Goal: Information Seeking & Learning: Learn about a topic

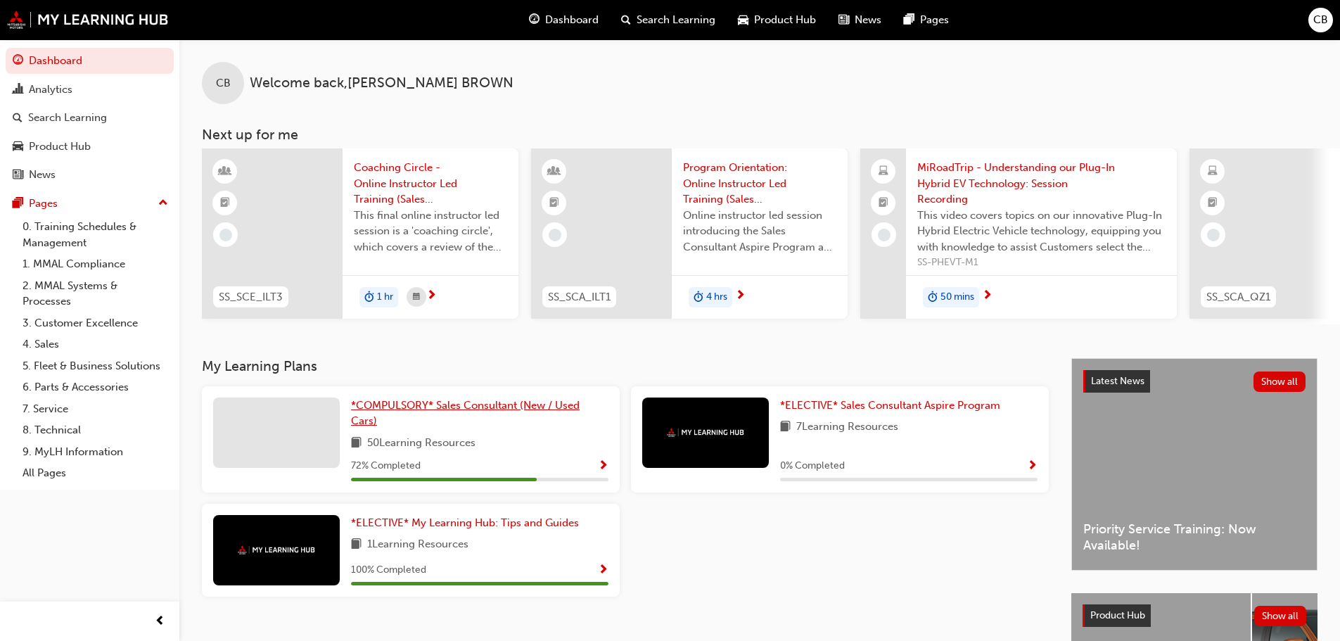
click at [419, 406] on span "*COMPULSORY* Sales Consultant (New / Used Cars)" at bounding box center [465, 413] width 229 height 29
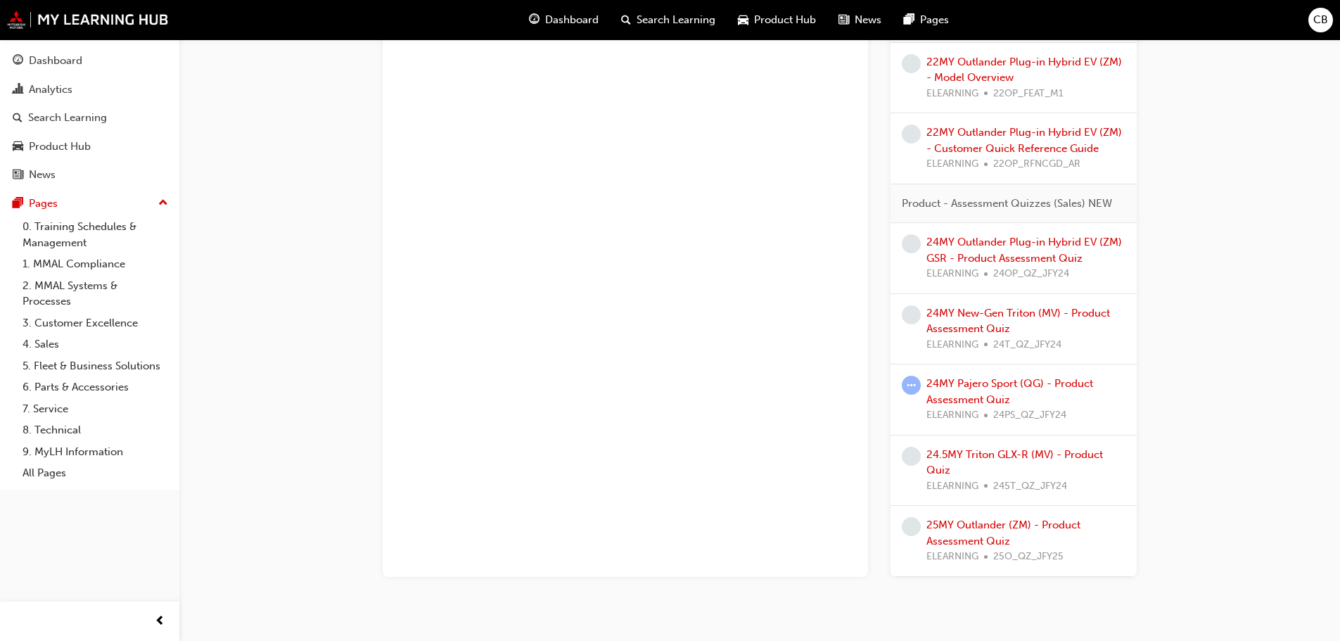
scroll to position [1157, 0]
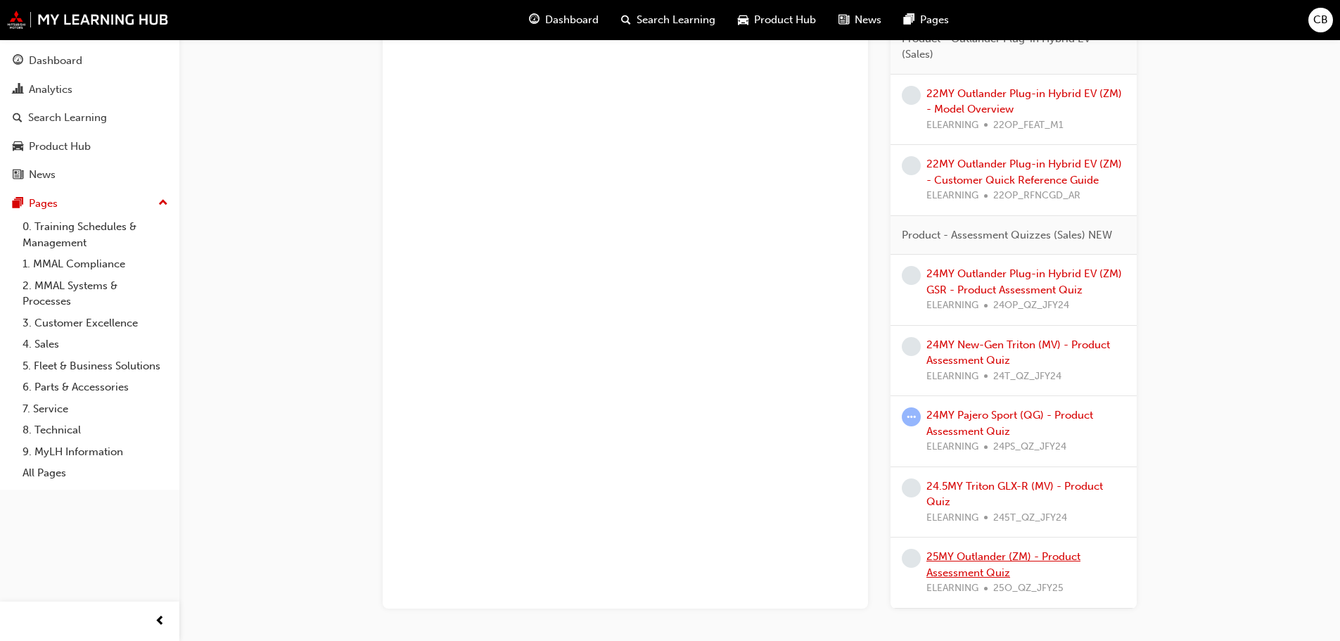
click at [962, 560] on link "25MY Outlander (ZM) - Product Assessment Quiz" at bounding box center [1004, 564] width 154 height 29
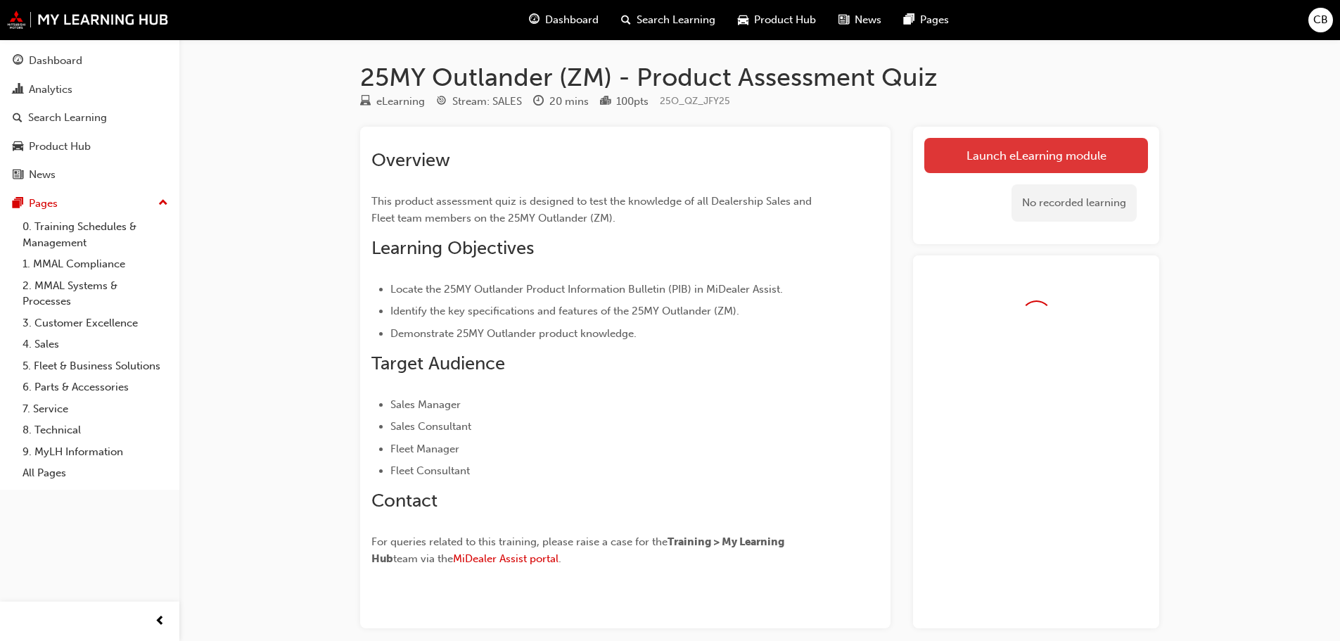
click at [1054, 148] on link "Launch eLearning module" at bounding box center [1036, 155] width 224 height 35
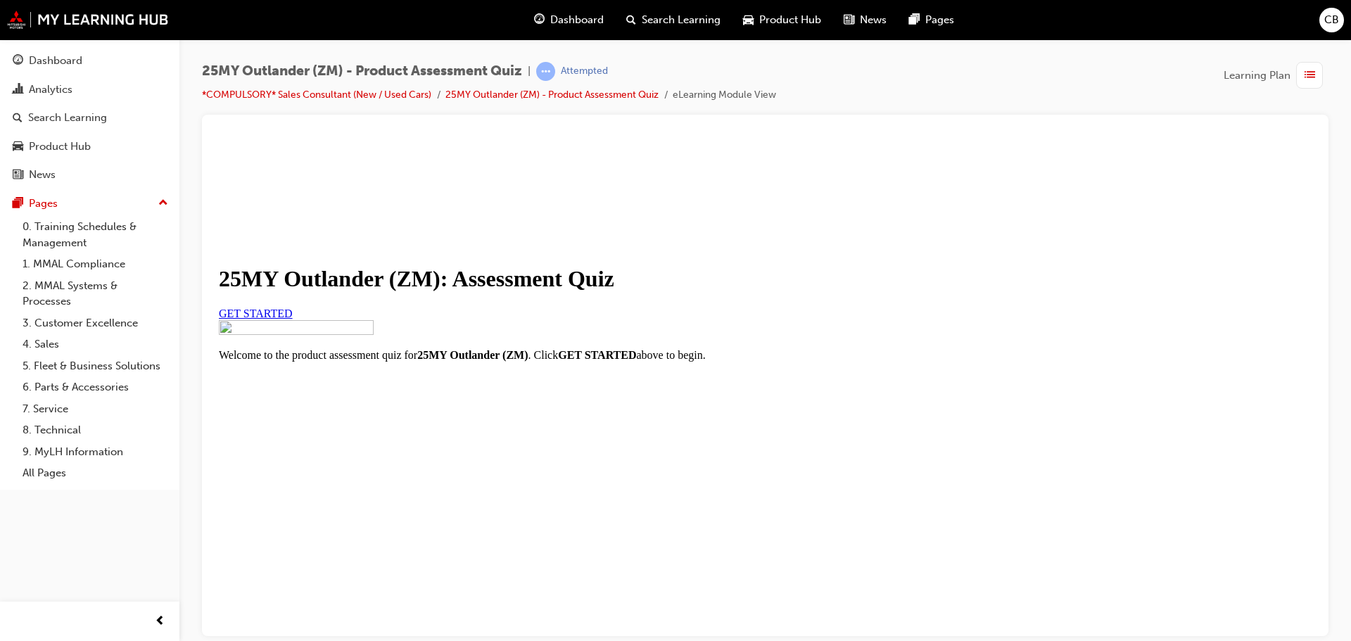
click at [293, 319] on span "GET STARTED" at bounding box center [256, 313] width 74 height 12
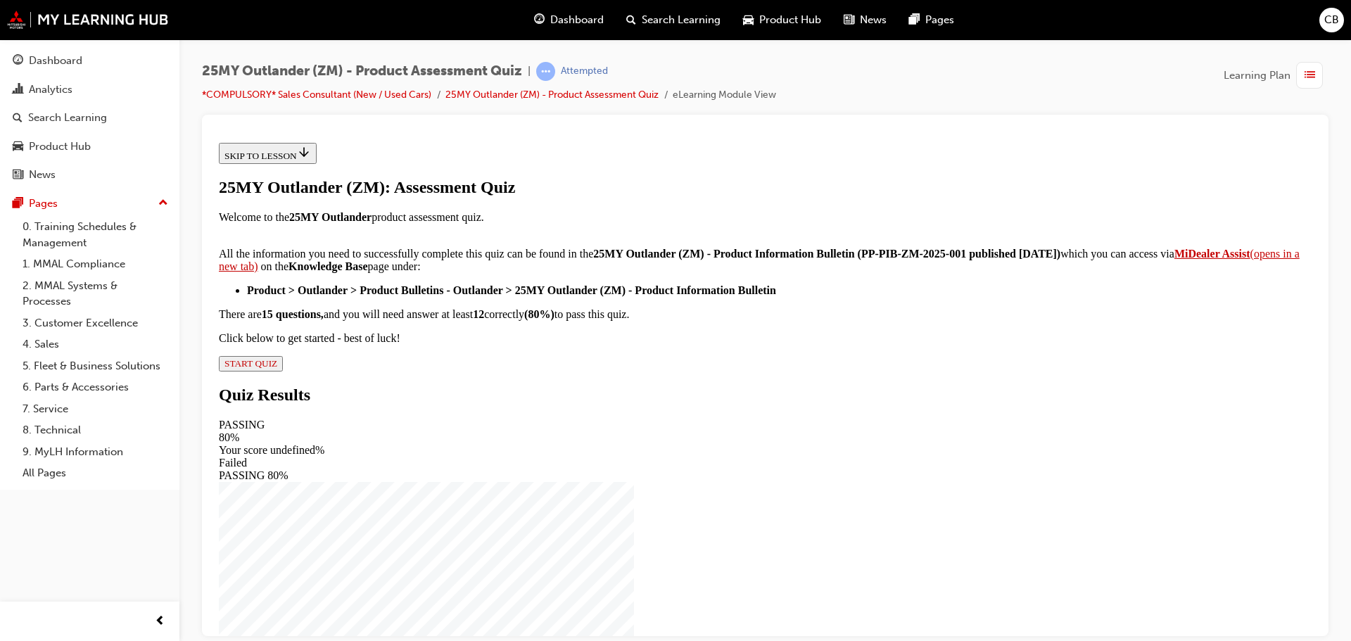
scroll to position [234, 0]
click at [277, 368] on span "START QUIZ" at bounding box center [250, 362] width 53 height 11
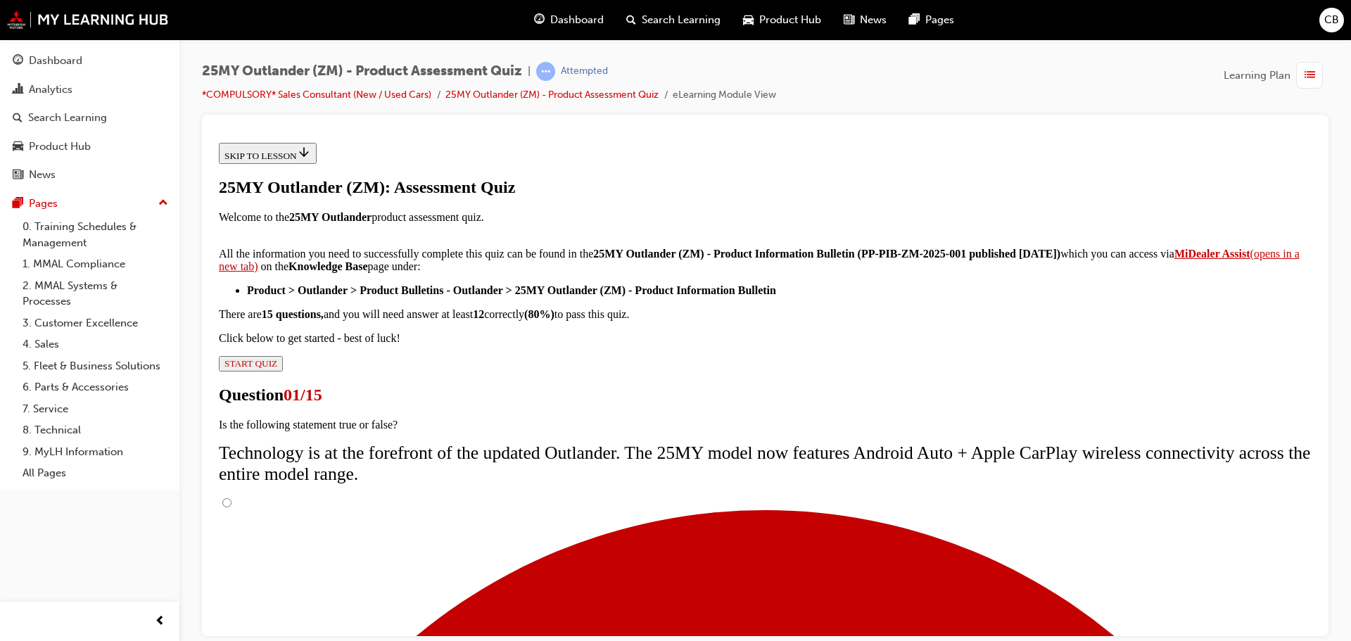
scroll to position [56, 0]
click at [231, 497] on input "True" at bounding box center [226, 501] width 9 height 9
radio input "true"
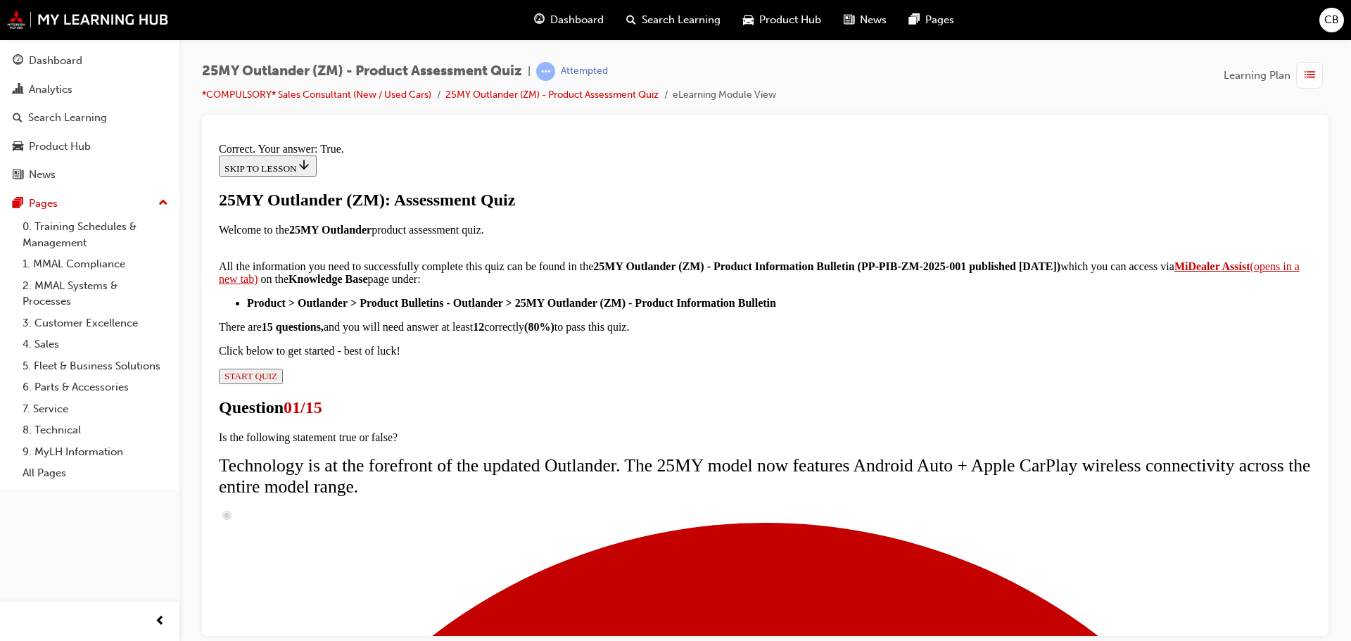
scroll to position [170, 0]
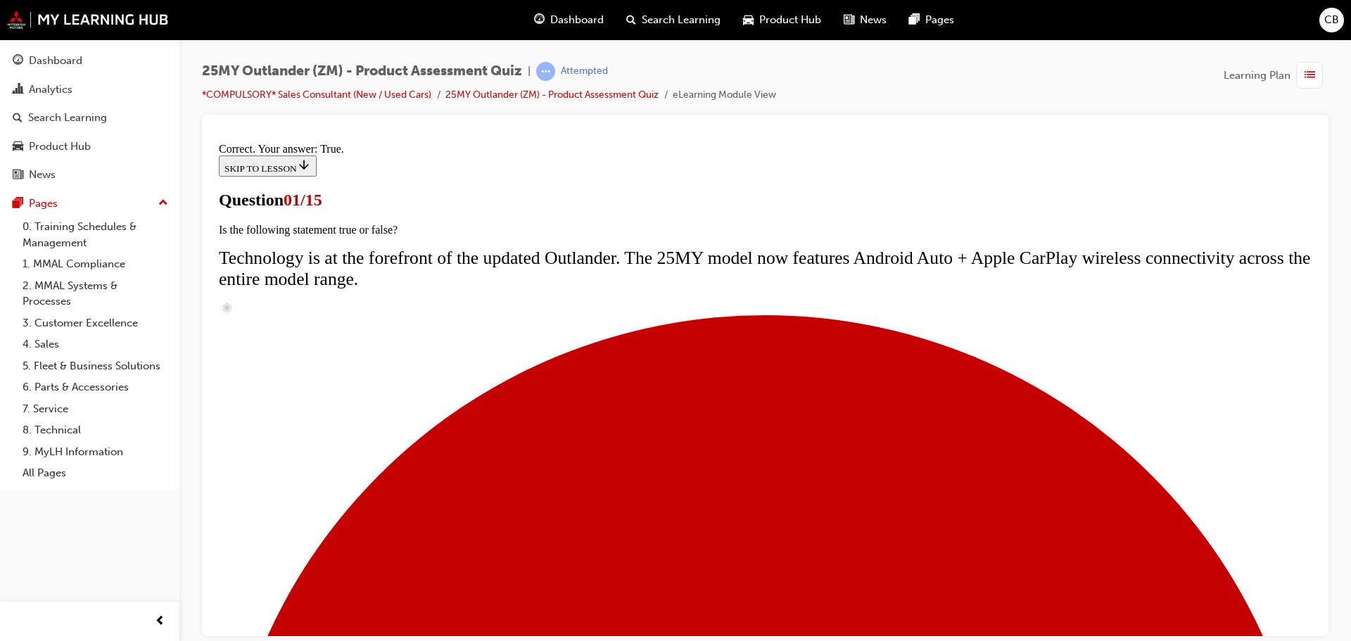
radio input "true"
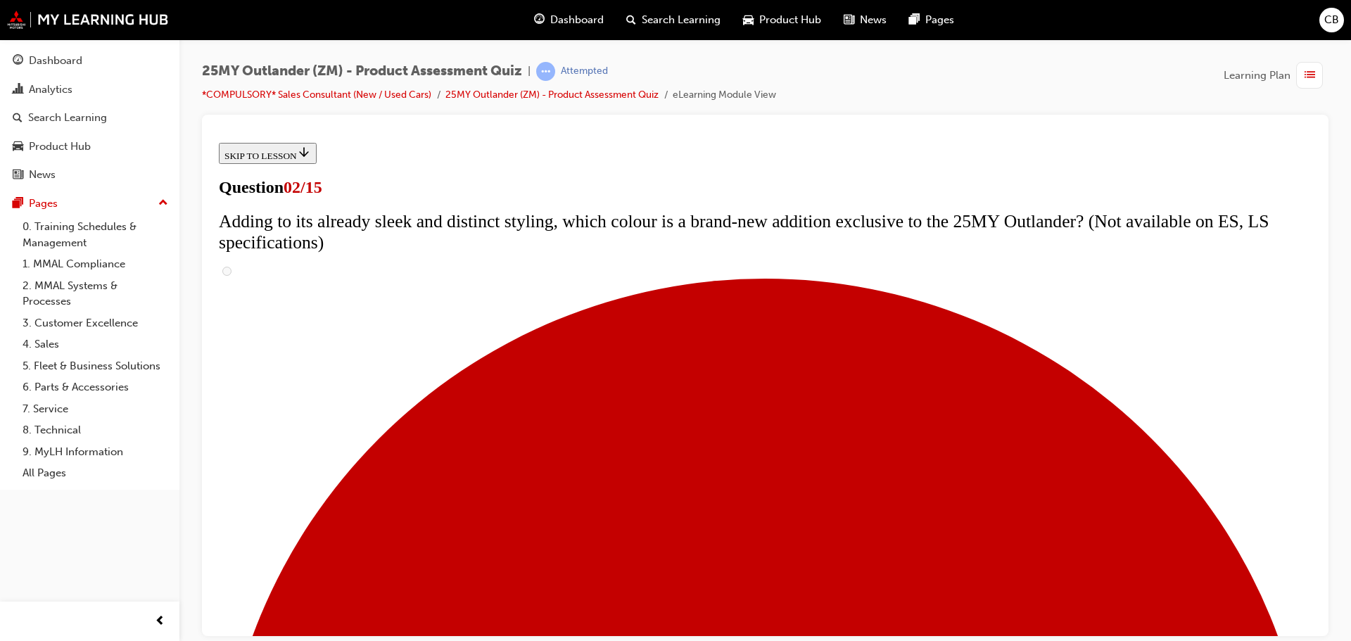
scroll to position [141, 0]
checkbox input "true"
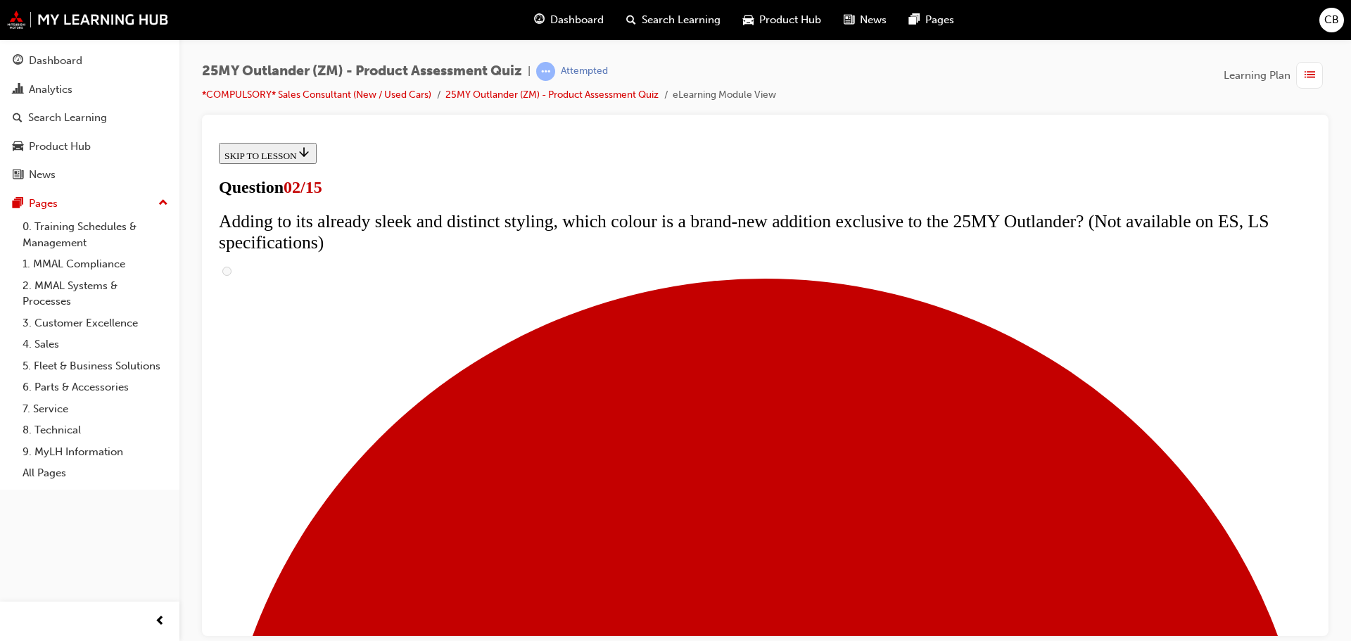
checkbox input "true"
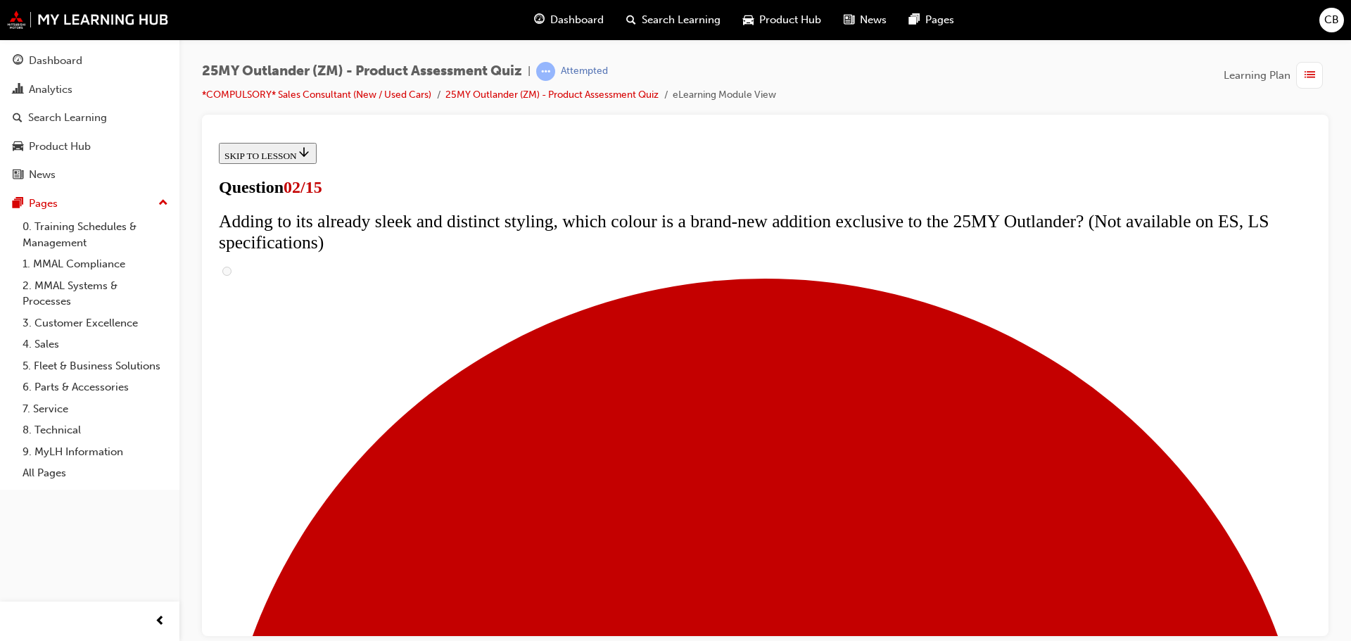
drag, startPoint x: 590, startPoint y: 541, endPoint x: 597, endPoint y: 540, distance: 7.9
checkbox input "true"
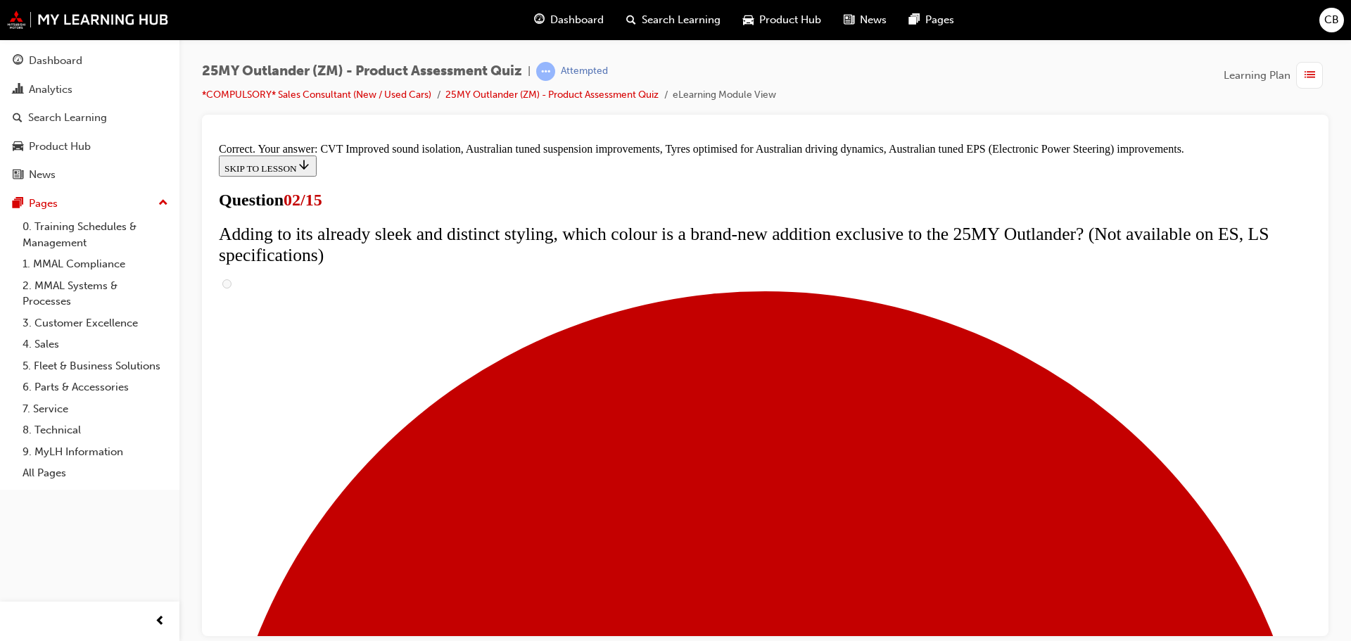
scroll to position [395, 0]
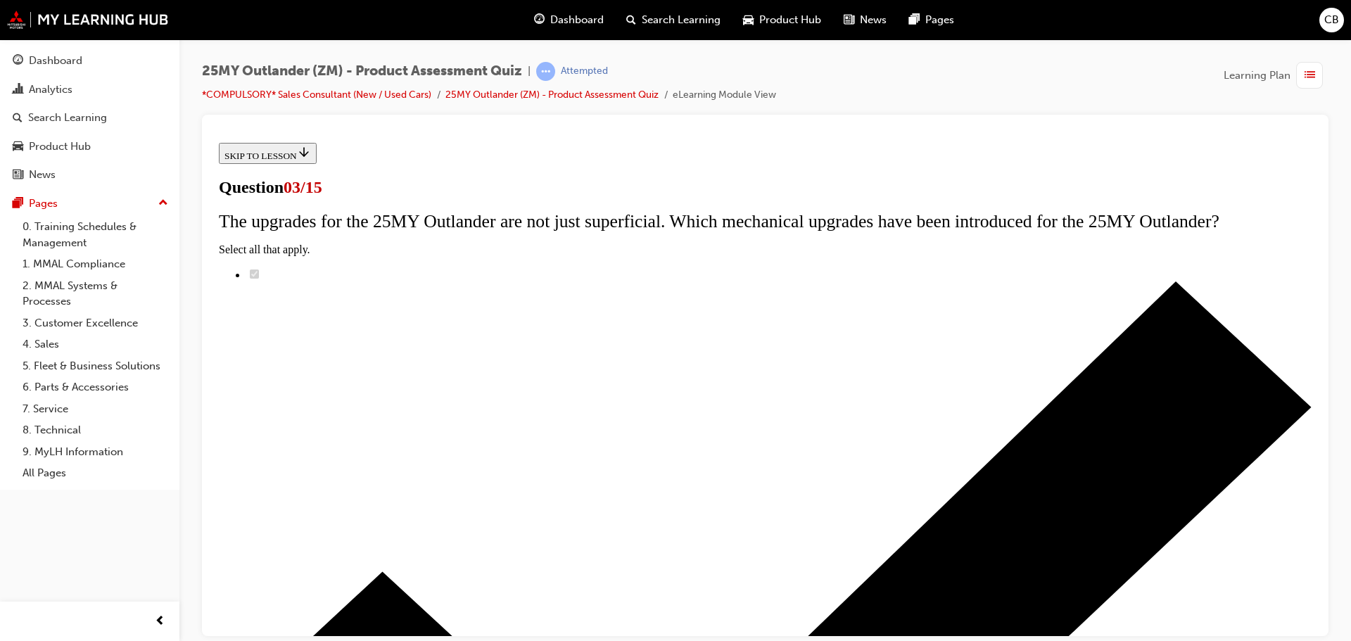
scroll to position [191, 0]
radio input "true"
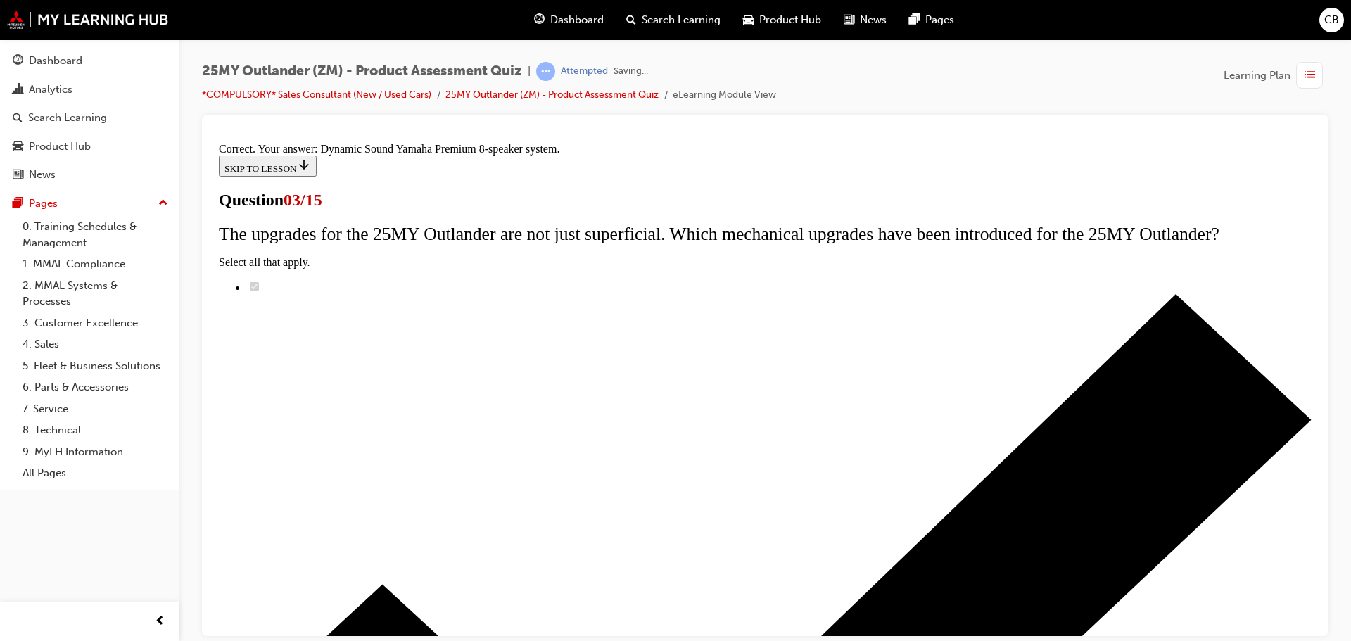
scroll to position [235, 0]
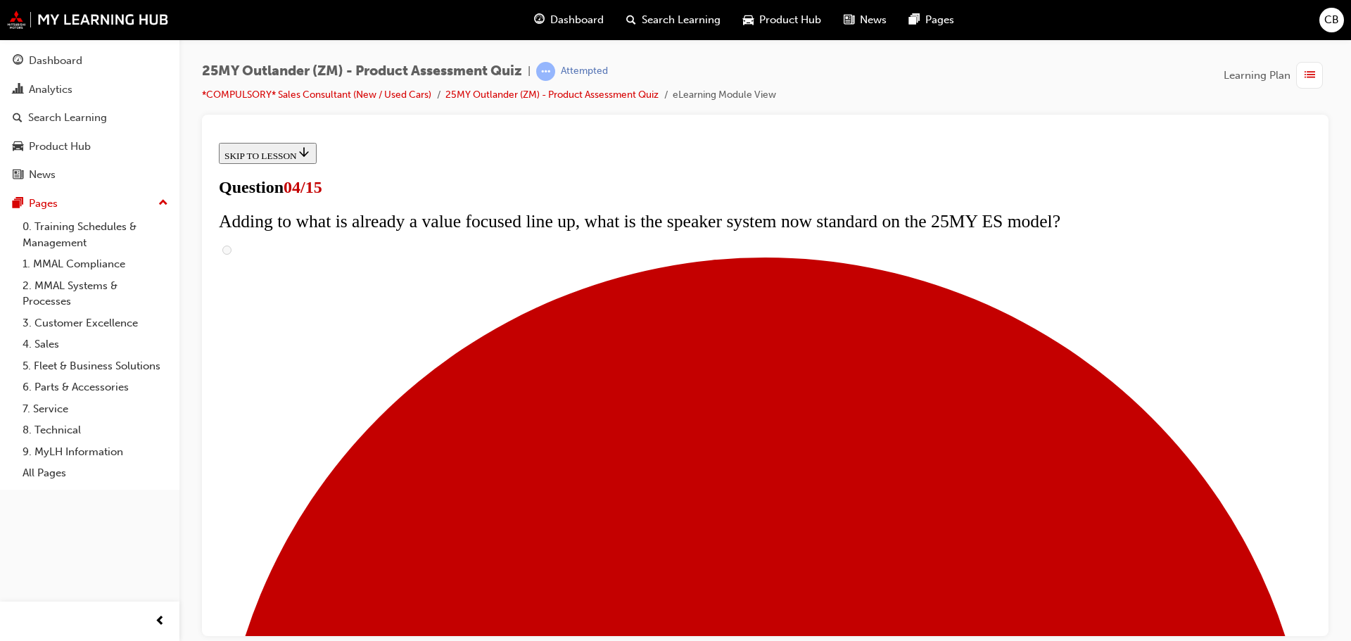
scroll to position [196, 0]
checkbox input "true"
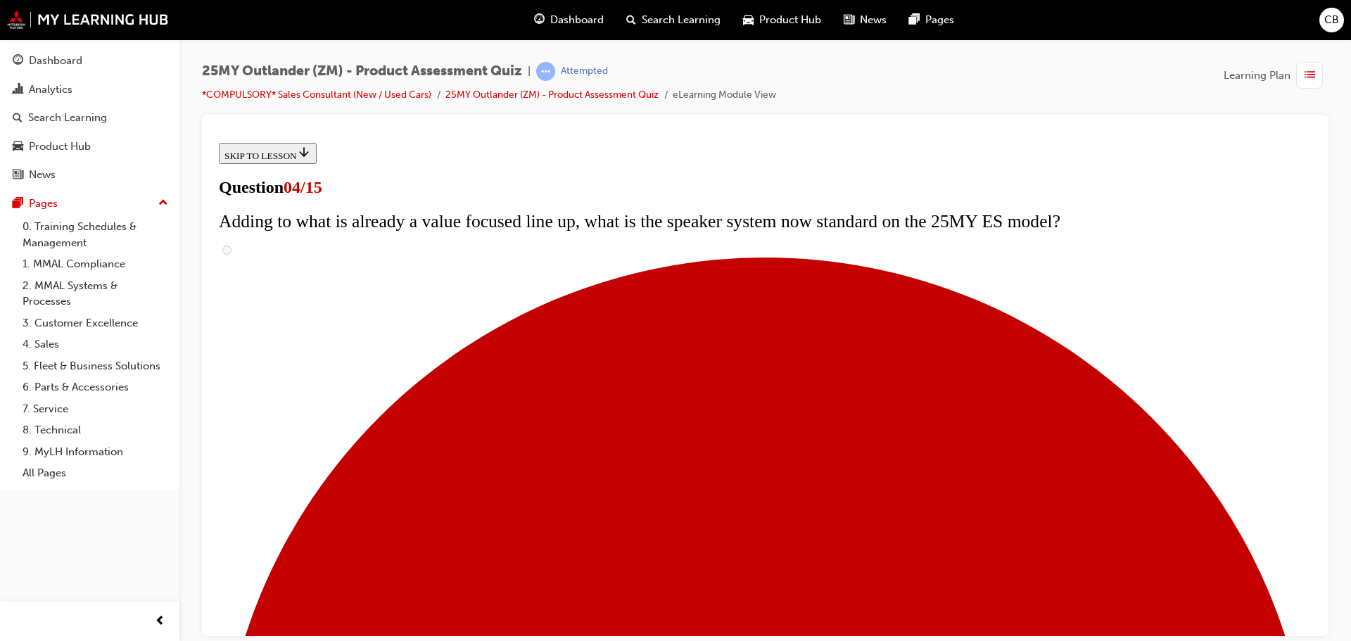
checkbox input "true"
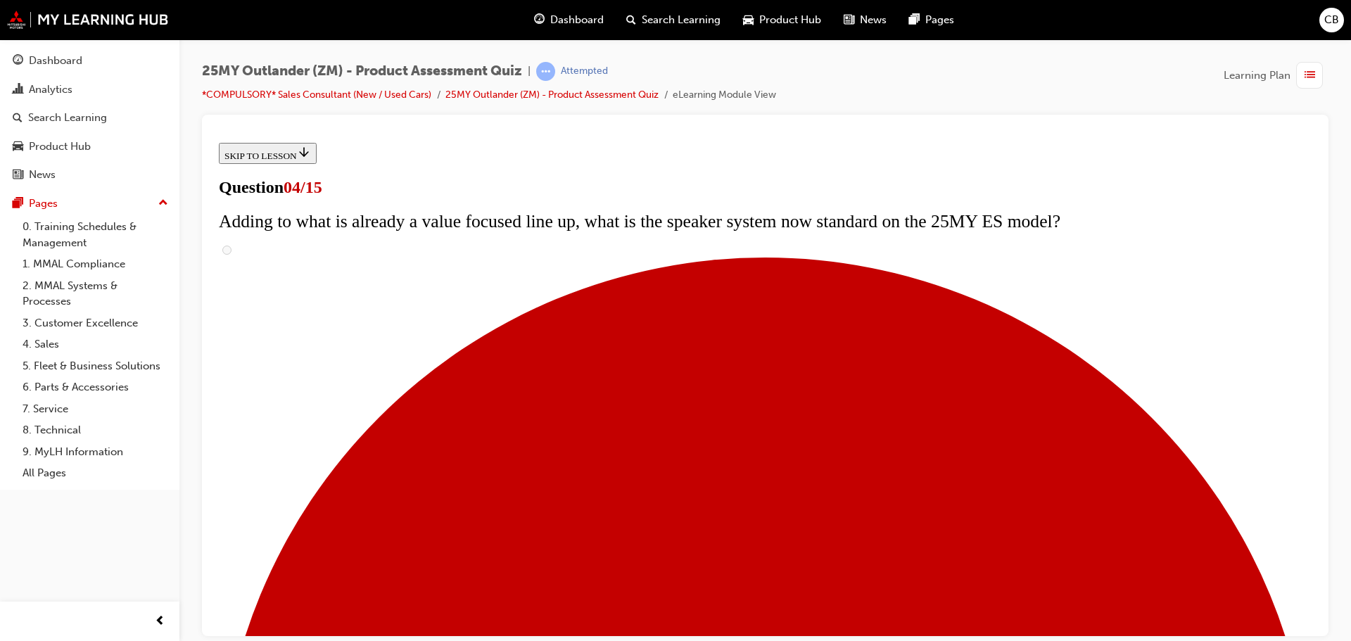
scroll to position [337, 0]
checkbox input "true"
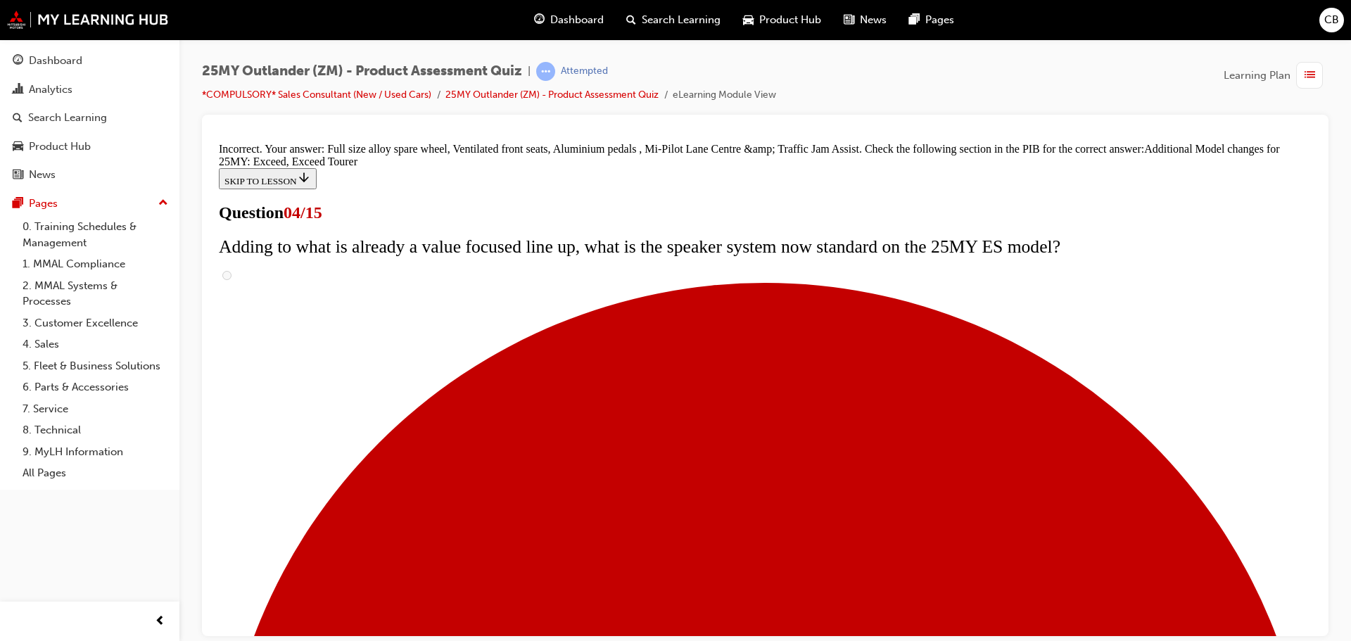
scroll to position [538, 0]
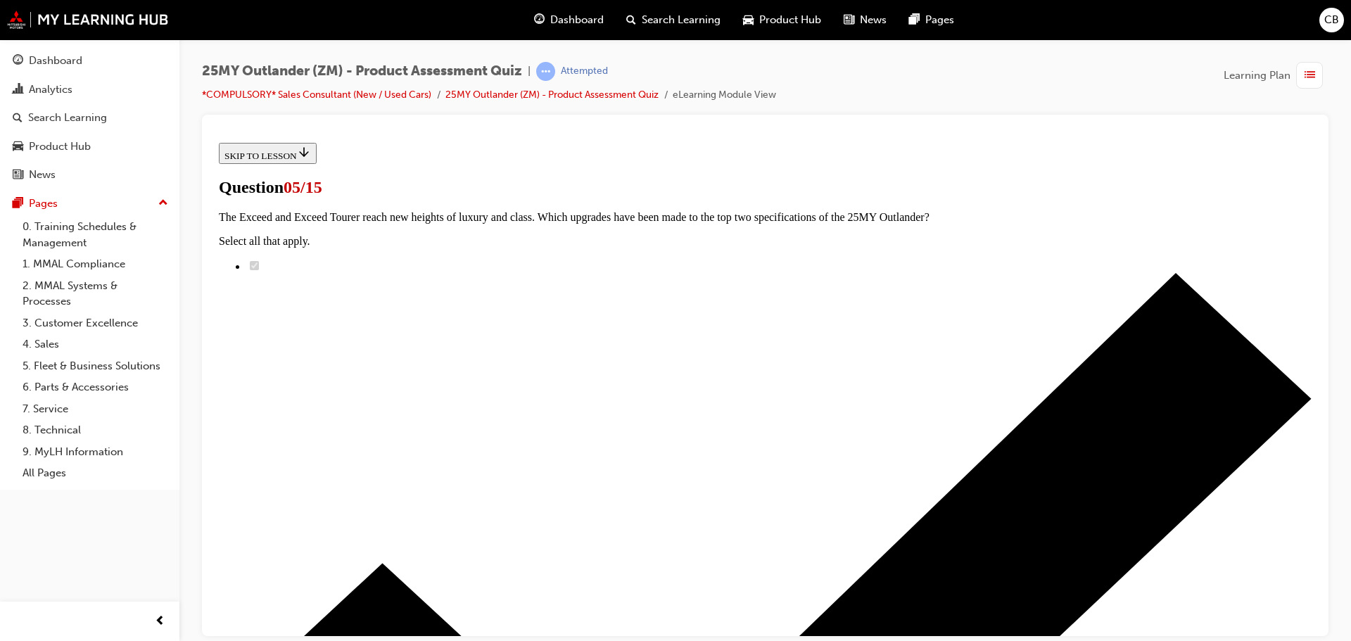
scroll to position [303, 0]
radio input "true"
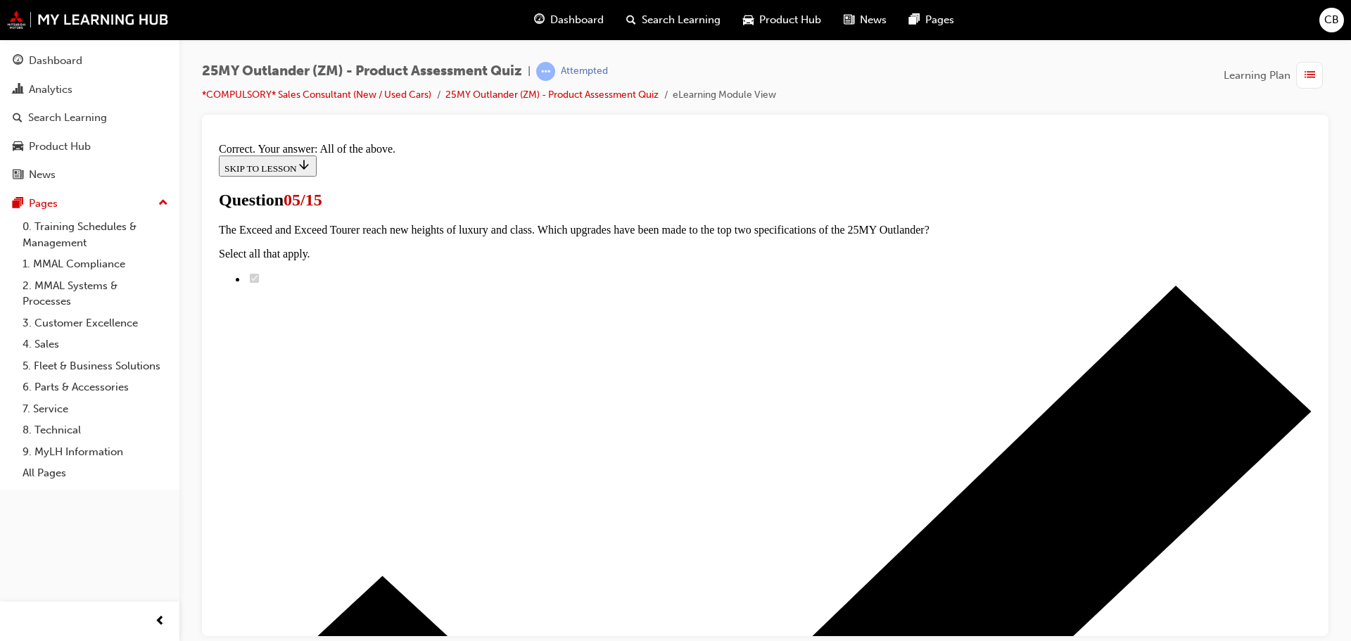
scroll to position [348, 0]
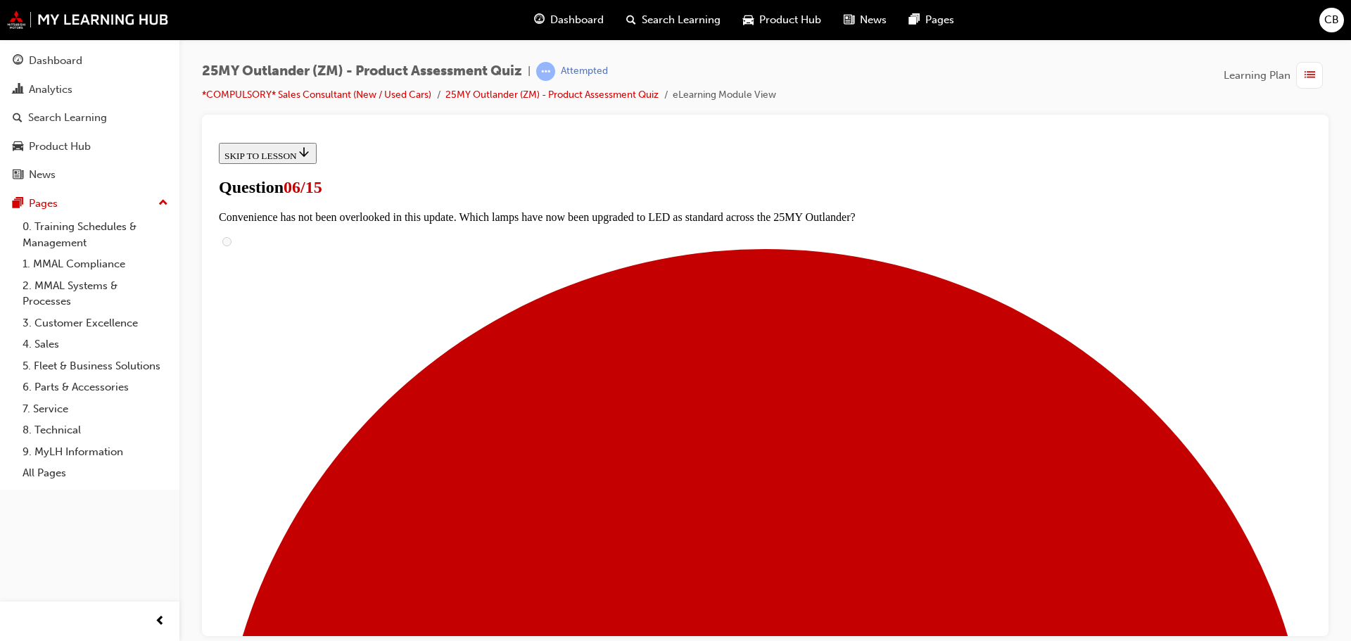
scroll to position [354, 0]
radio input "true"
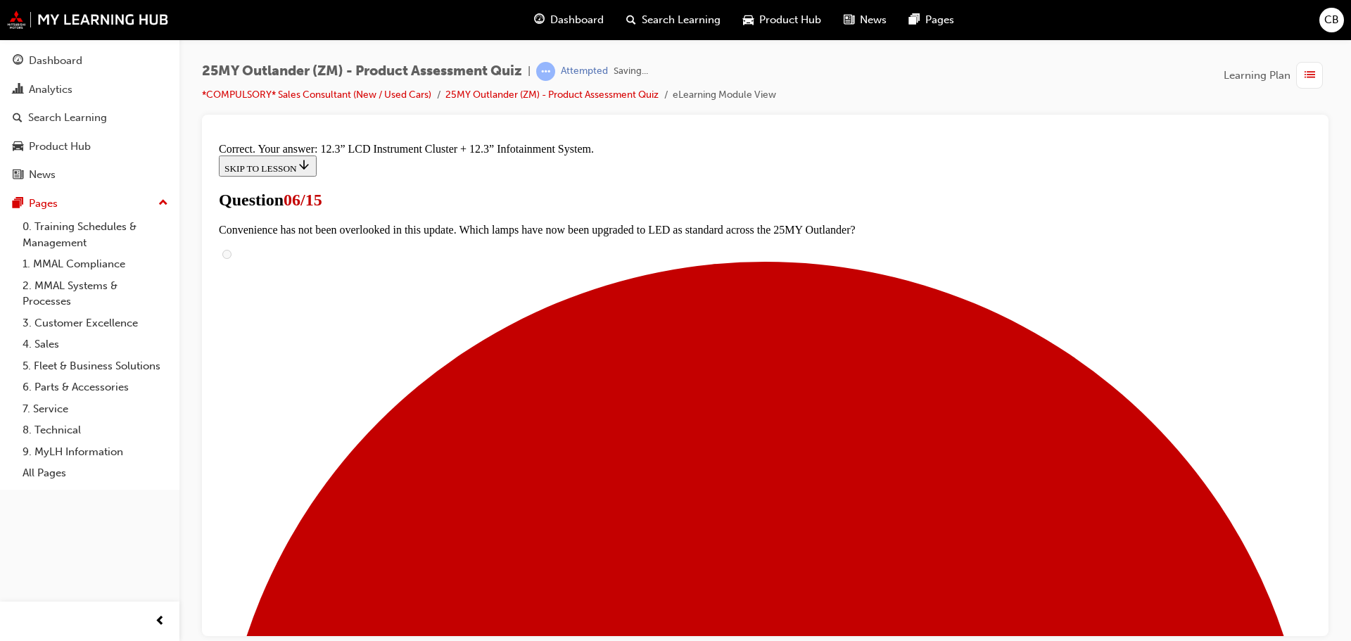
scroll to position [481, 0]
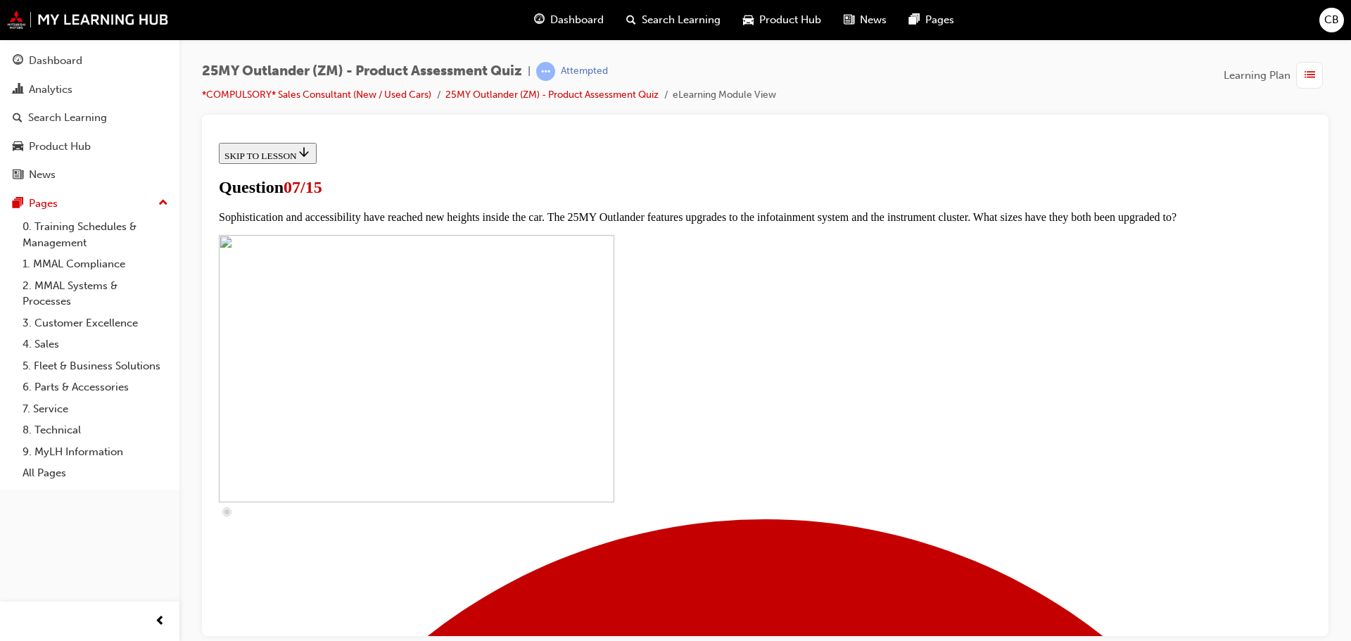
scroll to position [422, 0]
checkbox input "true"
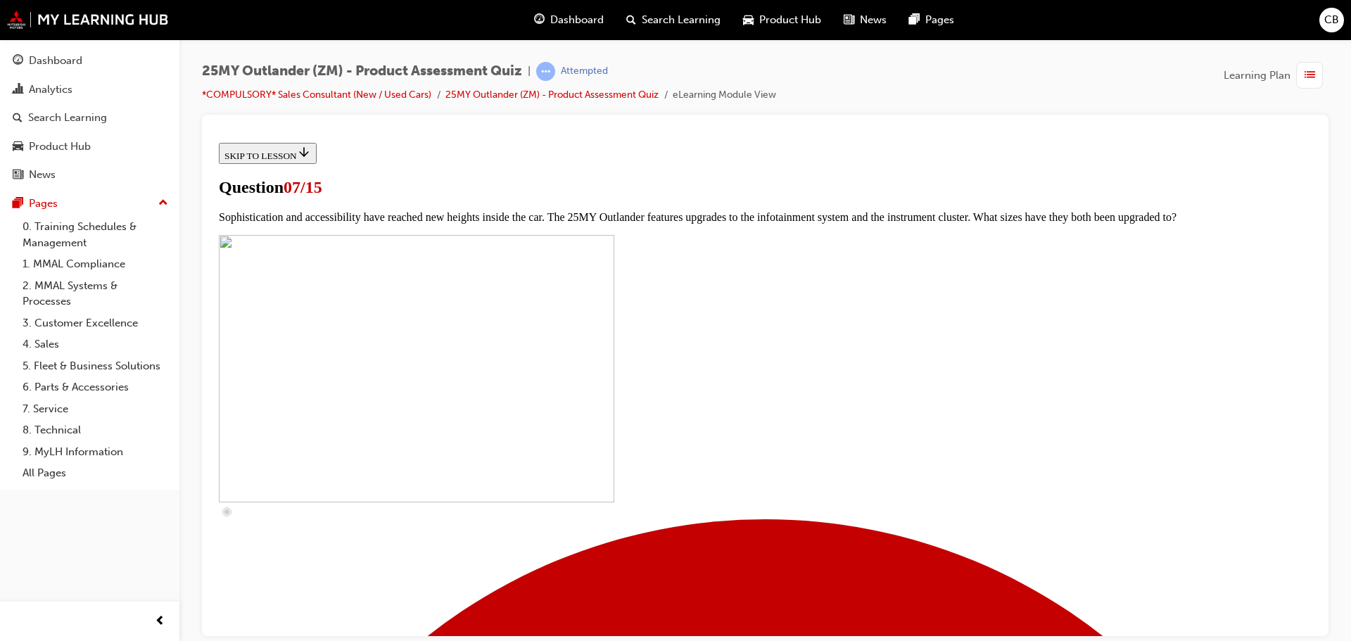
checkbox input "true"
drag, startPoint x: 583, startPoint y: 518, endPoint x: 583, endPoint y: 549, distance: 31.0
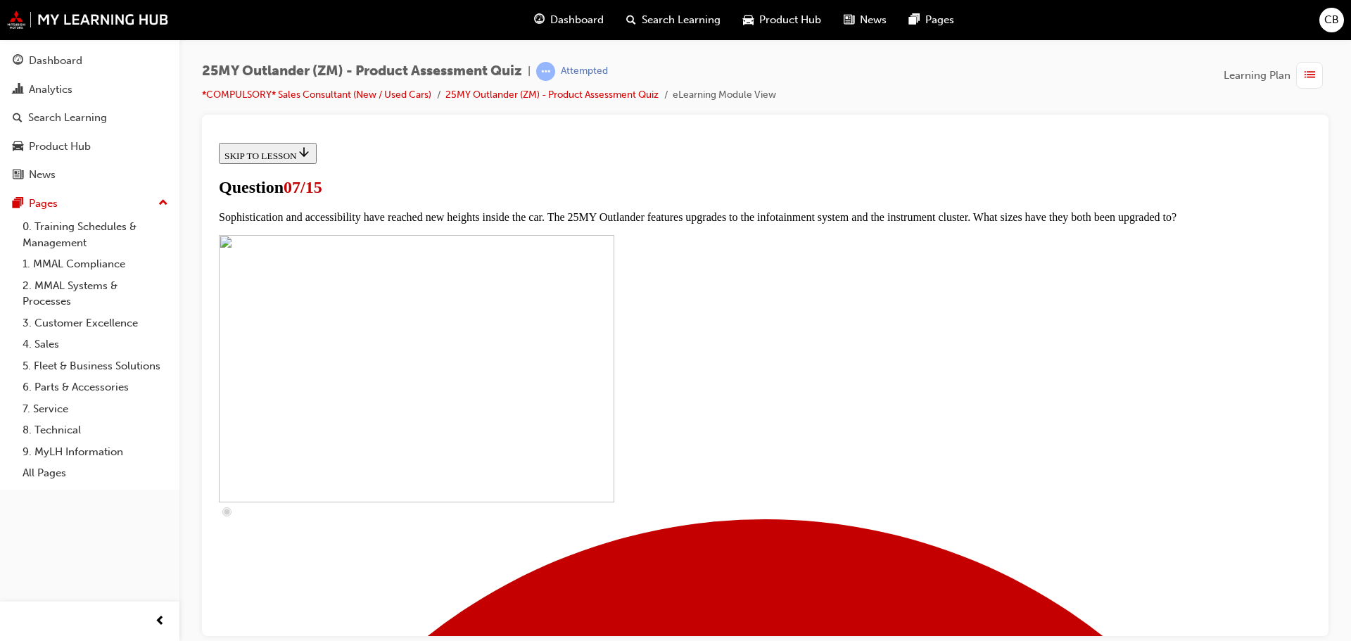
checkbox input "true"
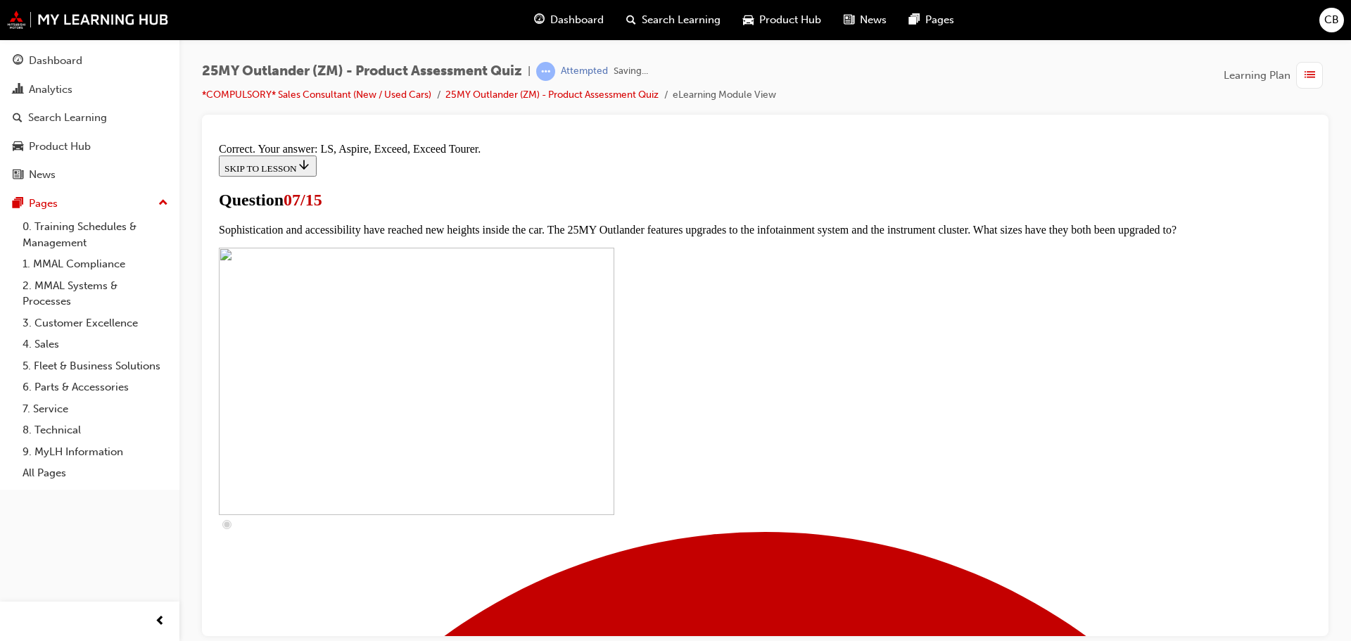
scroll to position [641, 0]
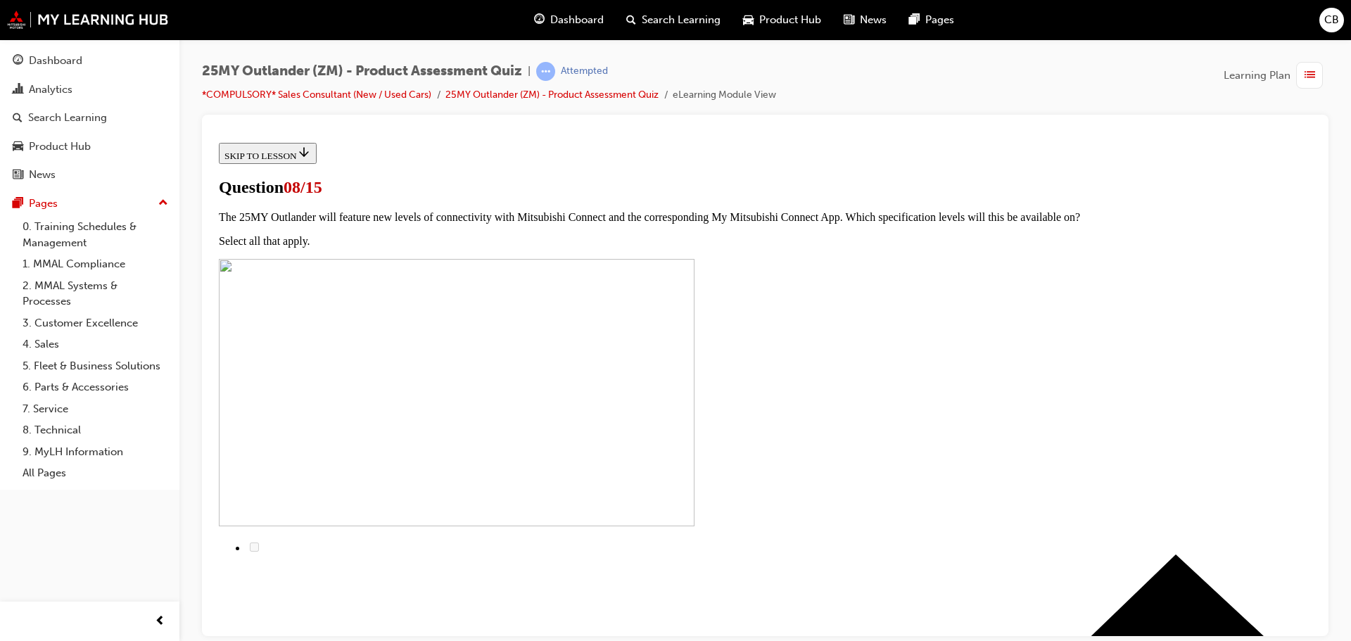
scroll to position [141, 0]
radio input "true"
drag, startPoint x: 754, startPoint y: 553, endPoint x: 670, endPoint y: 460, distance: 125.5
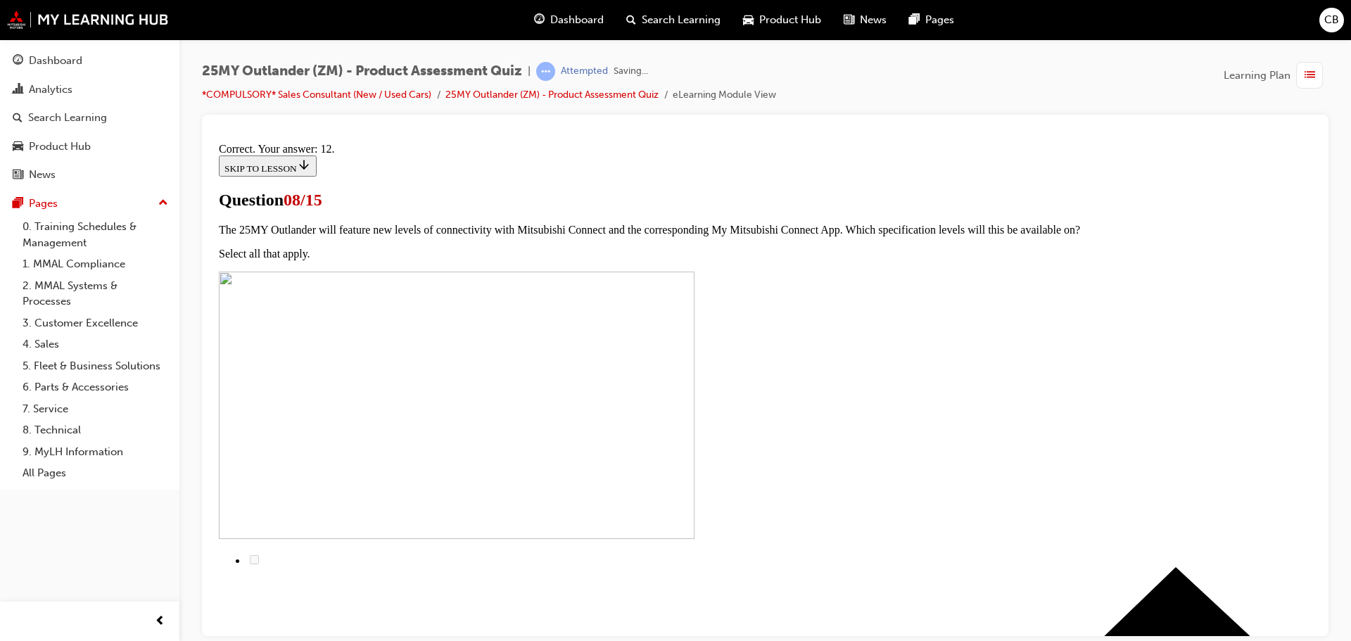
scroll to position [235, 0]
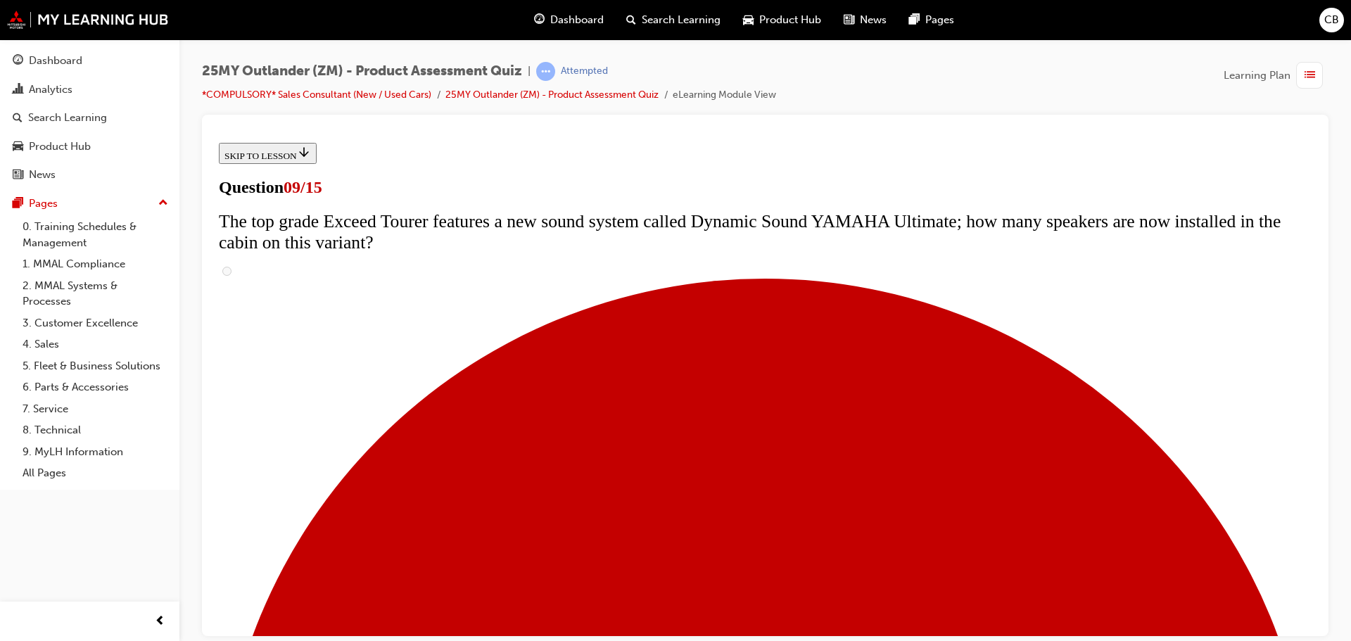
scroll to position [632, 0]
radio input "true"
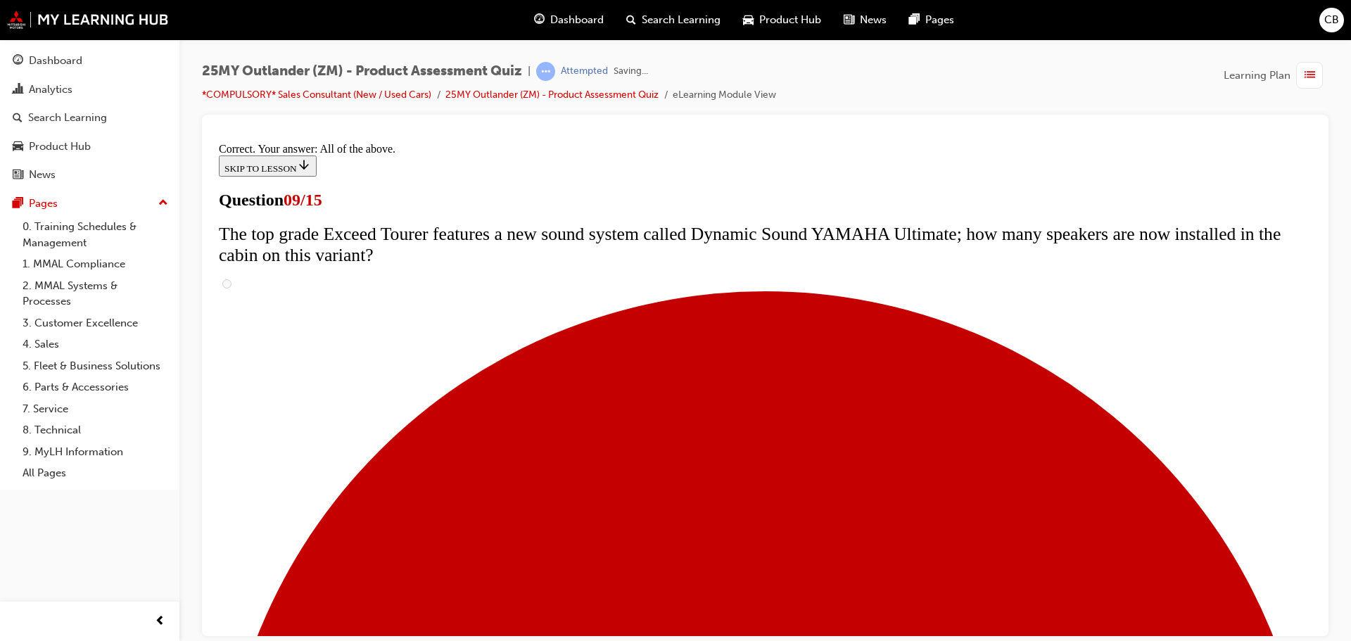
scroll to position [738, 0]
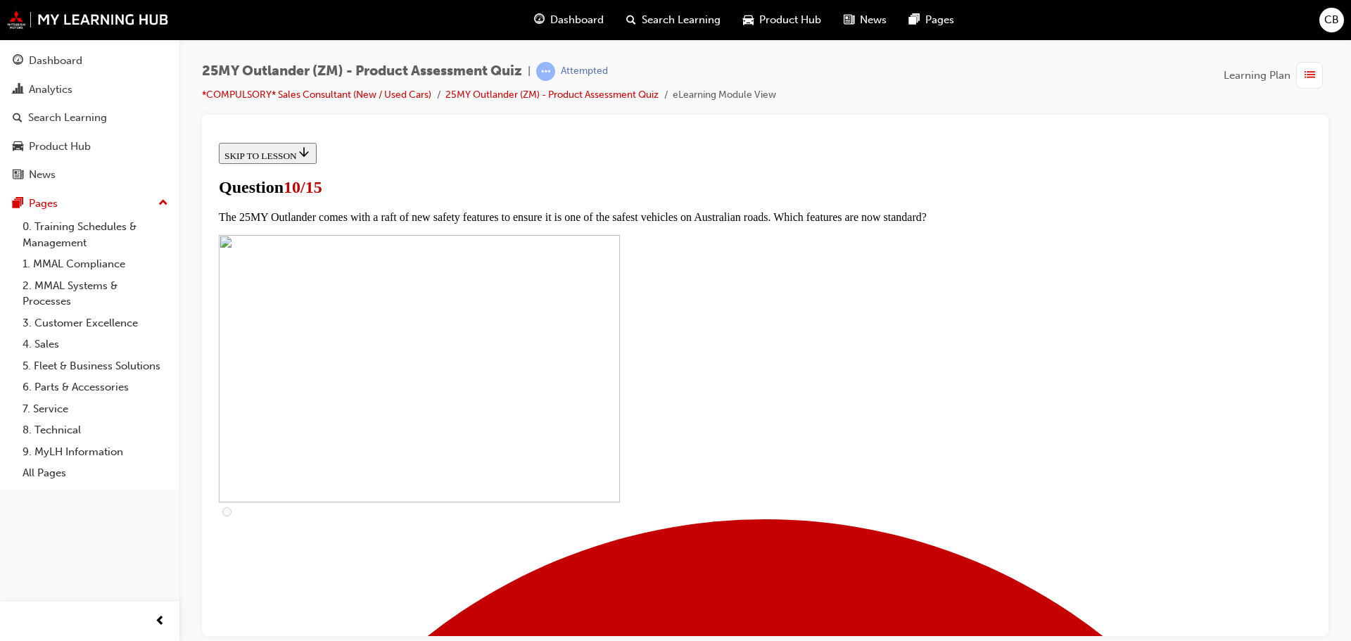
scroll to position [281, 0]
checkbox input "true"
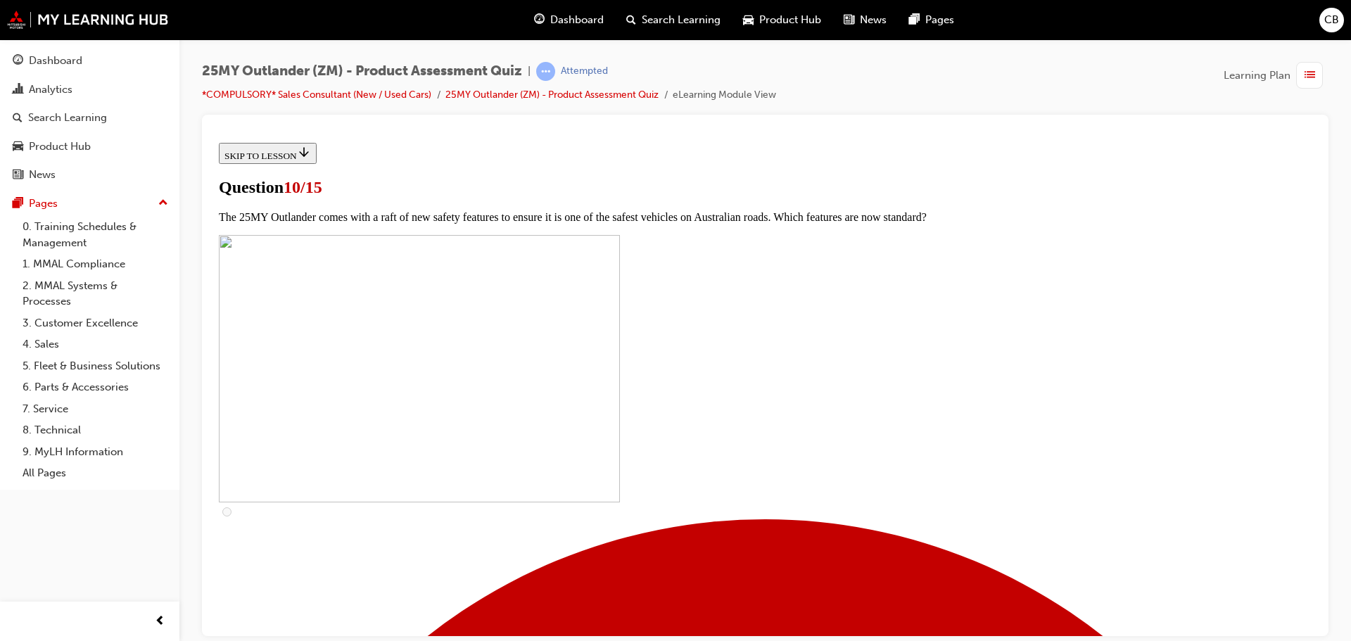
checkbox input "true"
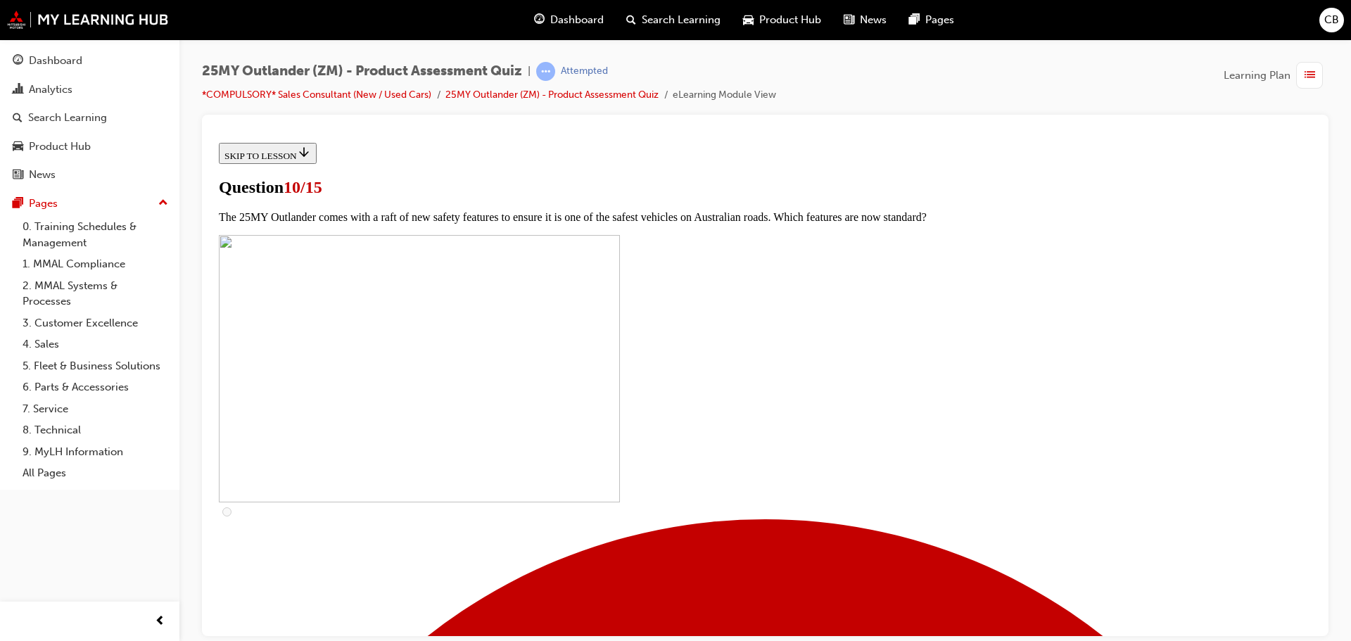
checkbox input "true"
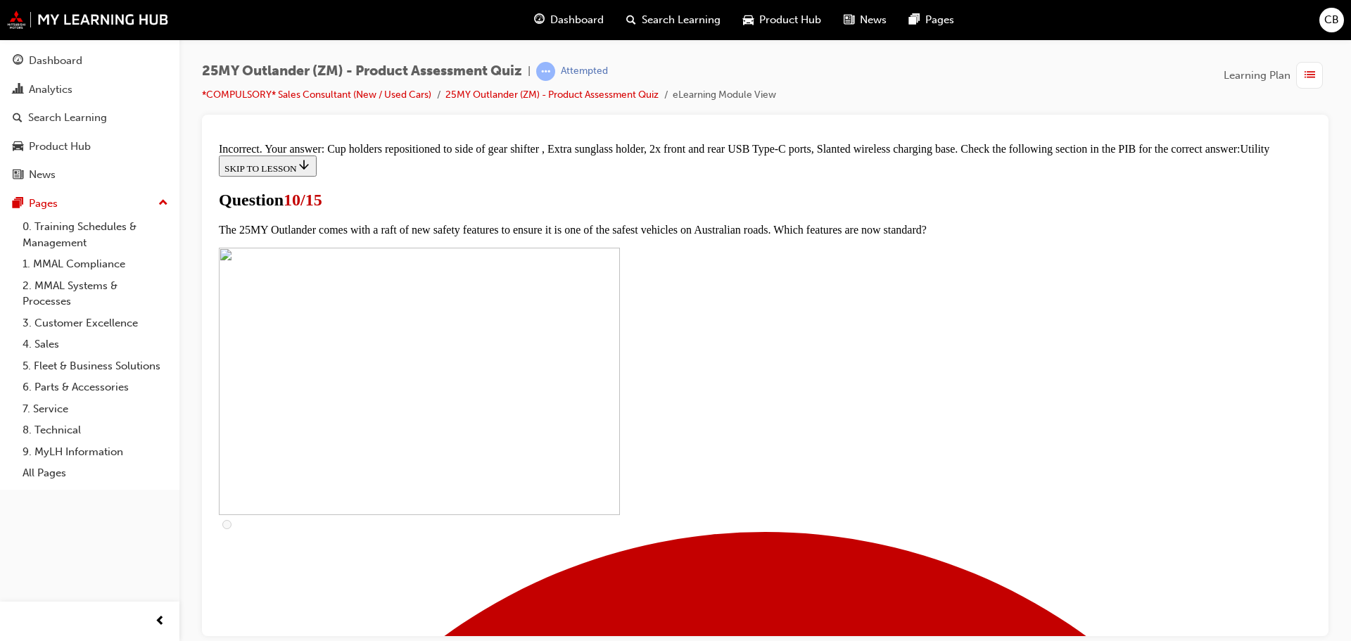
scroll to position [693, 0]
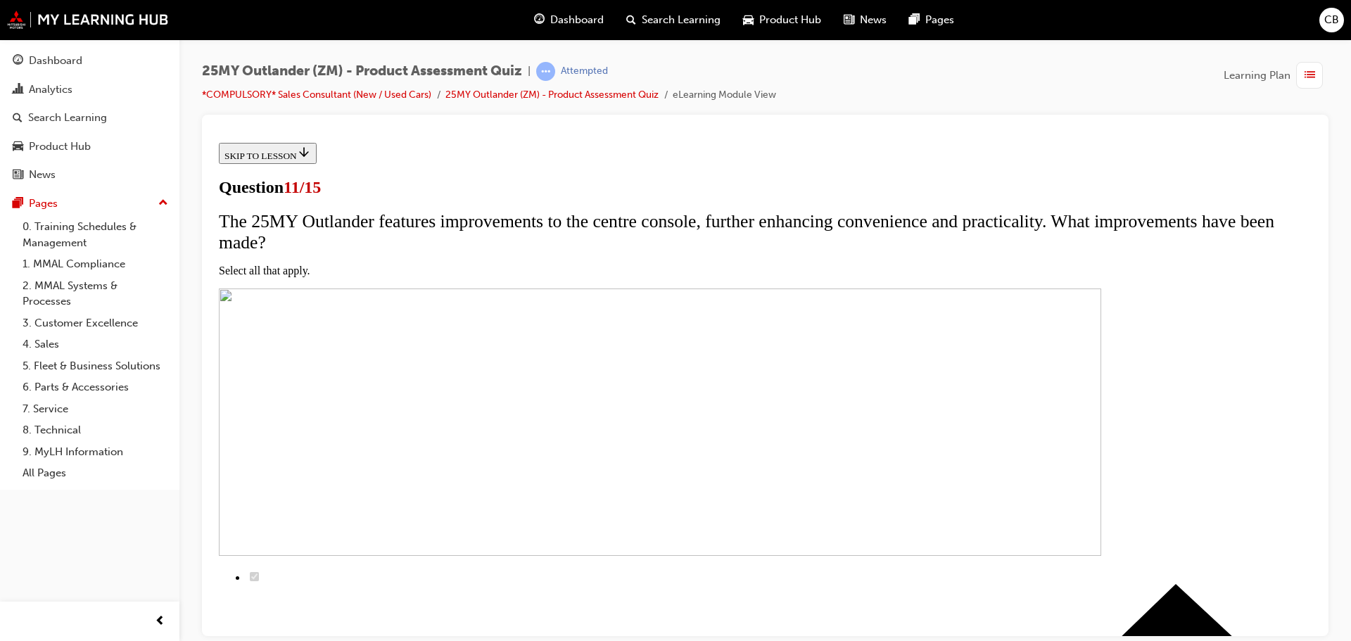
scroll to position [141, 0]
checkbox input "true"
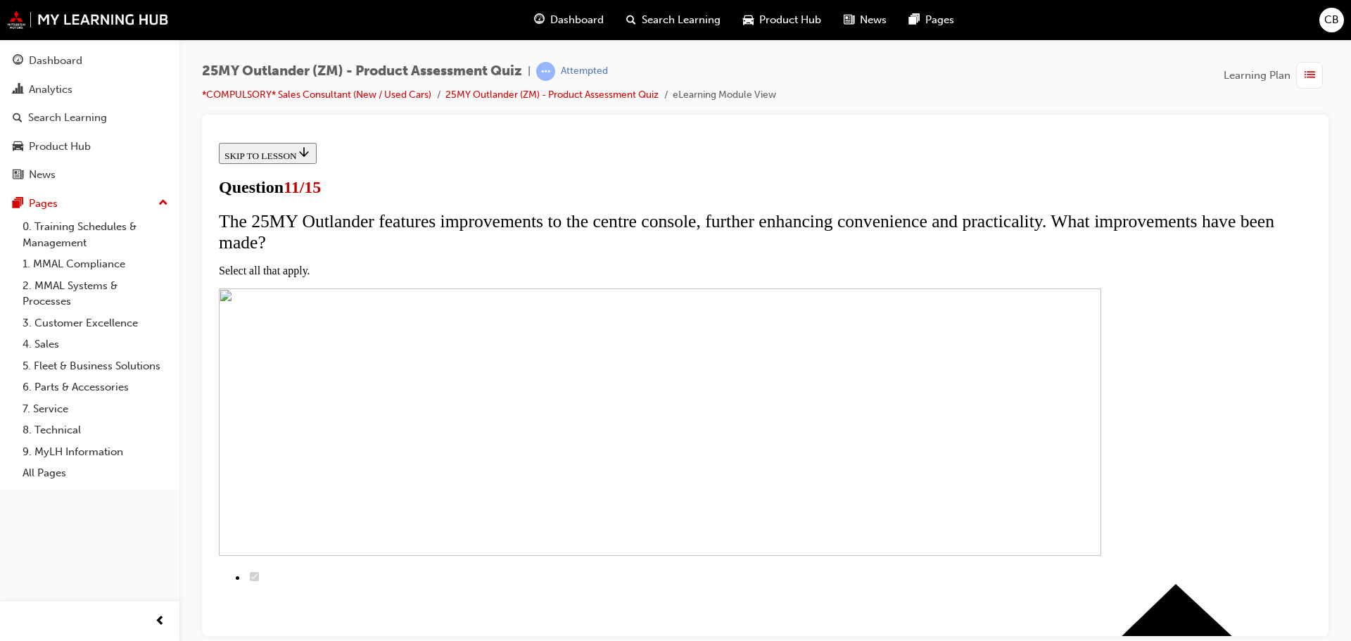
checkbox input "true"
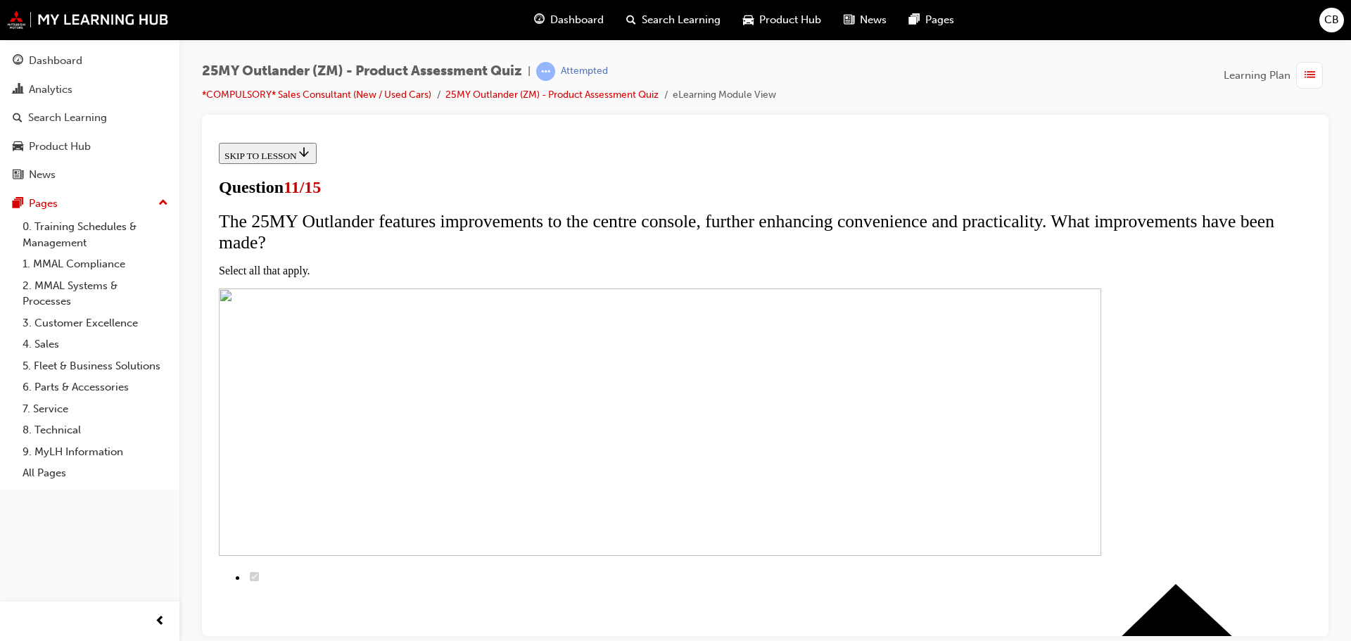
scroll to position [211, 0]
checkbox input "true"
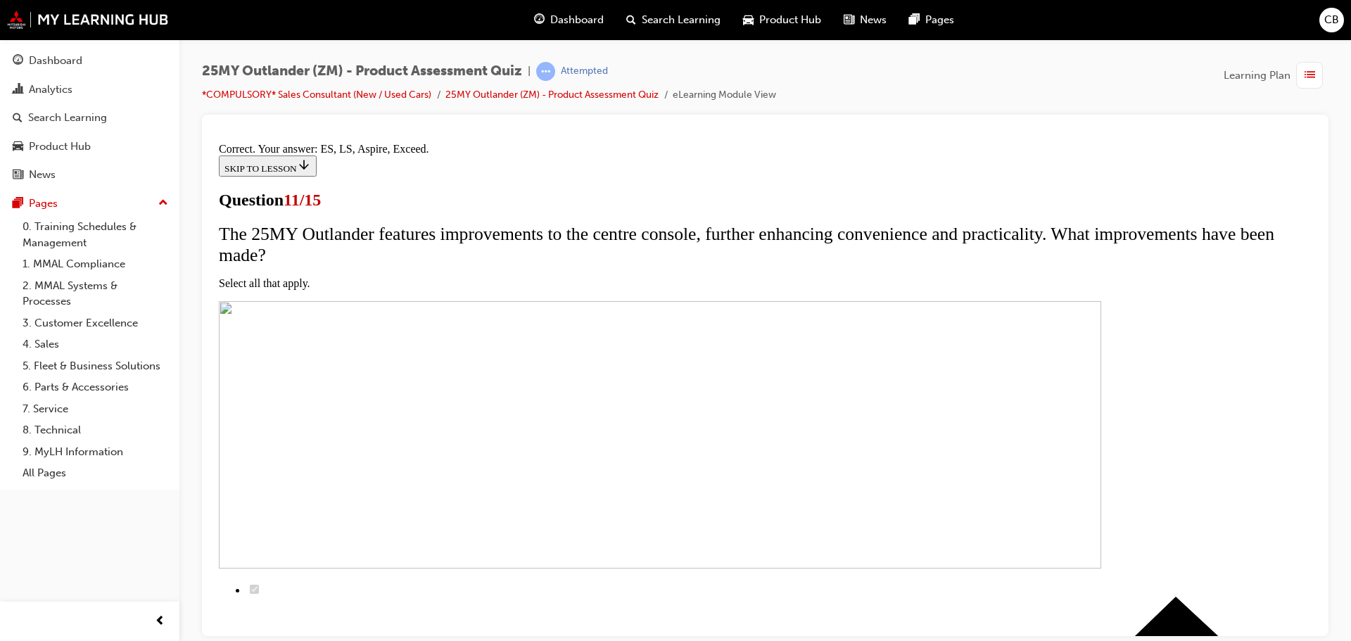
scroll to position [339, 0]
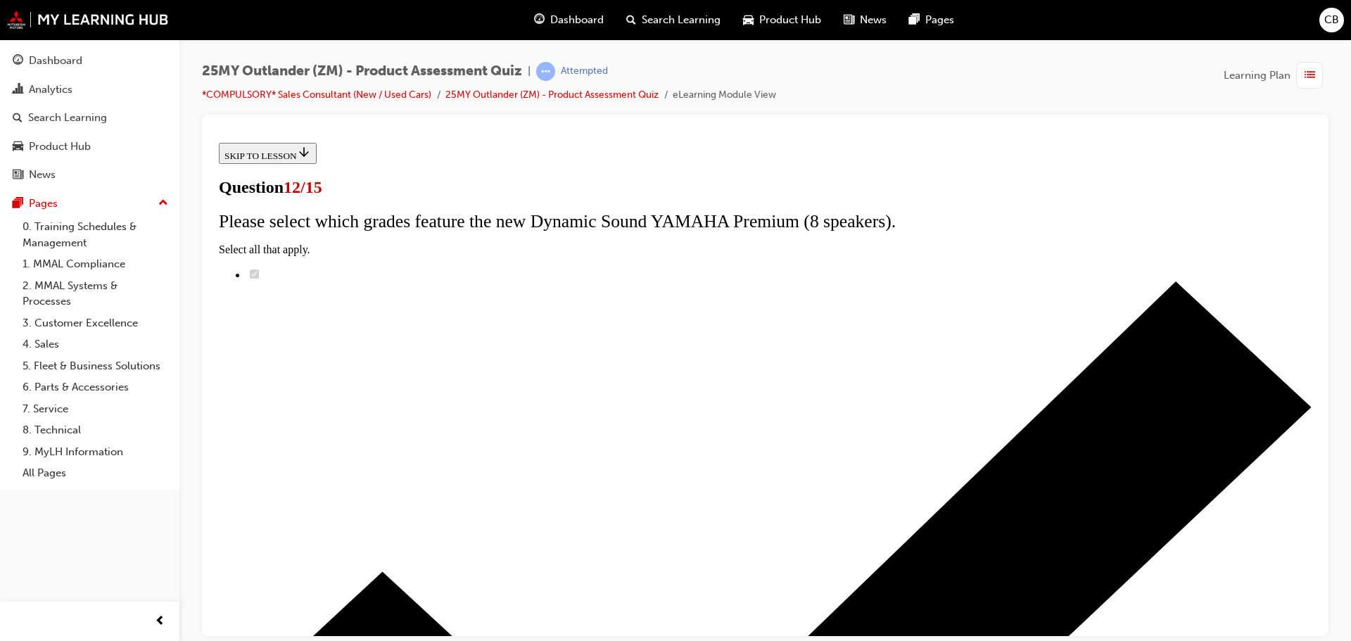
scroll to position [112, 0]
radio input "true"
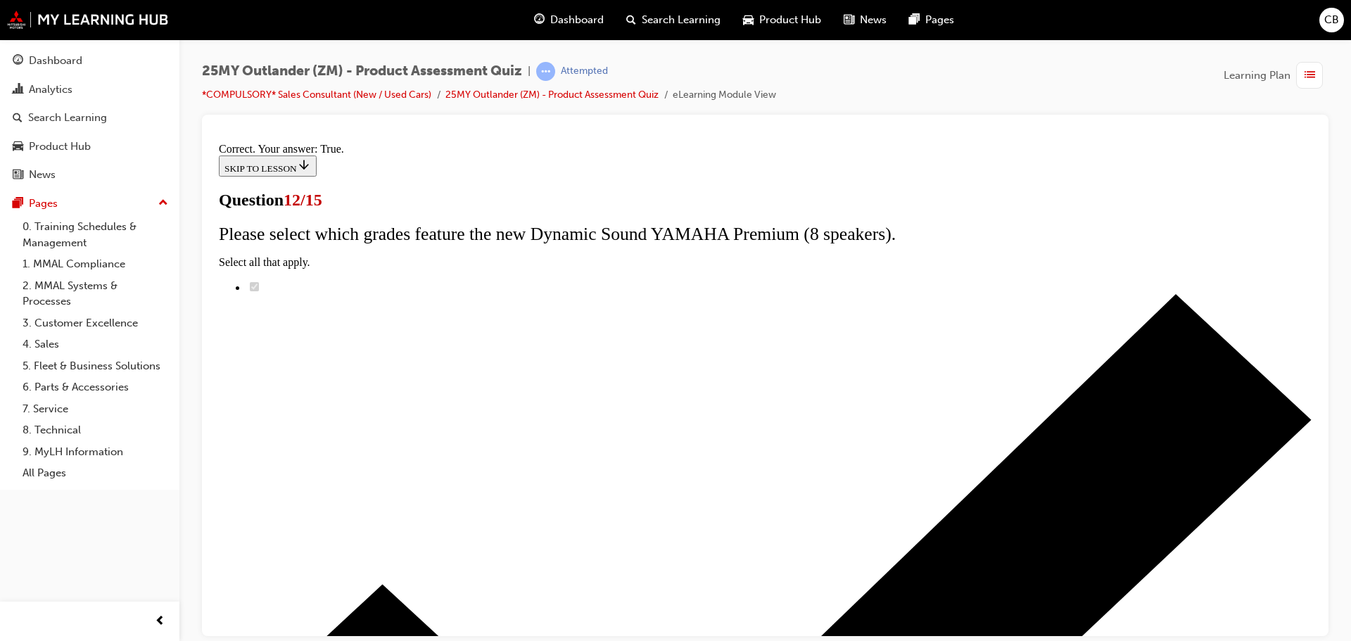
scroll to position [170, 0]
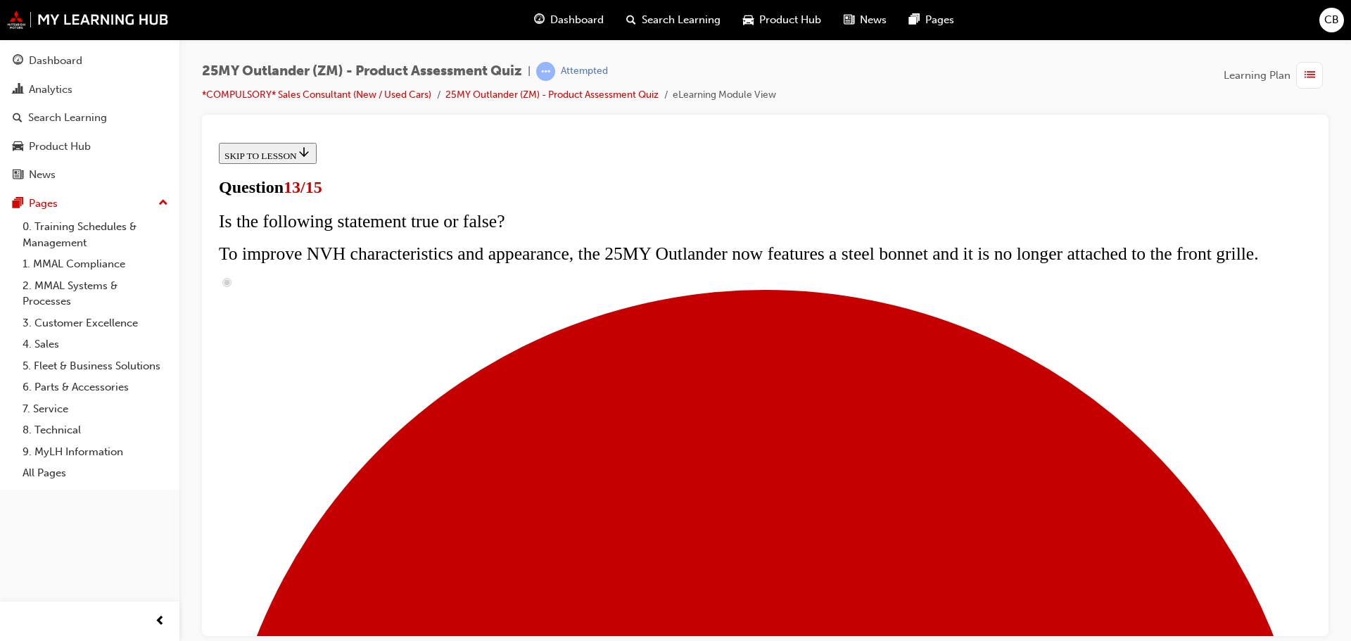
scroll to position [211, 0]
radio input "true"
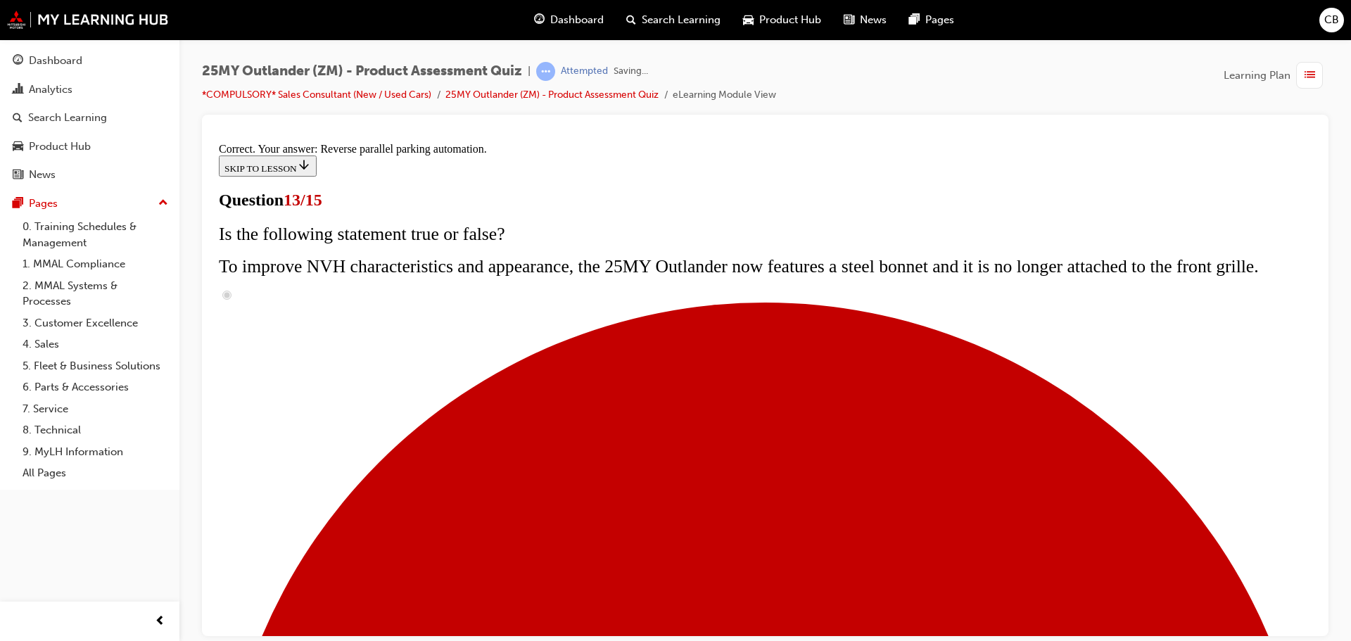
scroll to position [371, 0]
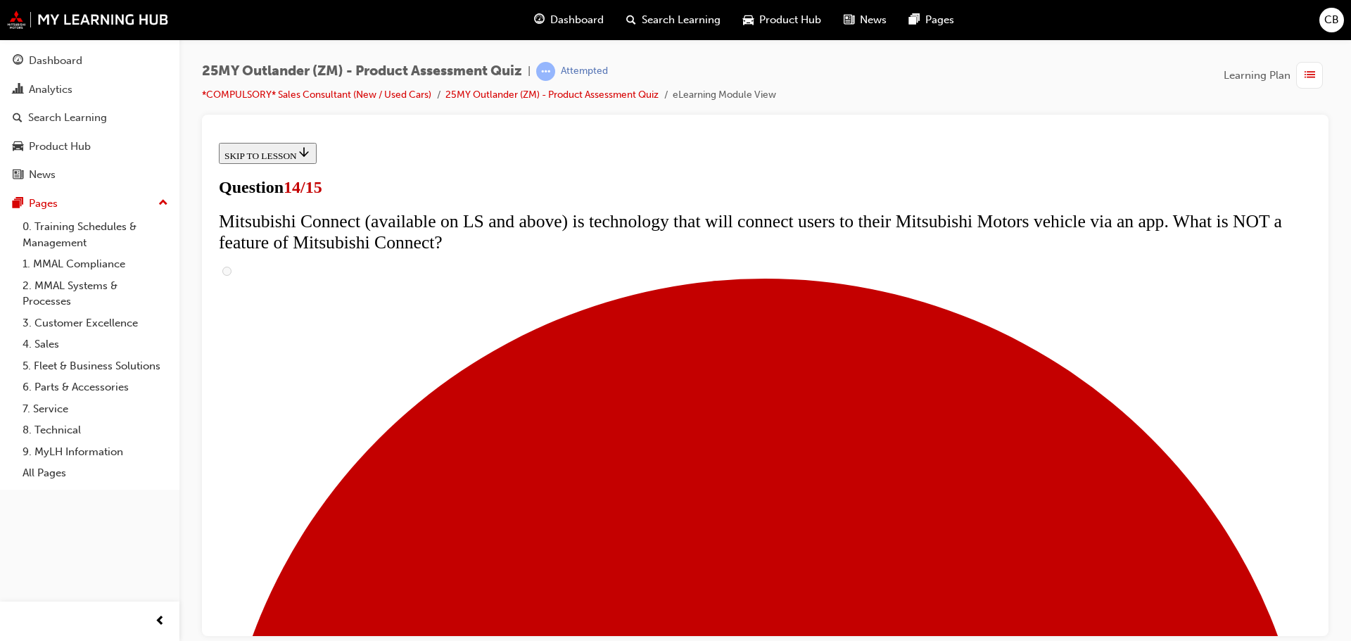
scroll to position [496, 0]
radio input "true"
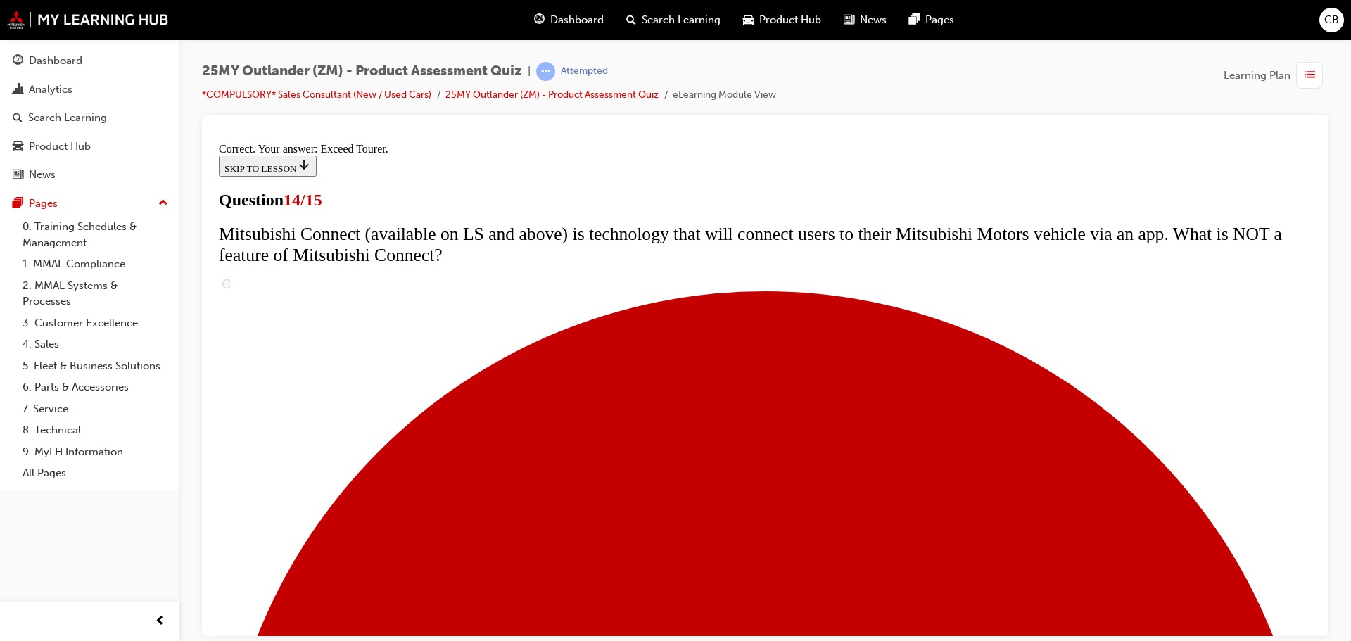
scroll to position [593, 0]
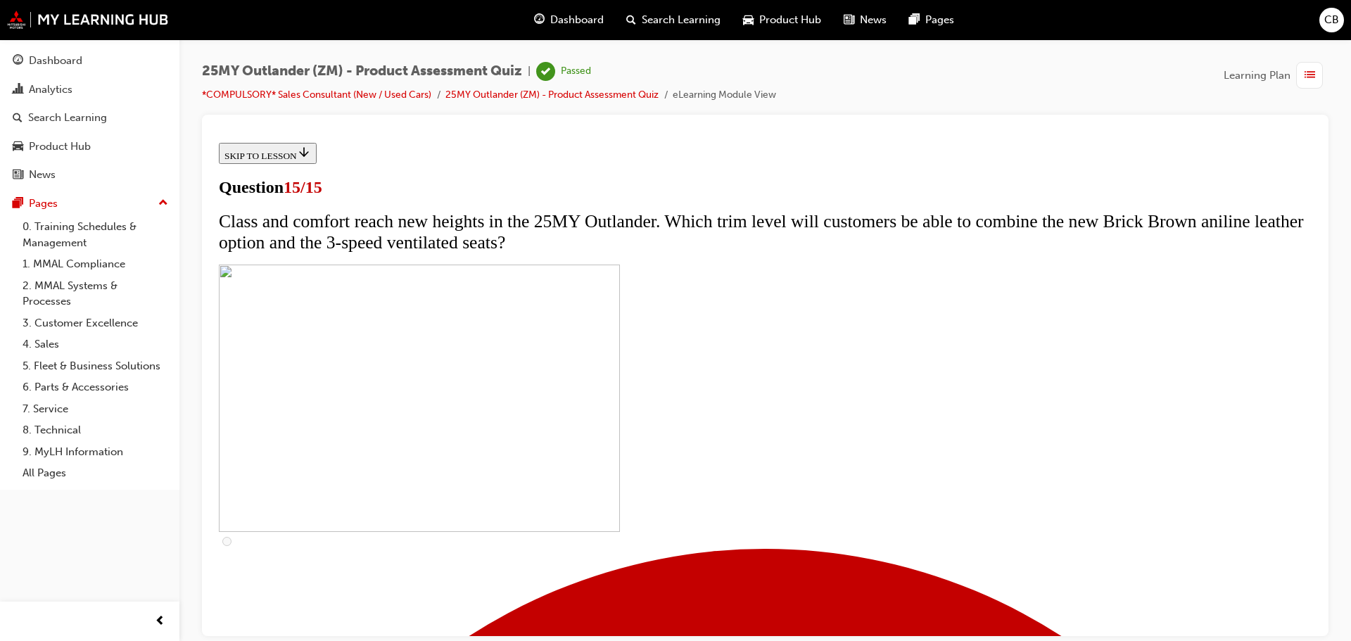
scroll to position [218, 0]
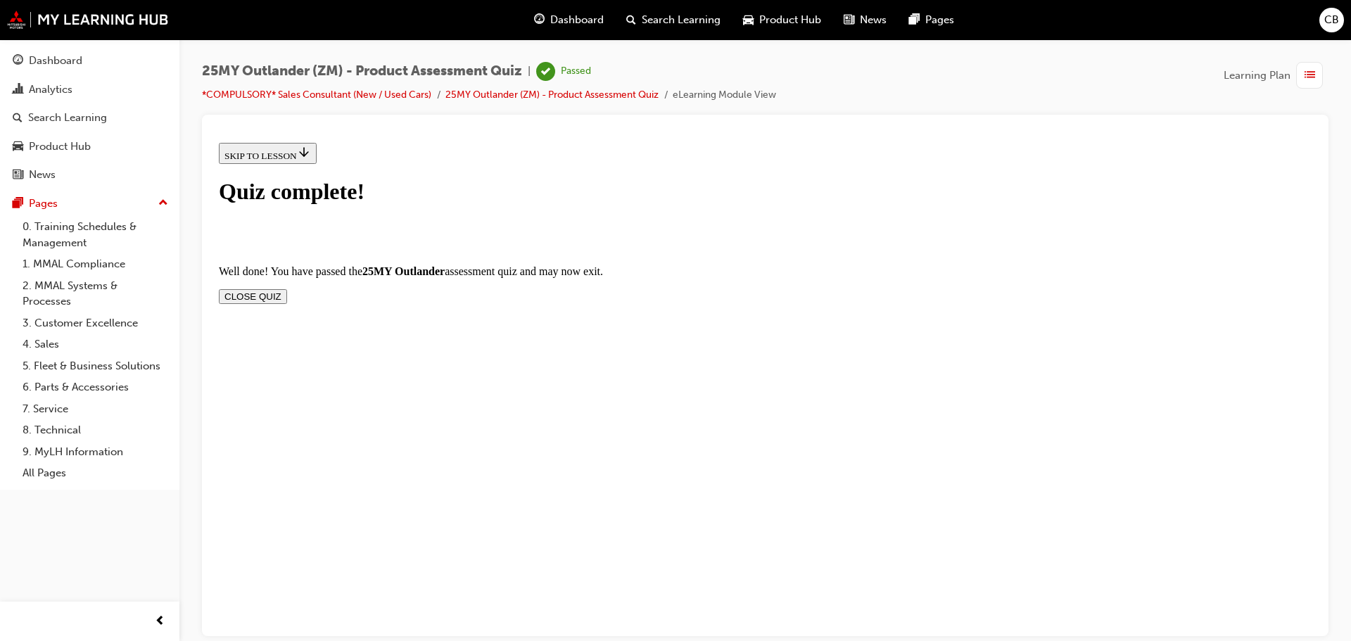
click at [287, 288] on button "CLOSE QUIZ" at bounding box center [253, 295] width 68 height 15
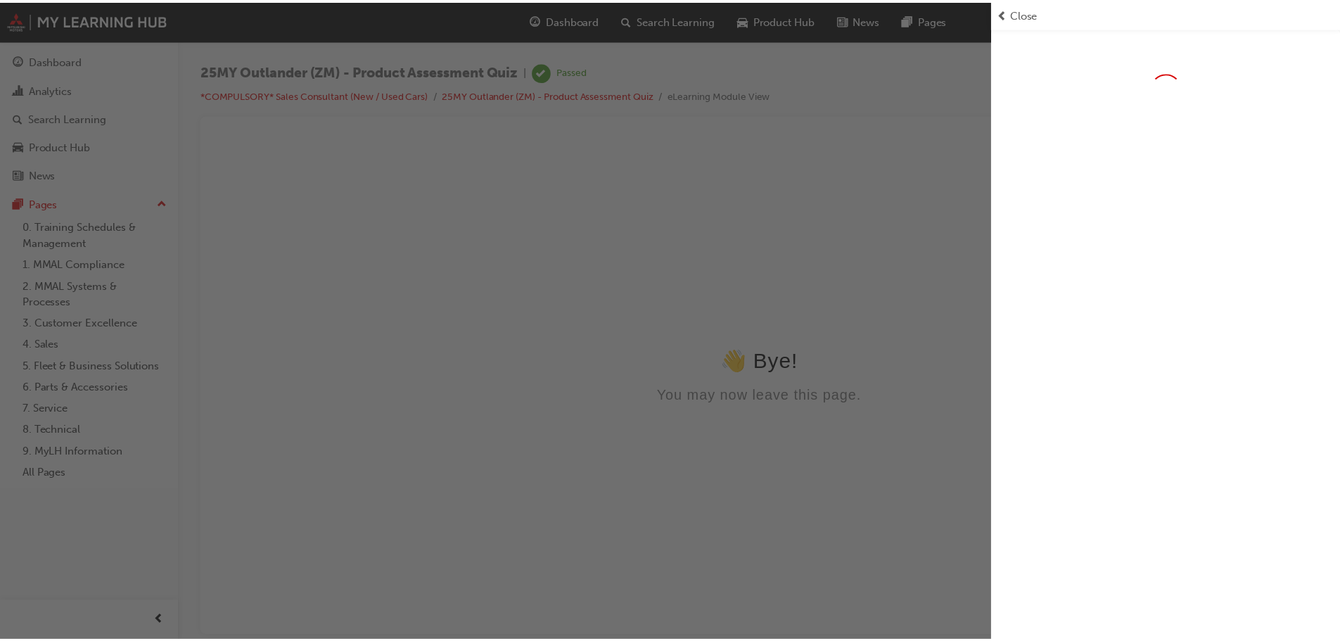
scroll to position [0, 0]
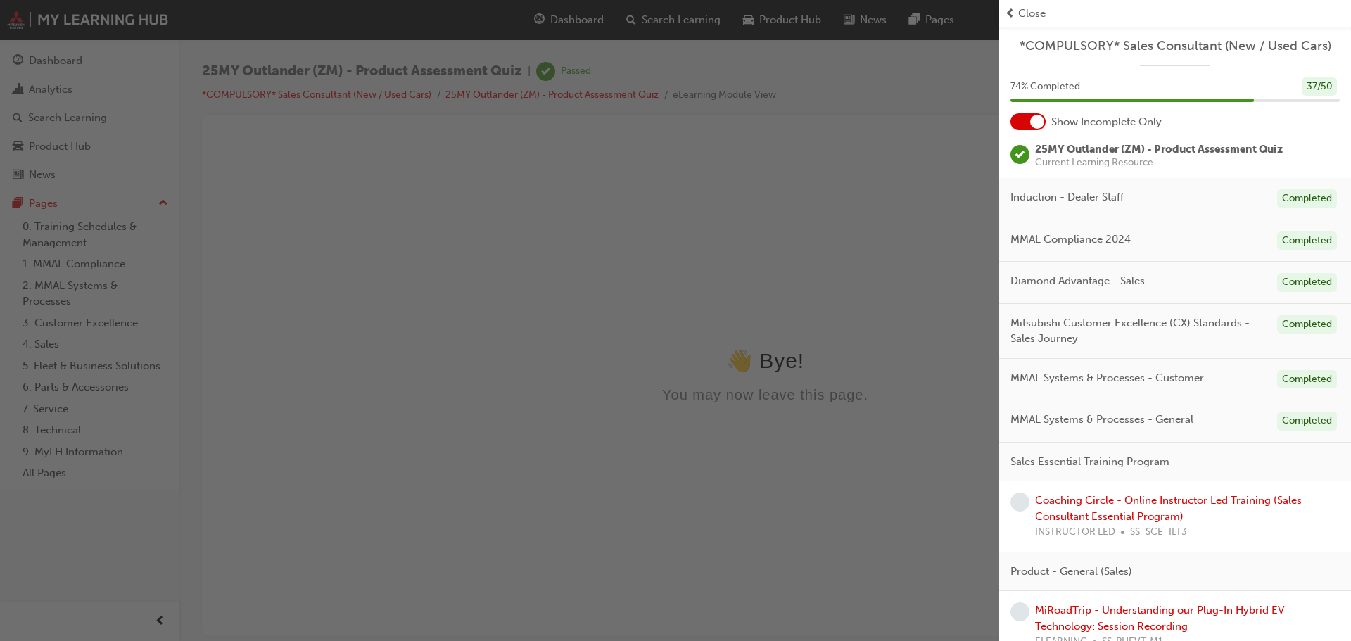
click at [1000, 11] on div "Close" at bounding box center [1175, 13] width 352 height 27
click at [1029, 10] on span "Close" at bounding box center [1031, 14] width 27 height 16
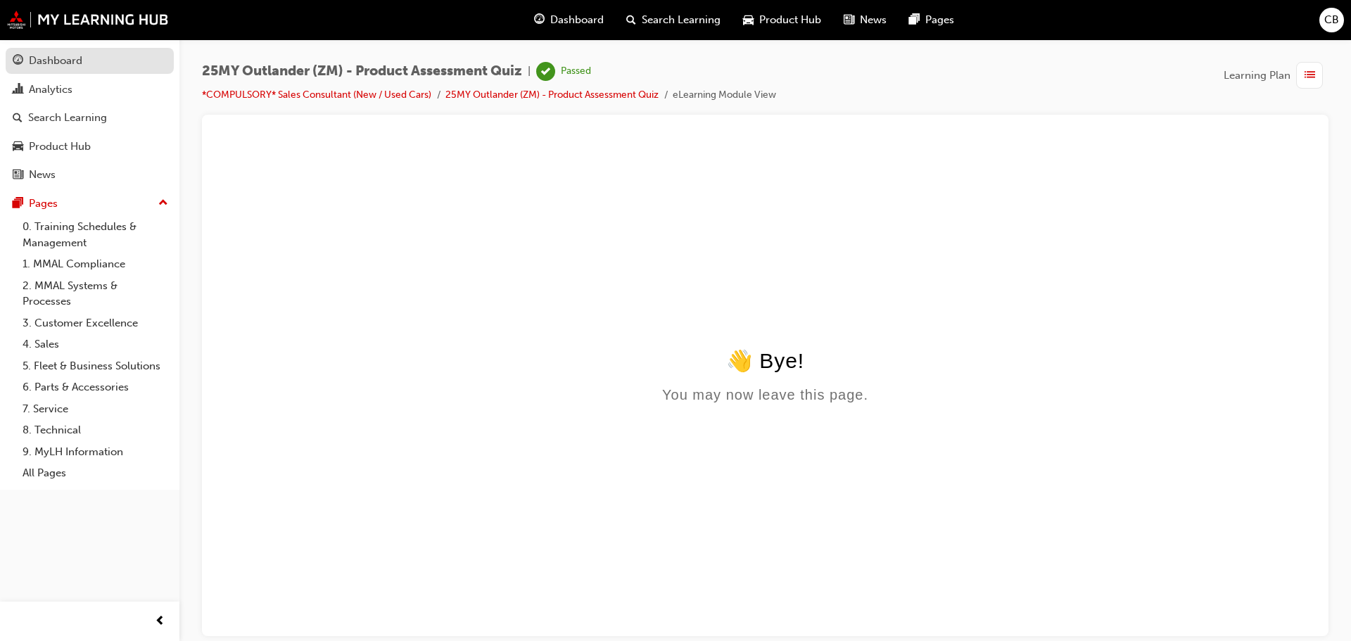
click at [51, 62] on div "Dashboard" at bounding box center [55, 61] width 53 height 16
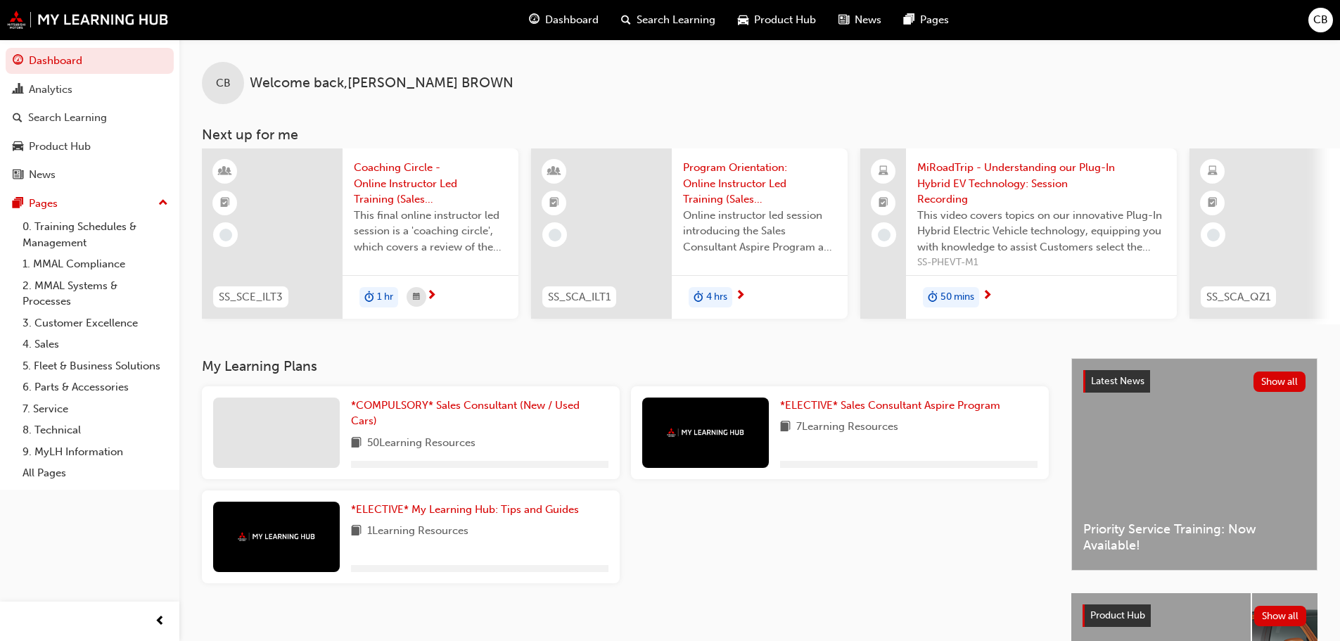
click at [402, 398] on div "*COMPULSORY* Sales Consultant (New / Used Cars) 50 Learning Resources" at bounding box center [411, 432] width 418 height 93
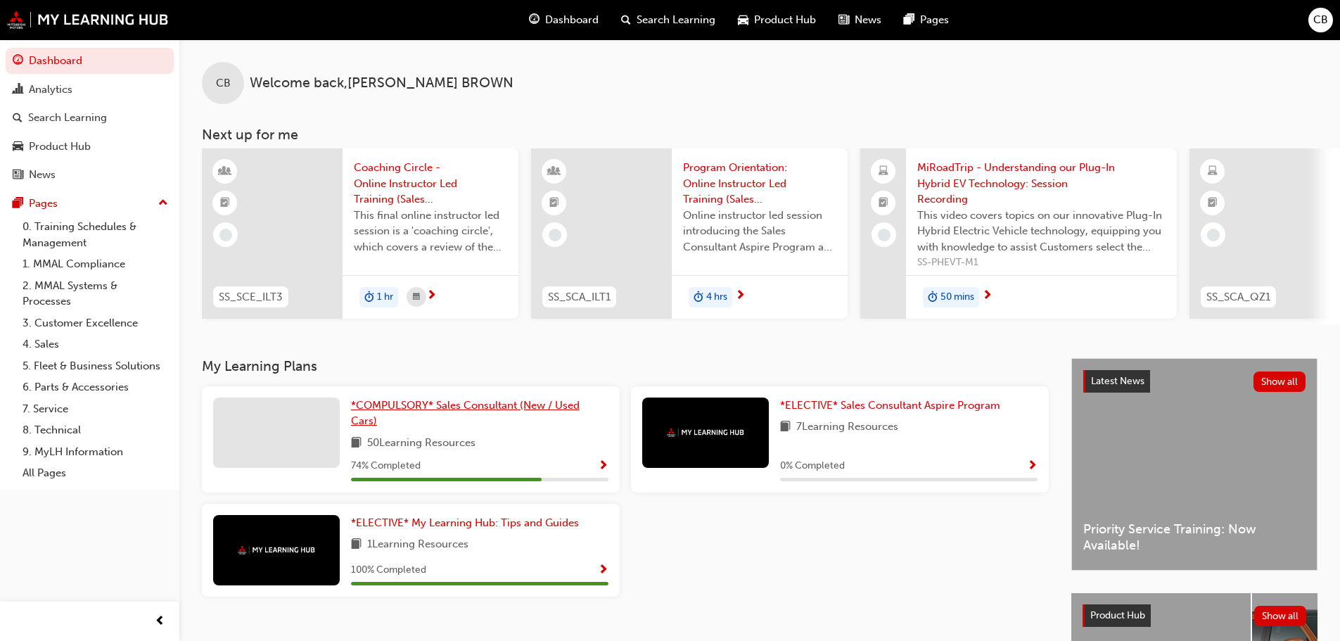
click at [402, 407] on span "*COMPULSORY* Sales Consultant (New / Used Cars)" at bounding box center [465, 413] width 229 height 29
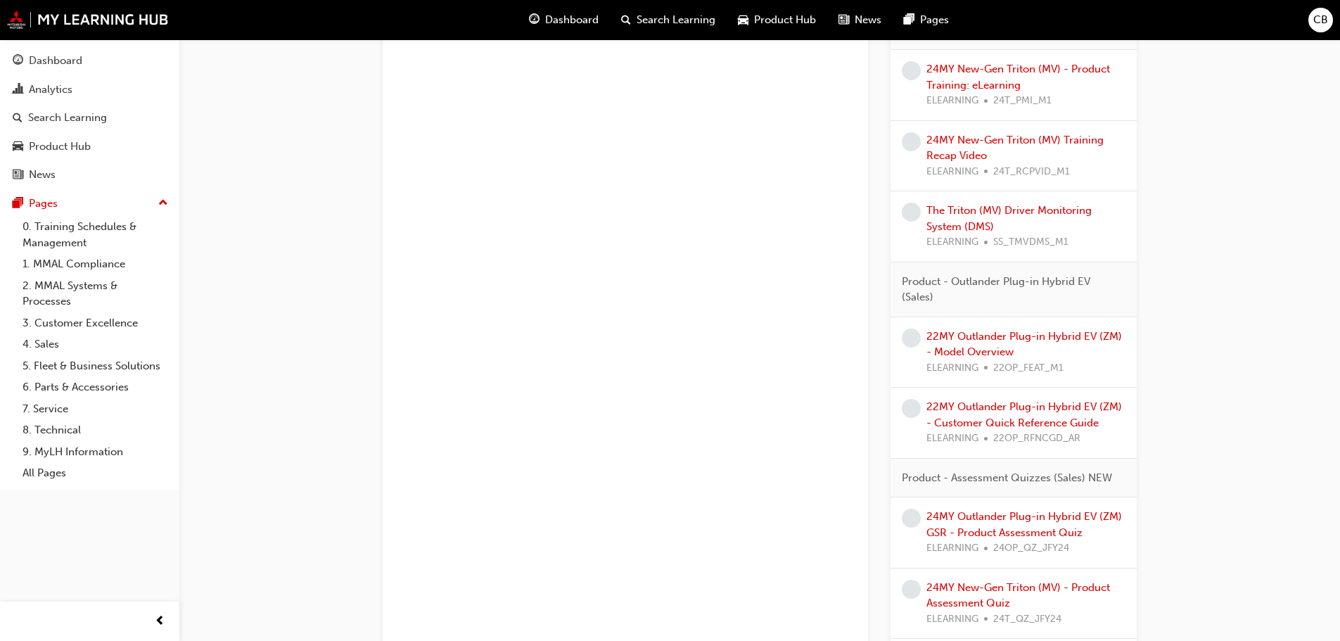
scroll to position [1157, 0]
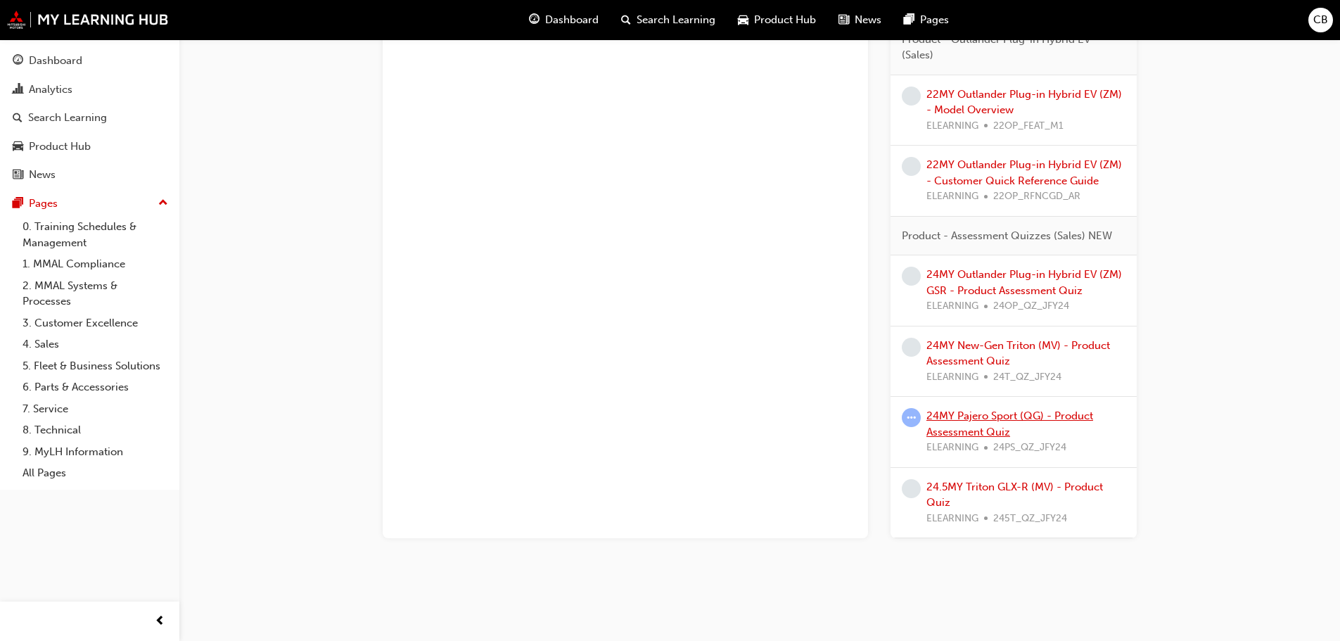
click at [965, 415] on link "24MY Pajero Sport (QG) - Product Assessment Quiz" at bounding box center [1010, 423] width 167 height 29
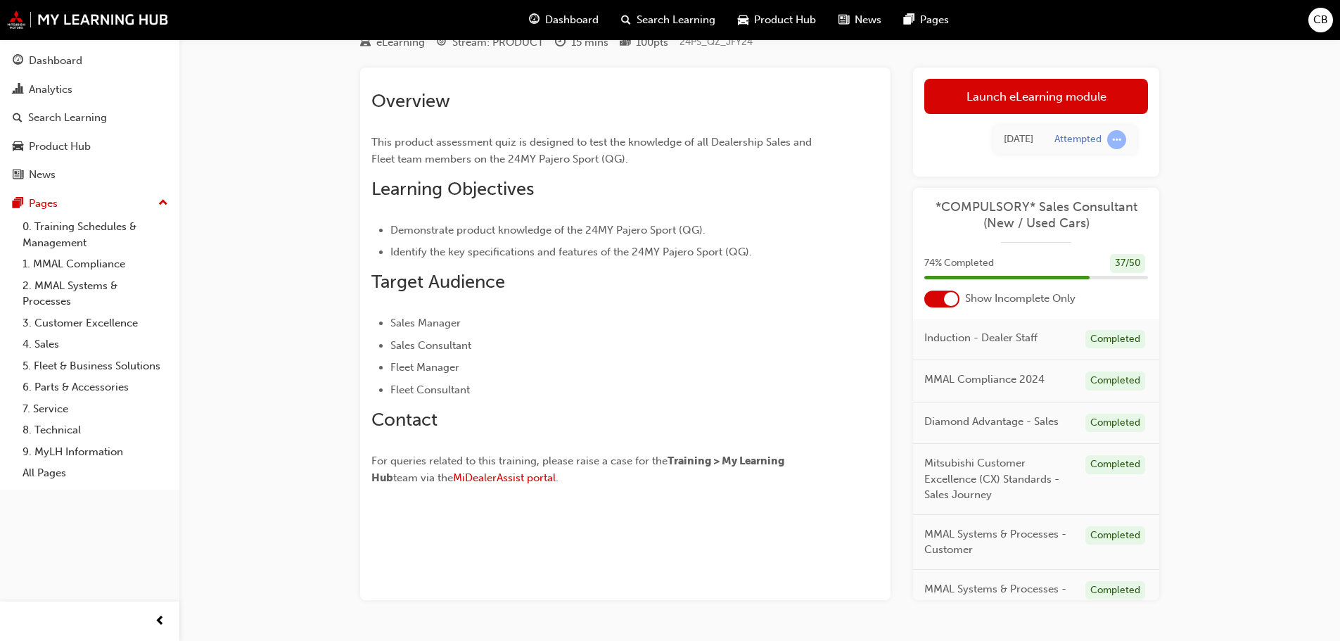
scroll to position [98, 0]
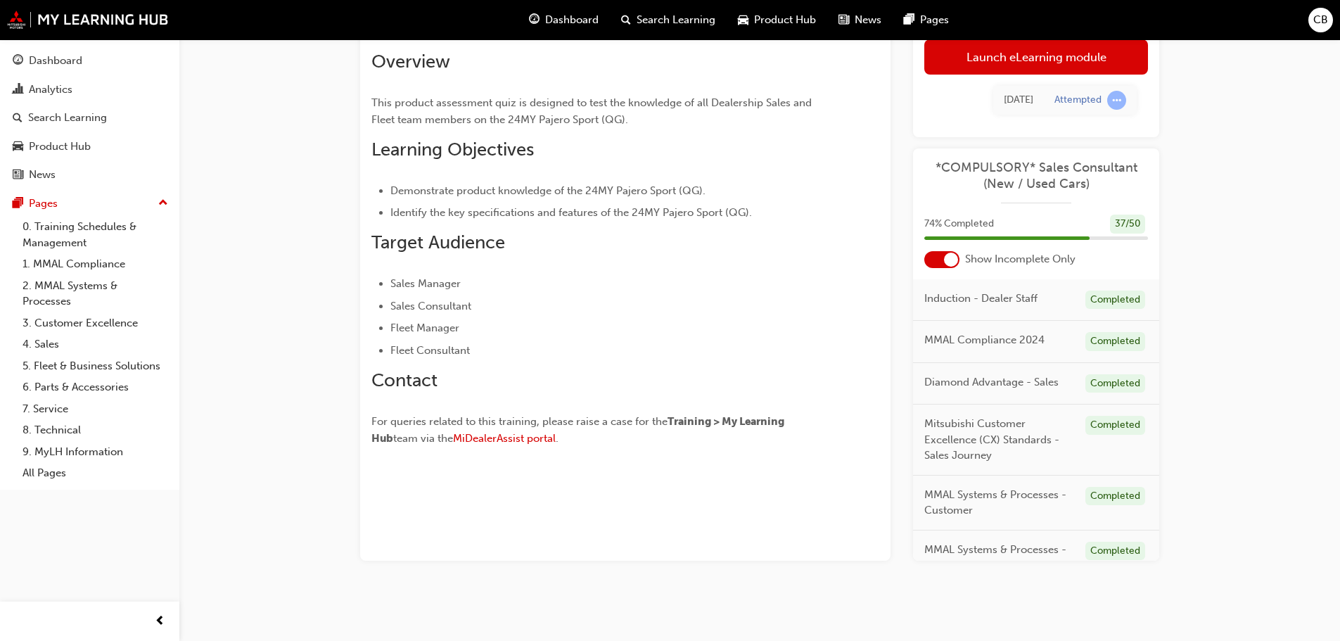
drag, startPoint x: 1031, startPoint y: 98, endPoint x: 1038, endPoint y: 96, distance: 7.3
click at [1036, 98] on td "[DATE]" at bounding box center [1018, 100] width 51 height 29
click at [1028, 54] on link "Launch eLearning module" at bounding box center [1036, 56] width 224 height 35
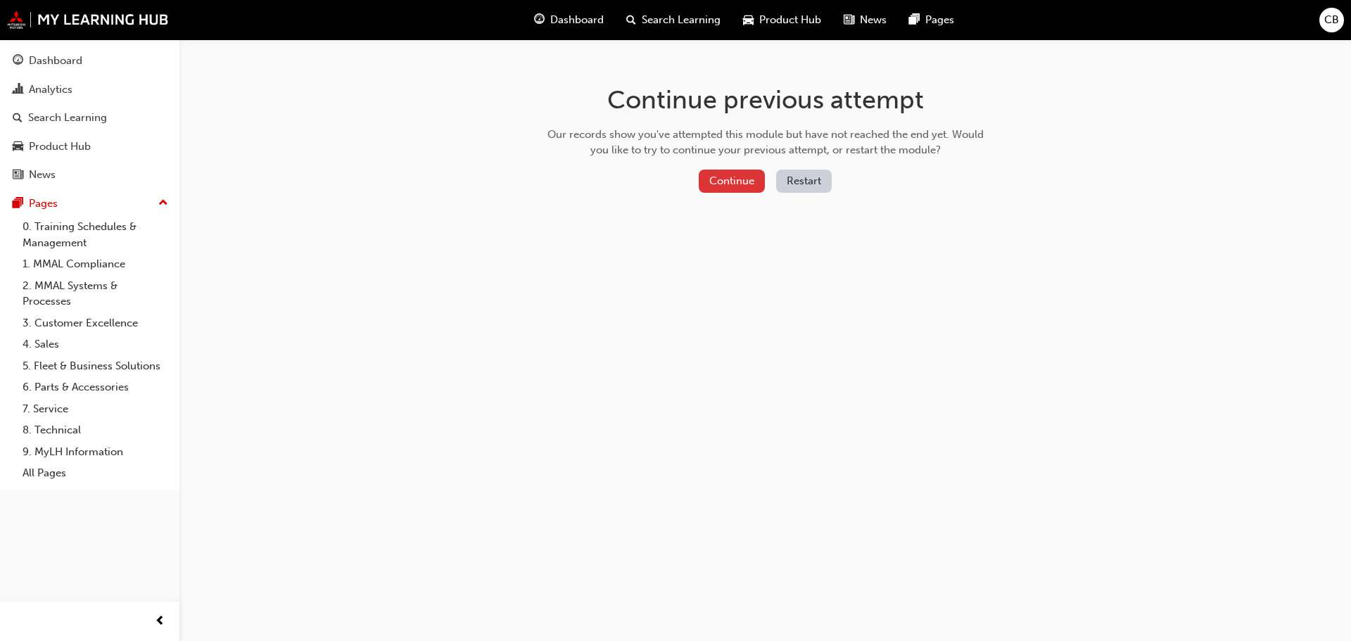
click at [701, 182] on button "Continue" at bounding box center [732, 181] width 66 height 23
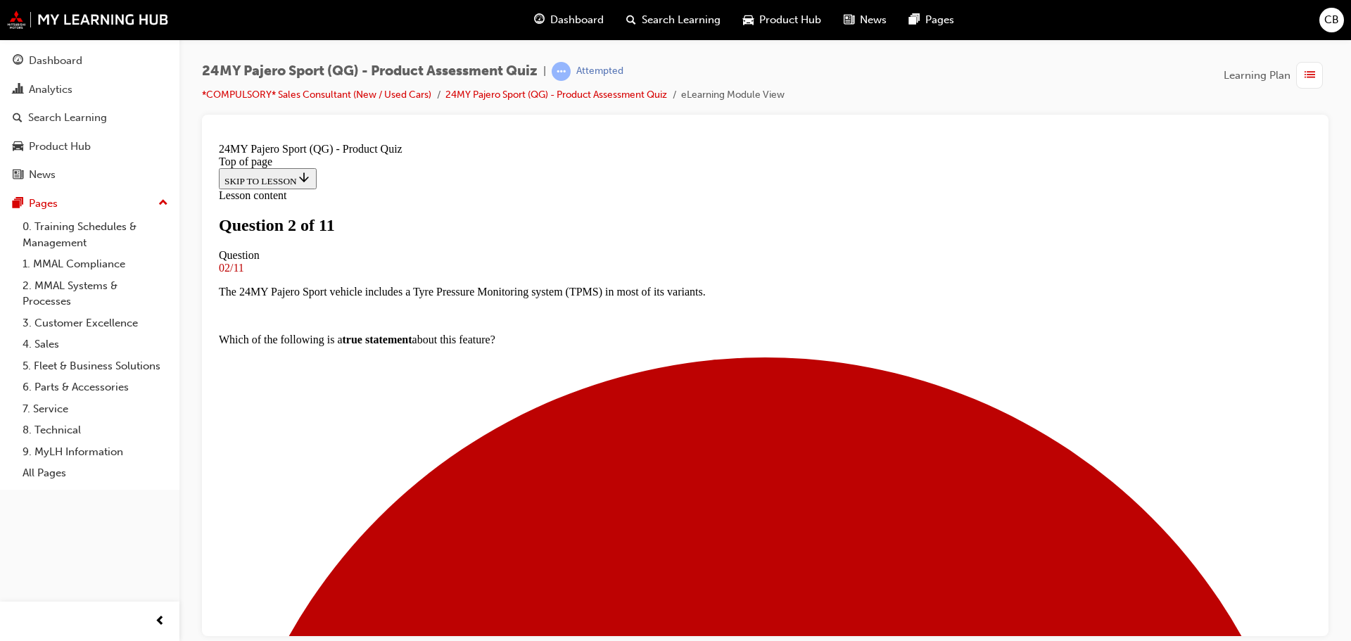
scroll to position [141, 0]
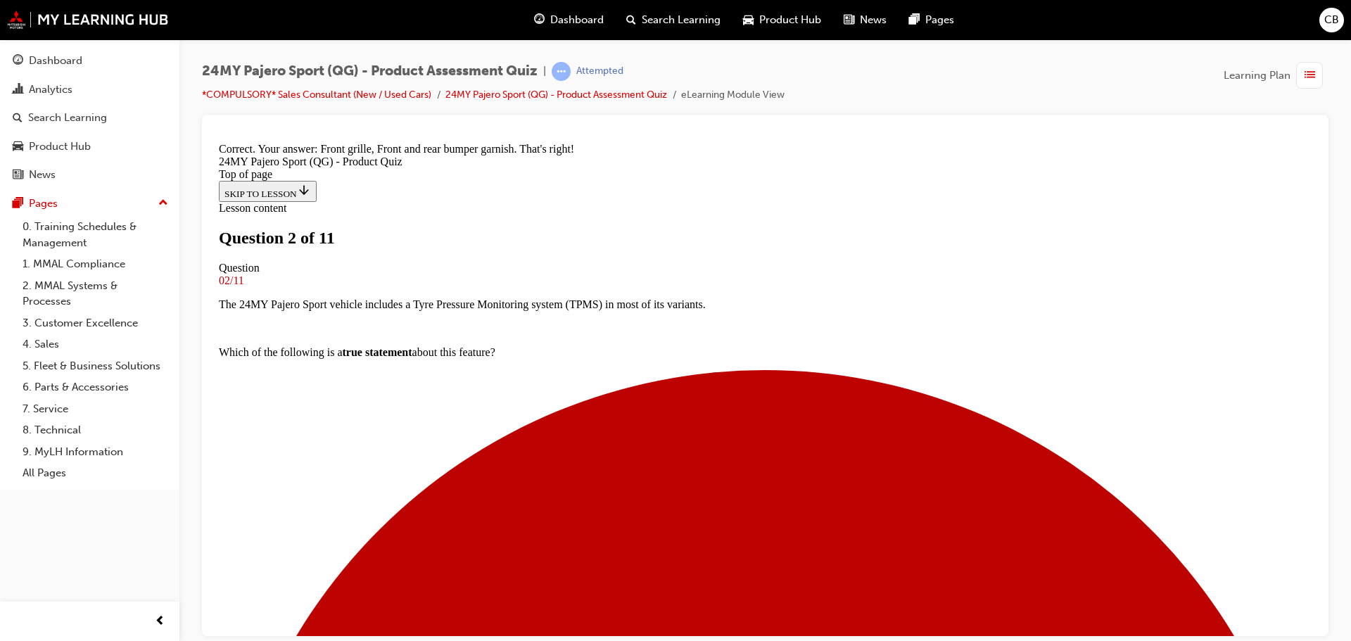
scroll to position [364, 0]
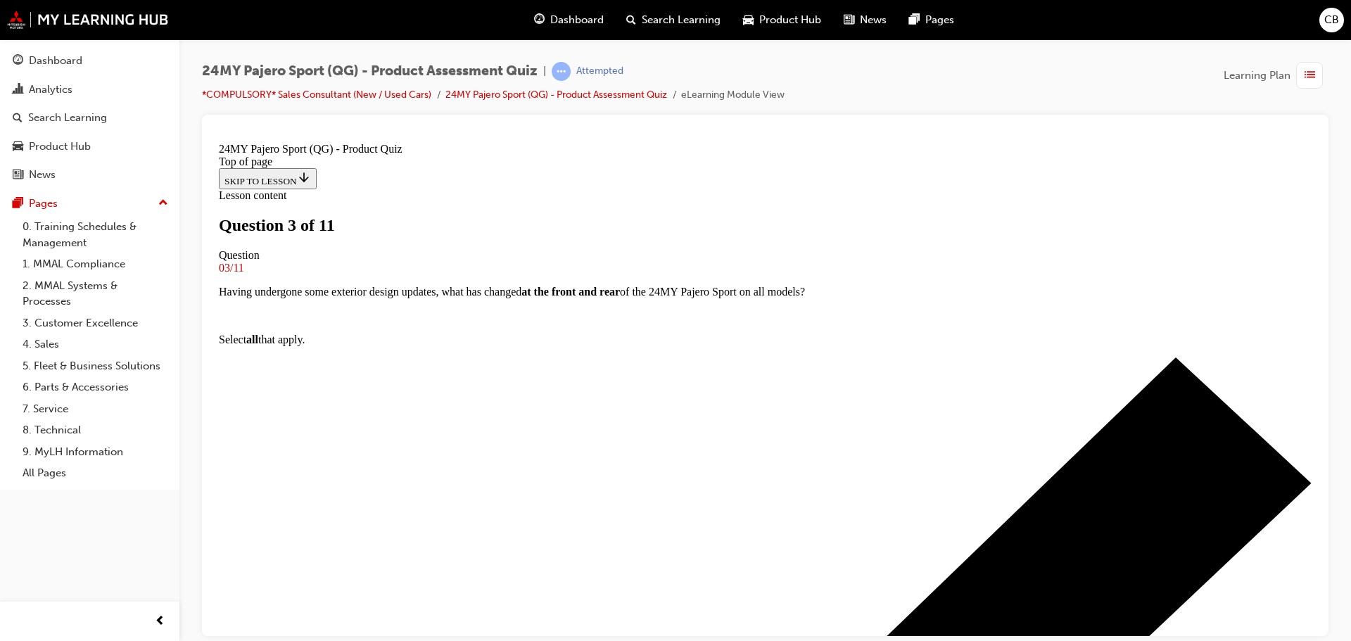
scroll to position [143, 0]
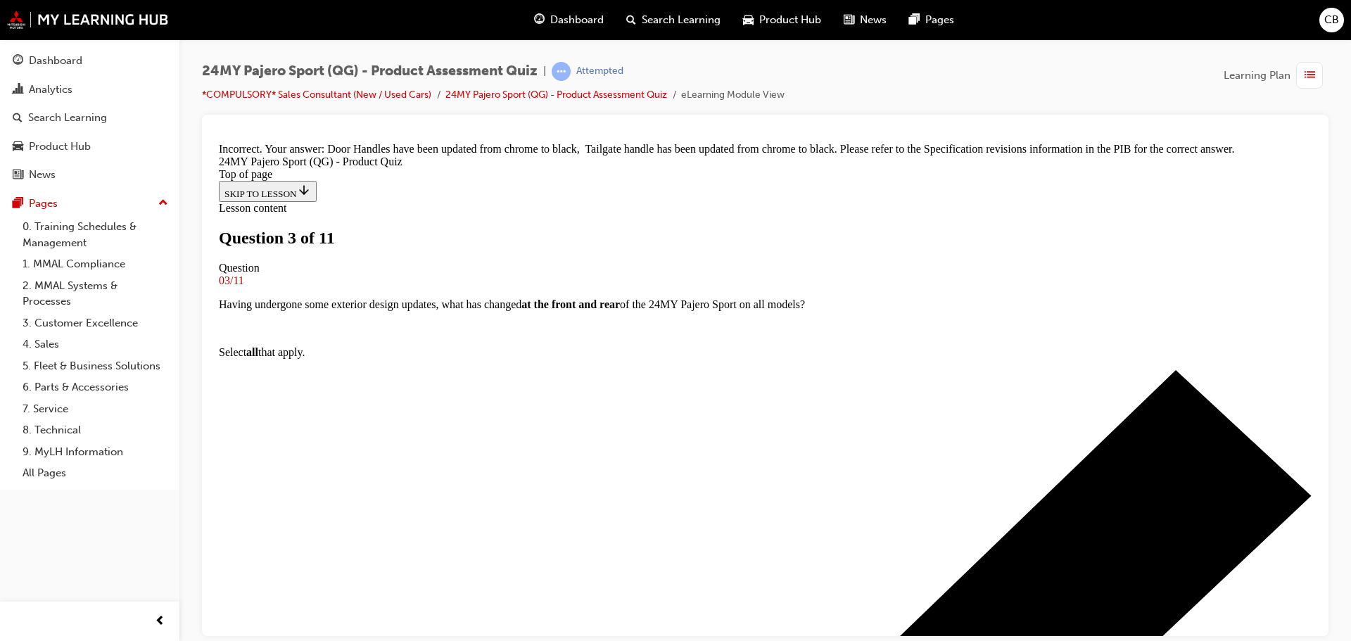
scroll to position [388, 0]
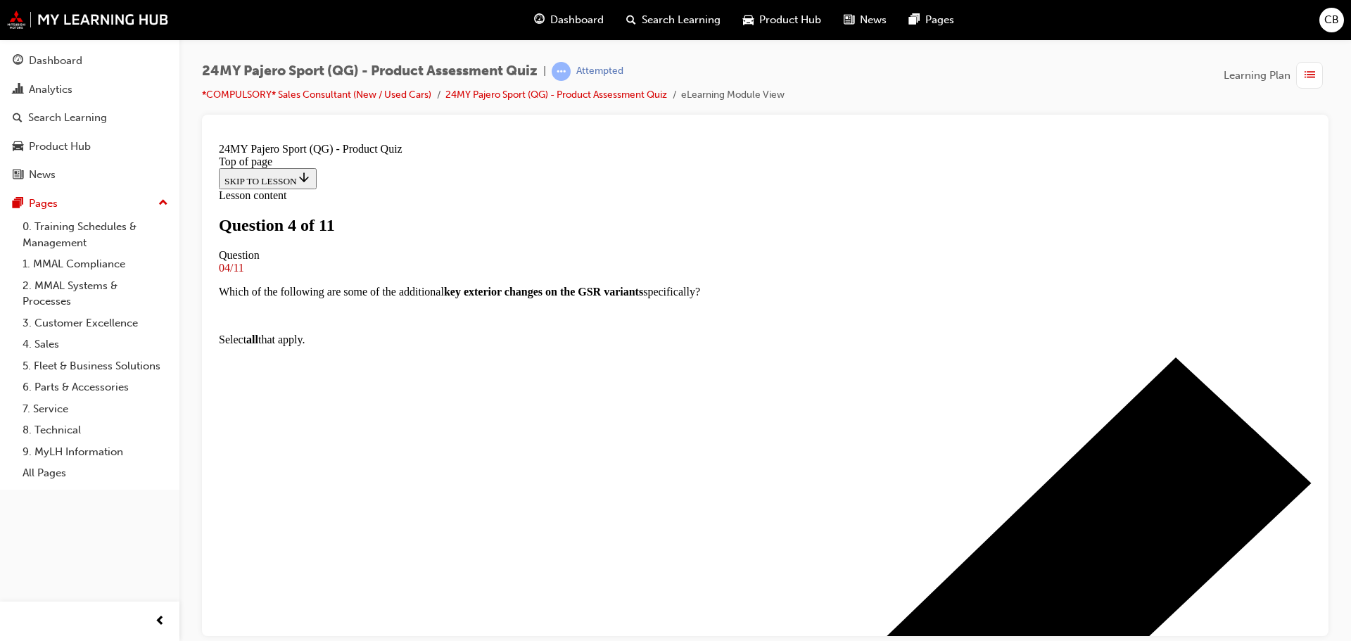
scroll to position [143, 0]
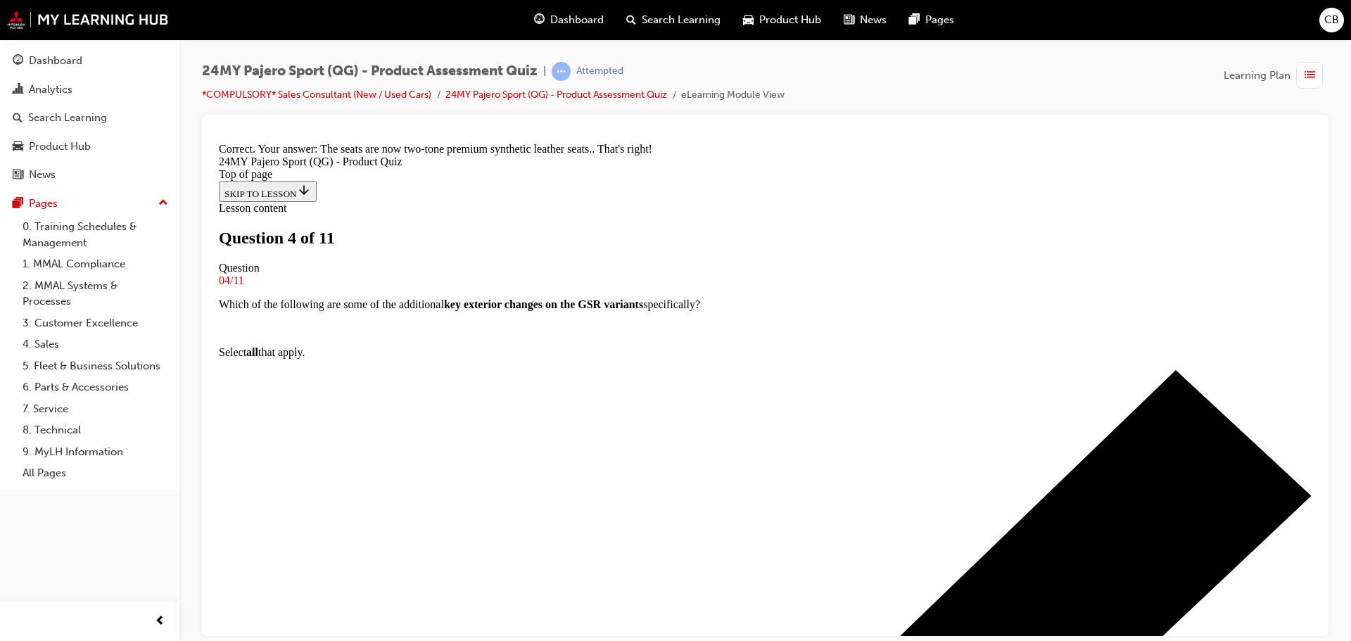
scroll to position [340, 0]
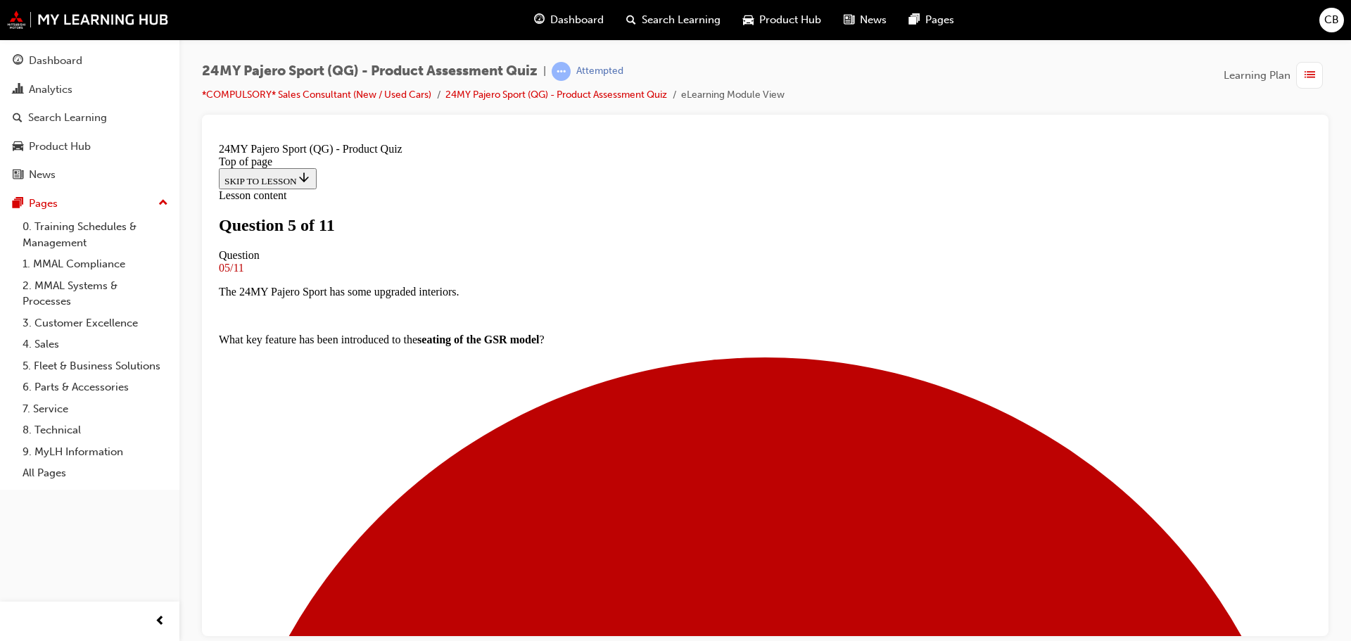
scroll to position [213, 0]
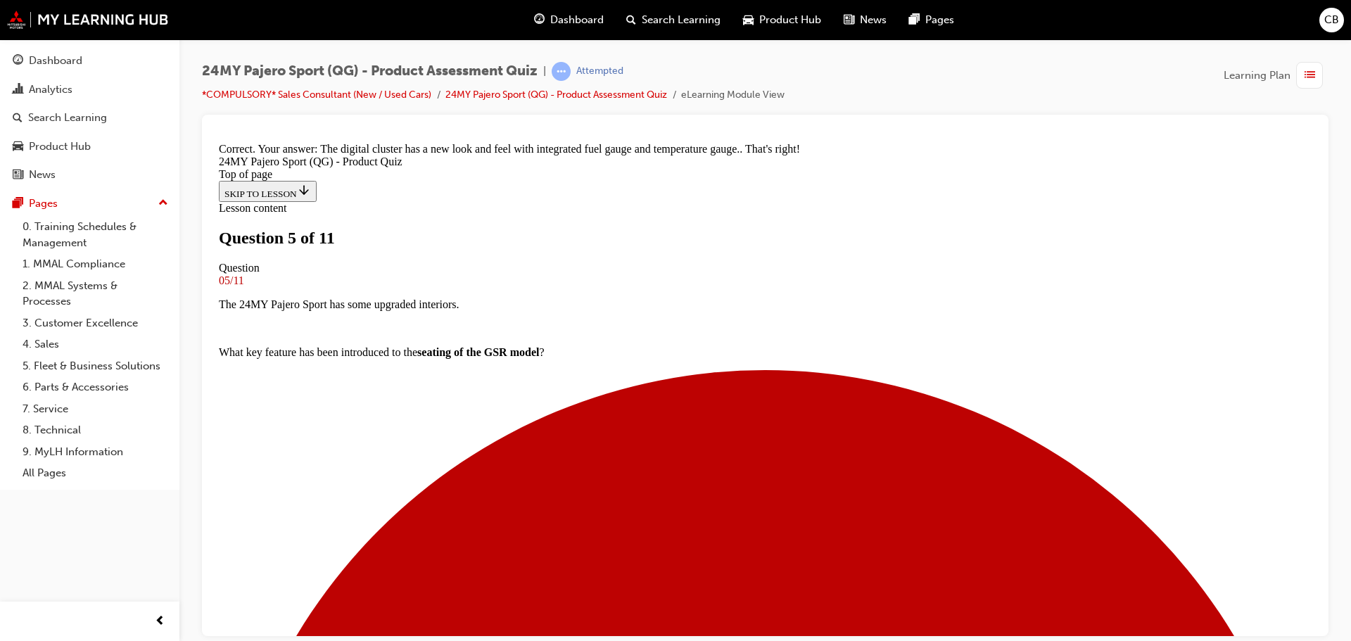
scroll to position [406, 0]
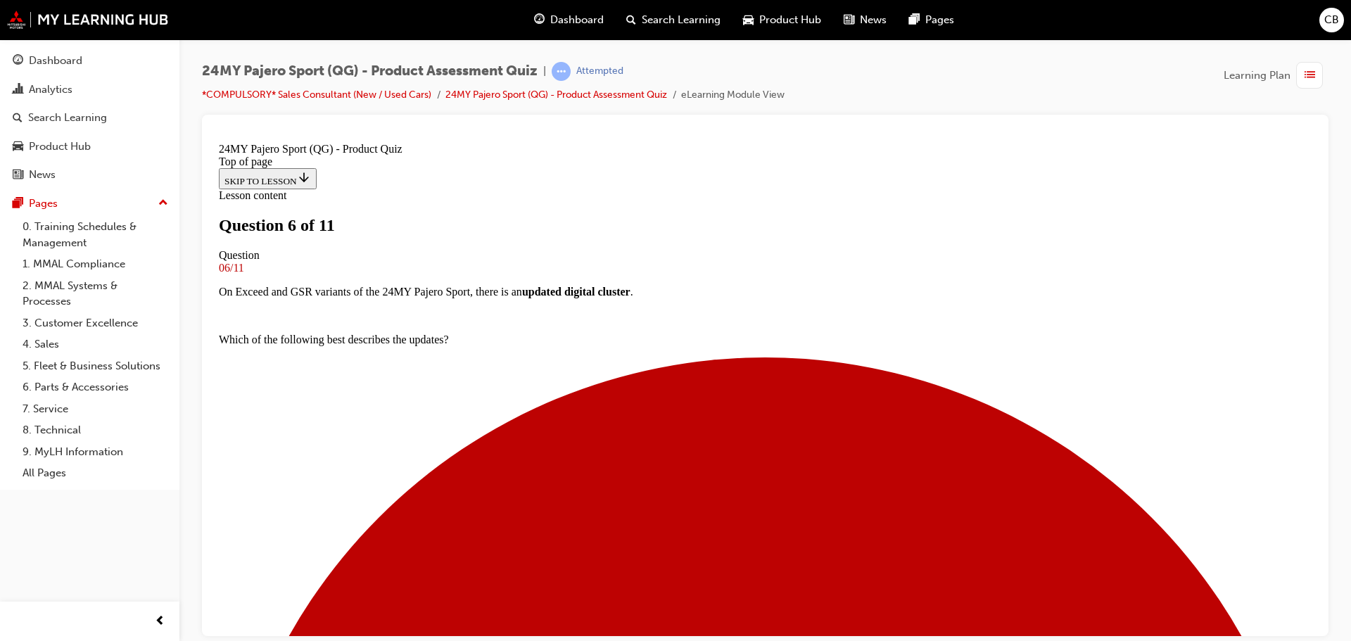
scroll to position [284, 0]
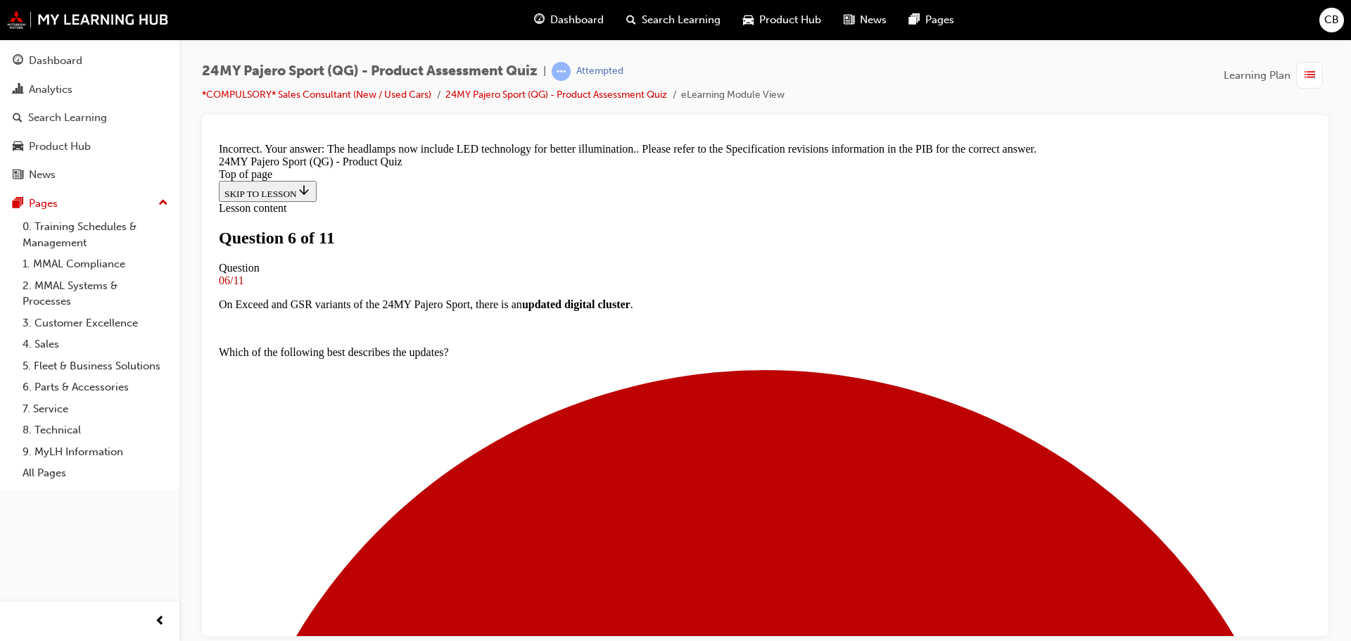
scroll to position [522, 0]
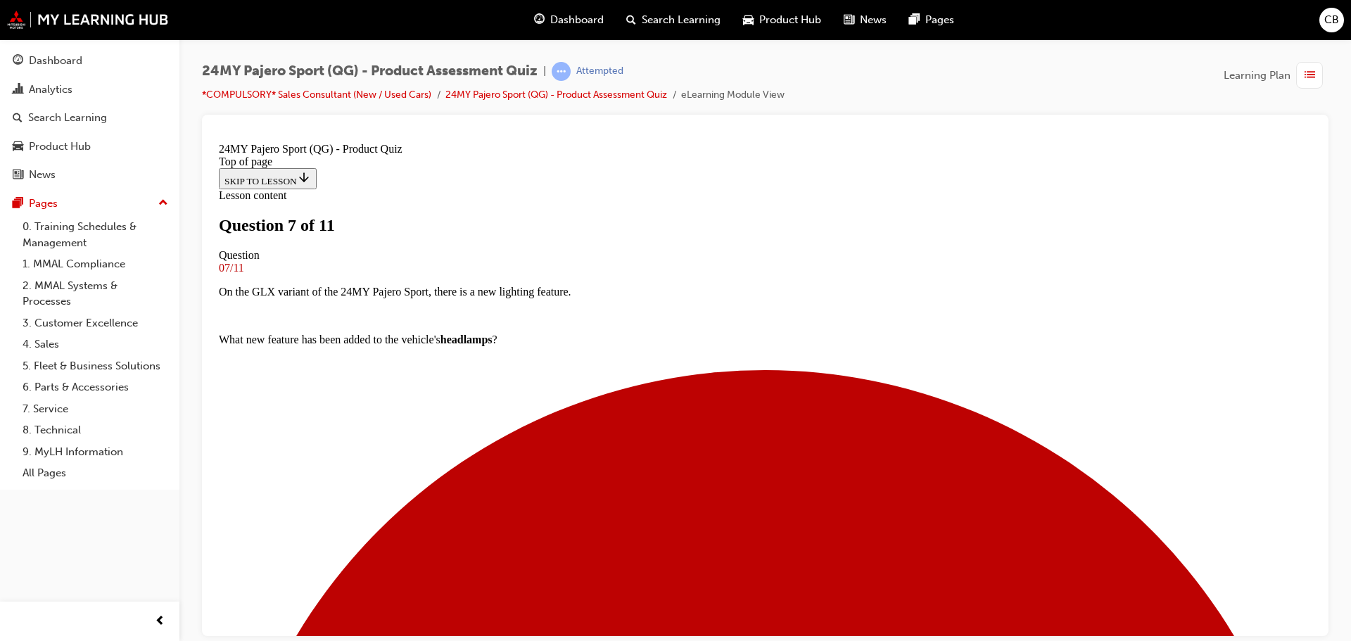
scroll to position [72, 0]
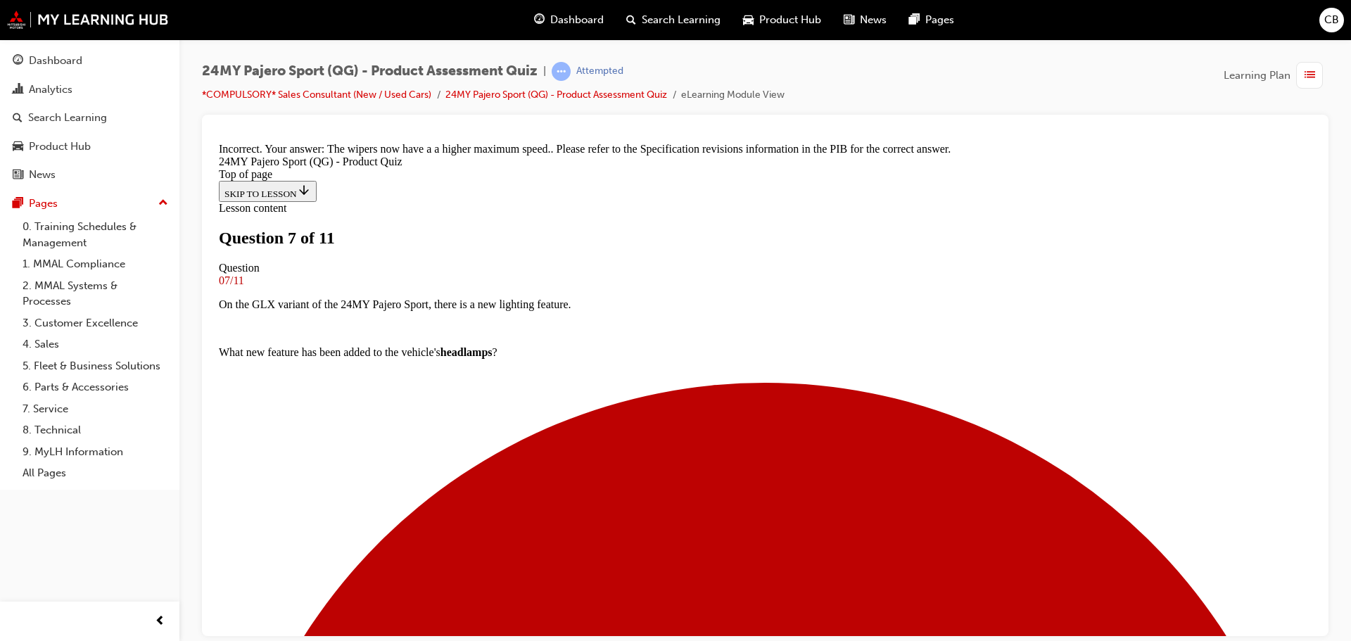
scroll to position [340, 0]
drag, startPoint x: 751, startPoint y: 579, endPoint x: 749, endPoint y: 564, distance: 15.7
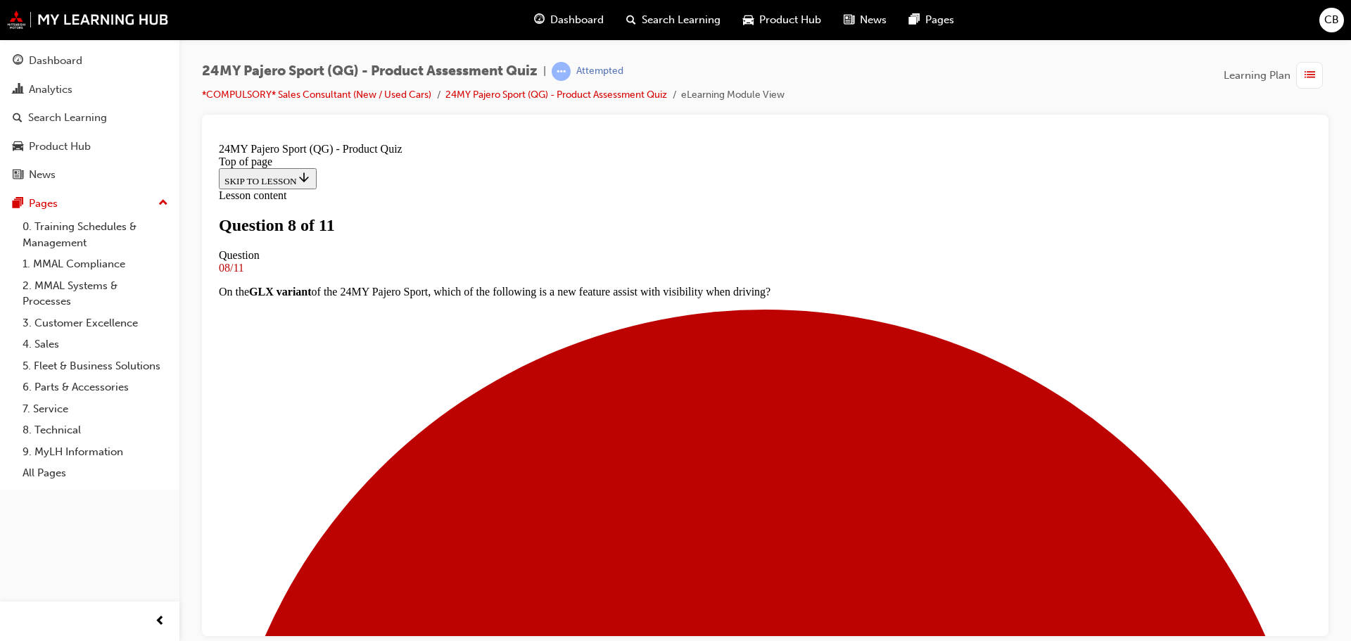
scroll to position [72, 0]
drag, startPoint x: 564, startPoint y: 502, endPoint x: 577, endPoint y: 503, distance: 13.4
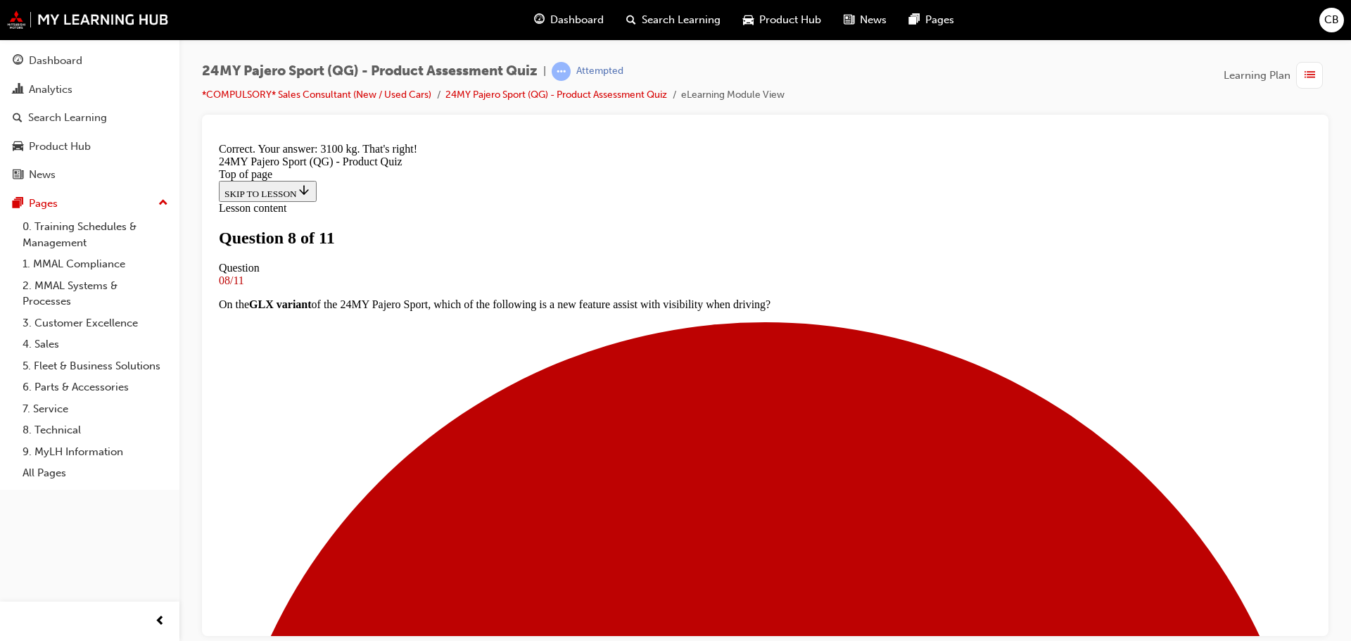
scroll to position [292, 0]
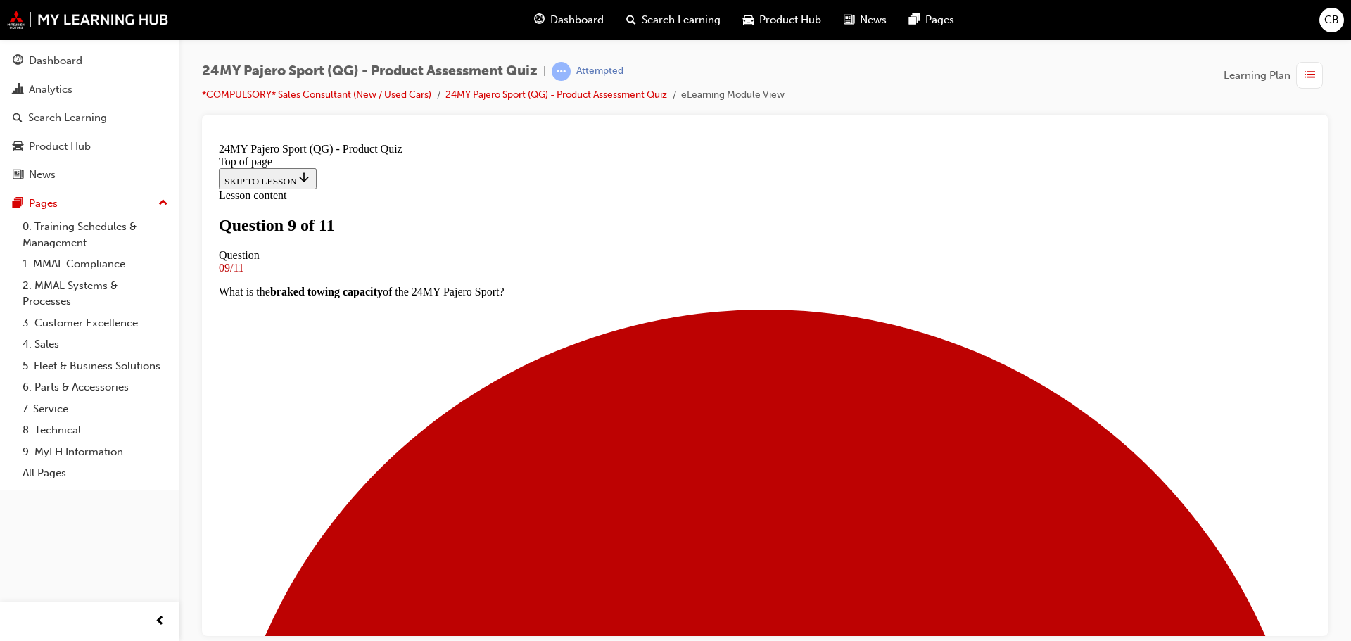
scroll to position [72, 0]
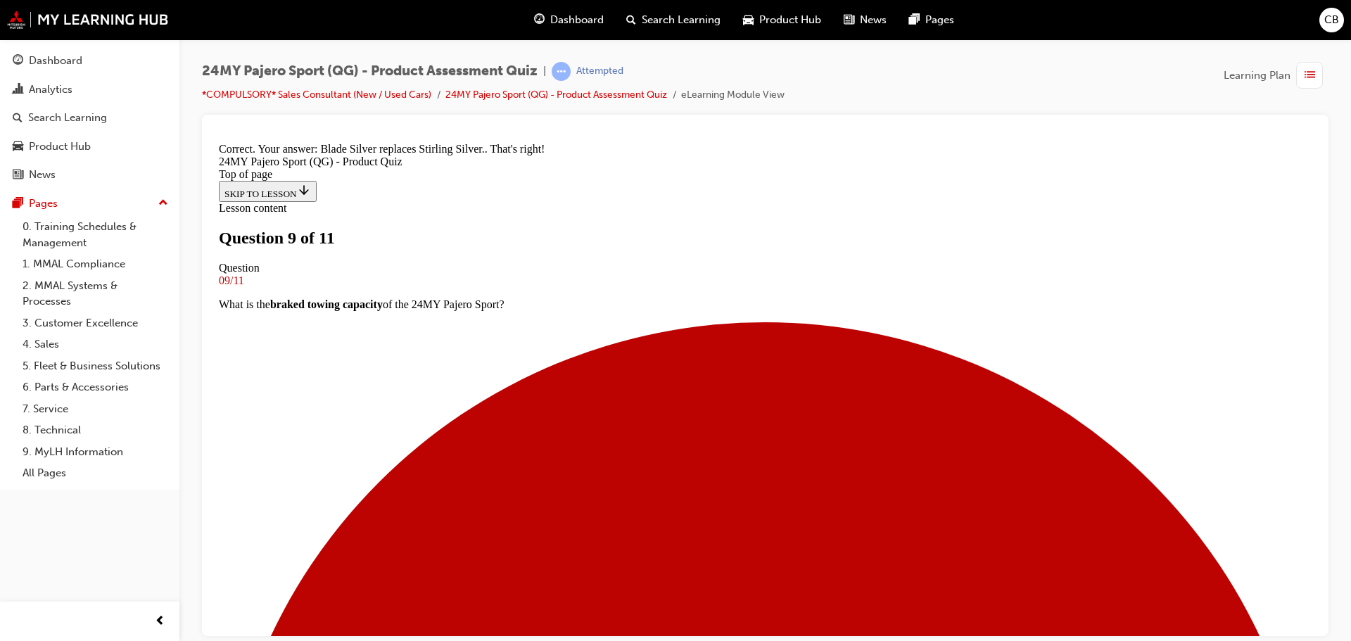
scroll to position [316, 0]
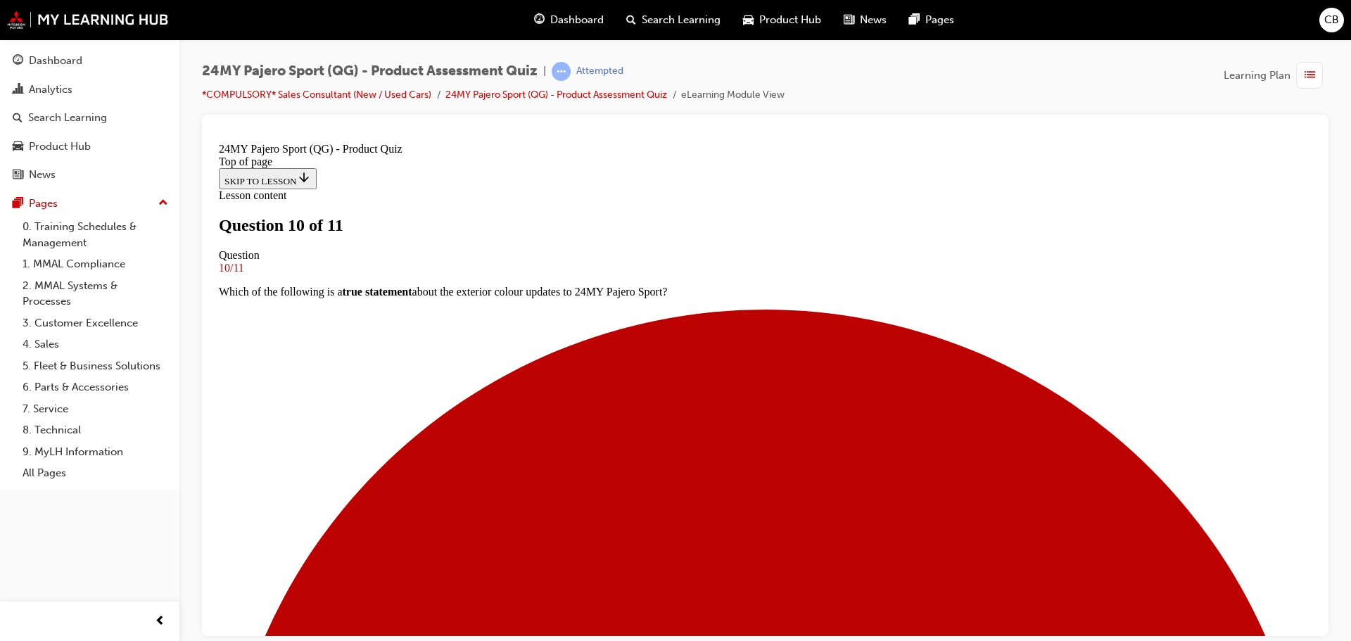
scroll to position [329, 0]
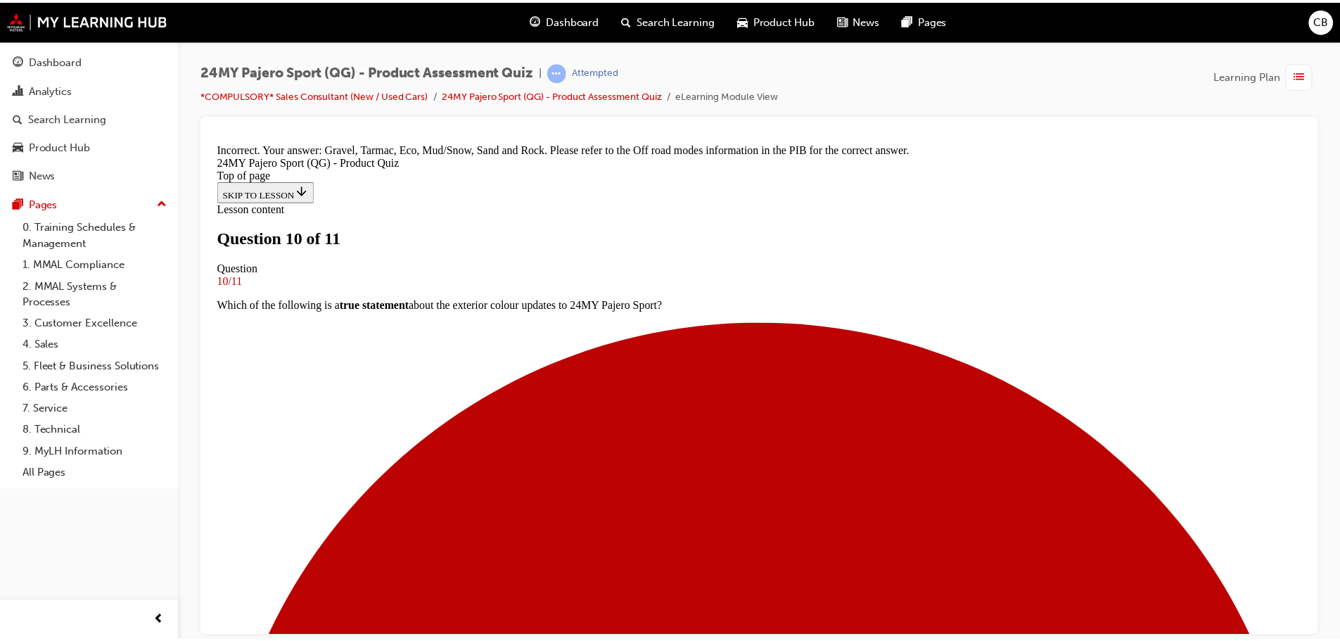
scroll to position [473, 0]
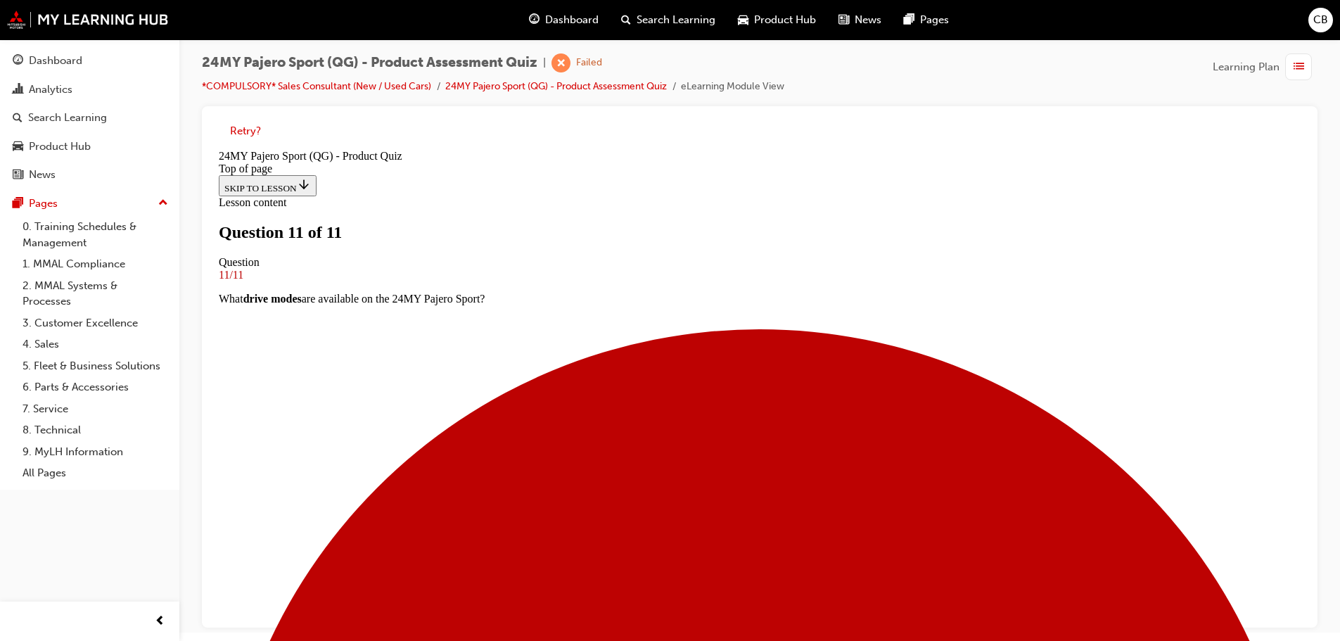
scroll to position [11, 0]
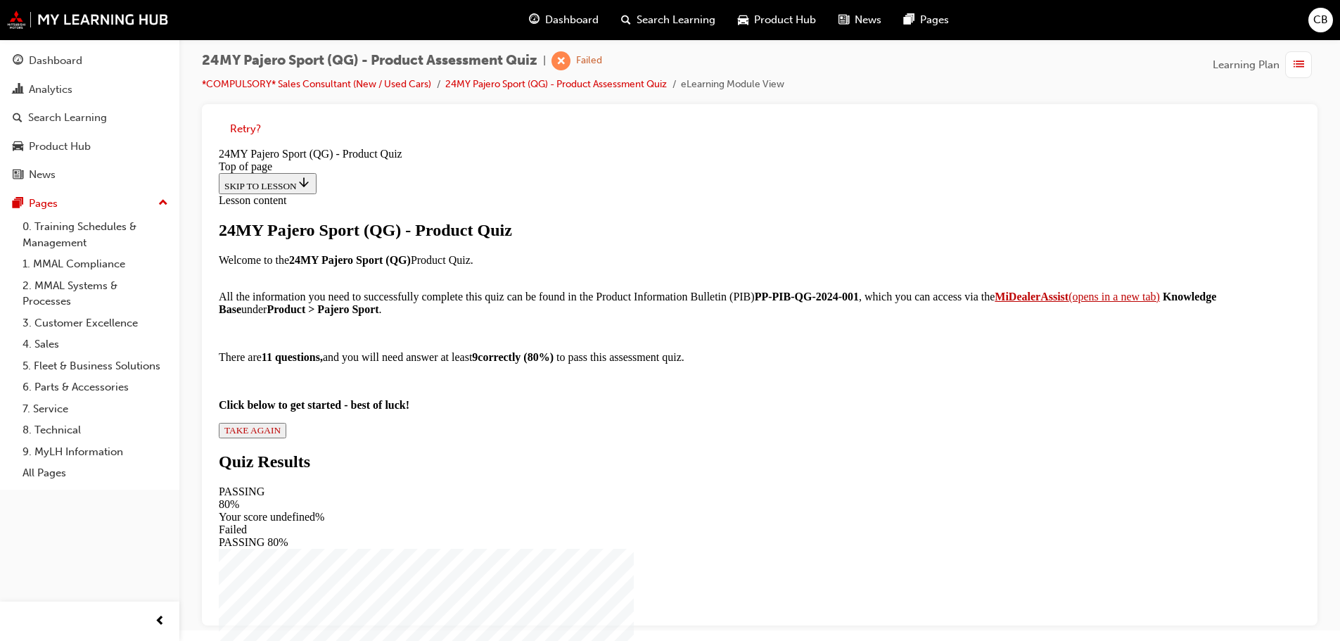
click at [281, 435] on span "TAKE AGAIN" at bounding box center [252, 430] width 56 height 11
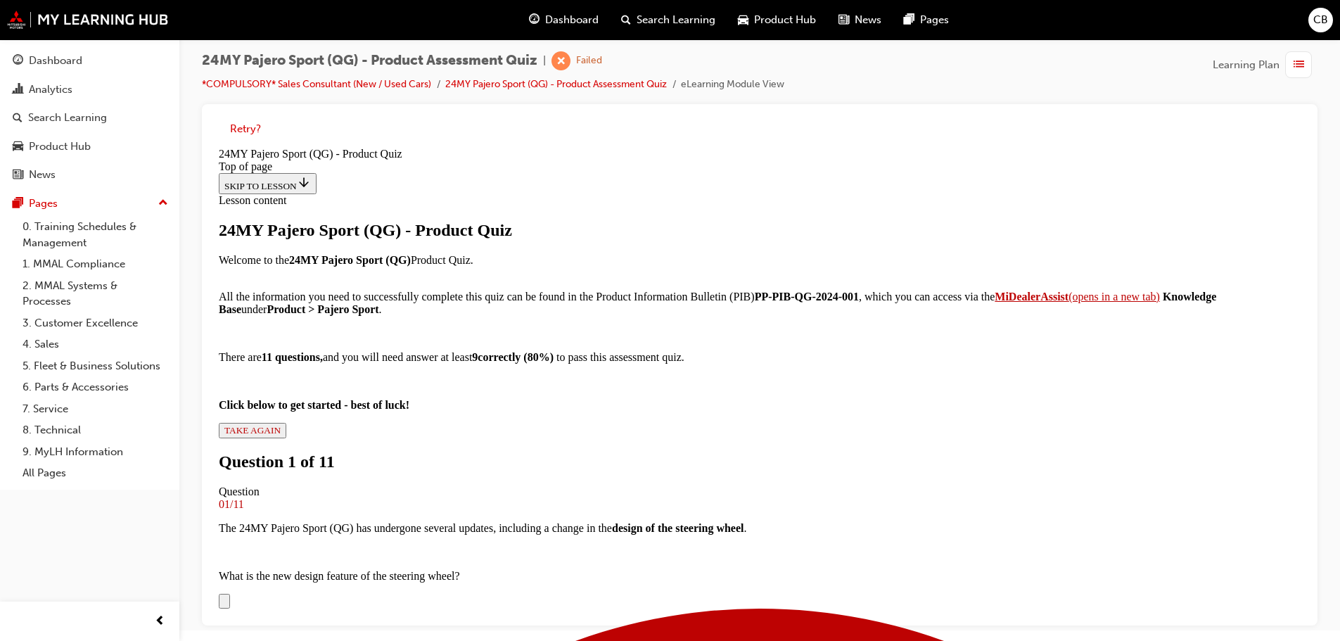
scroll to position [284, 0]
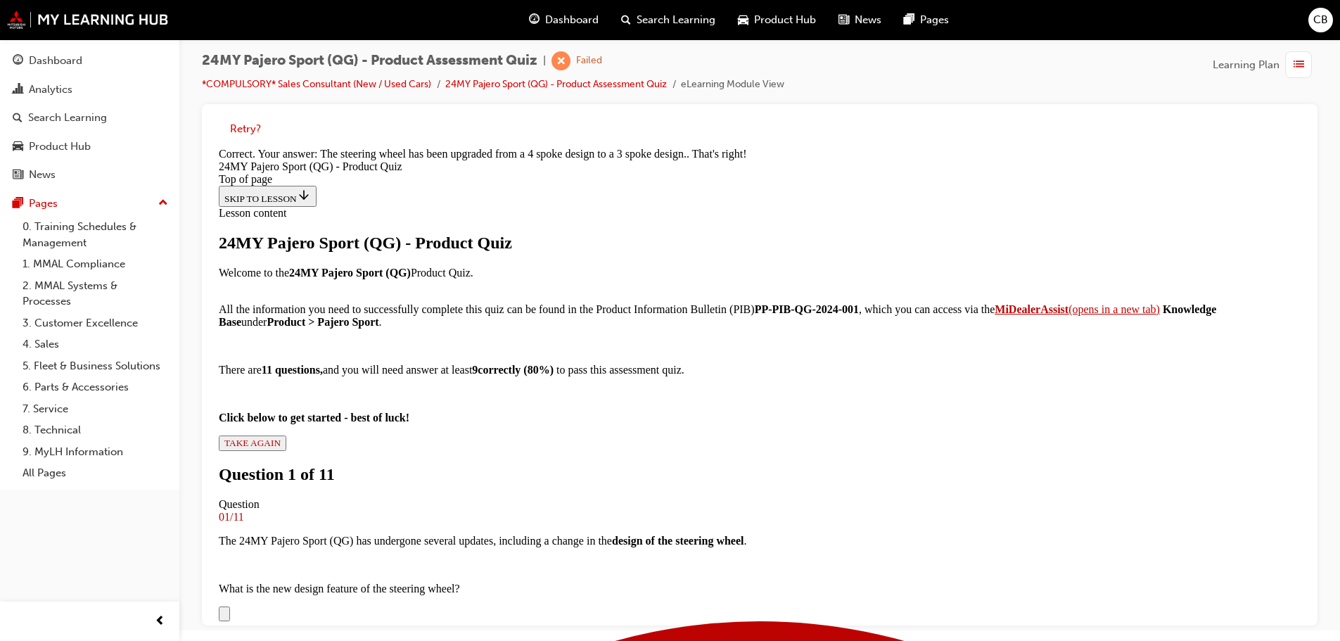
scroll to position [549, 0]
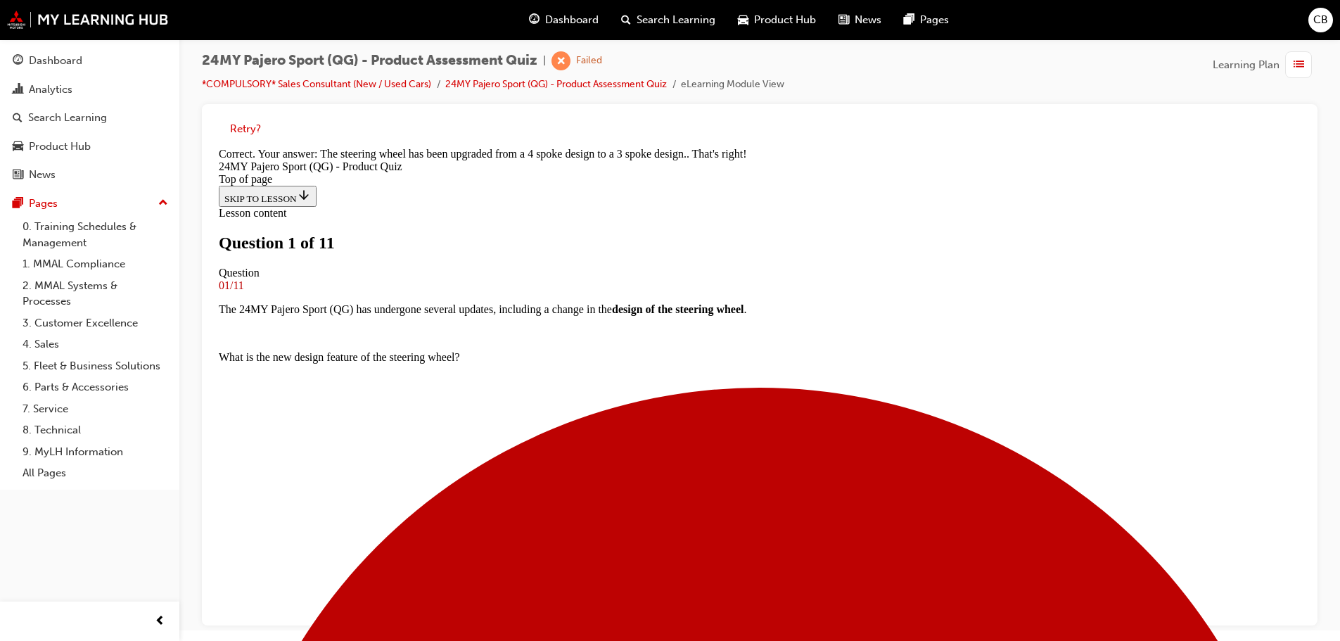
scroll to position [143, 0]
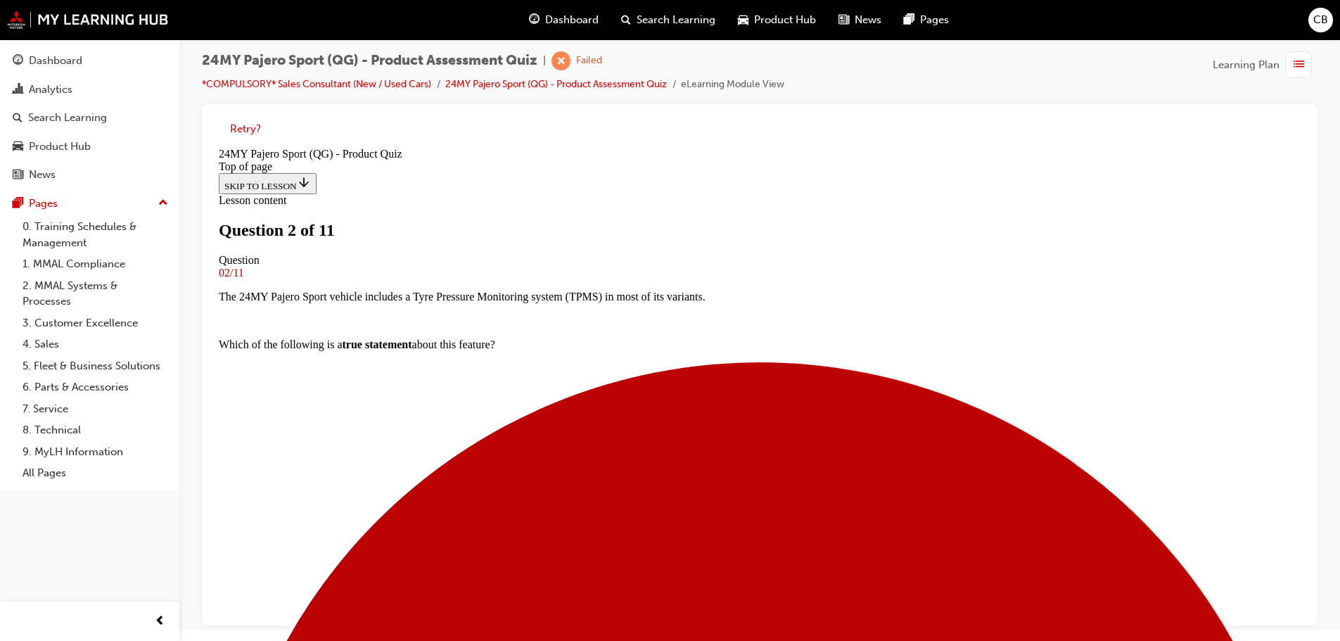
drag, startPoint x: 758, startPoint y: 607, endPoint x: 758, endPoint y: 587, distance: 20.4
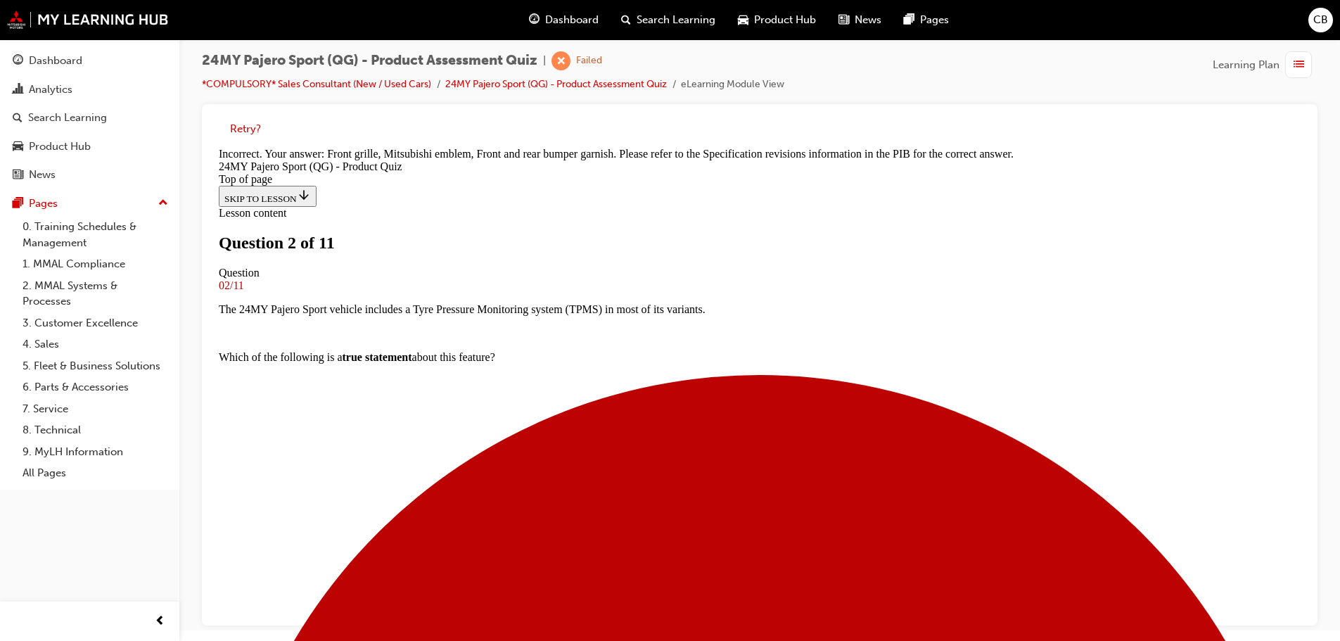
scroll to position [388, 0]
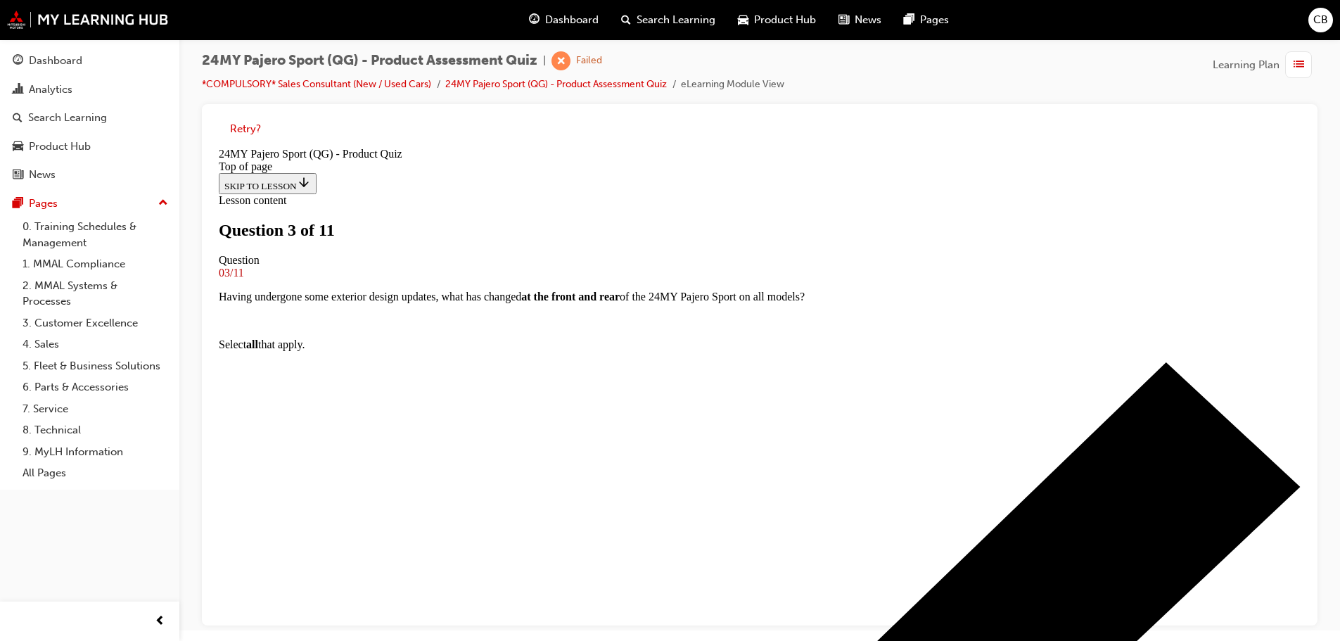
scroll to position [143, 0]
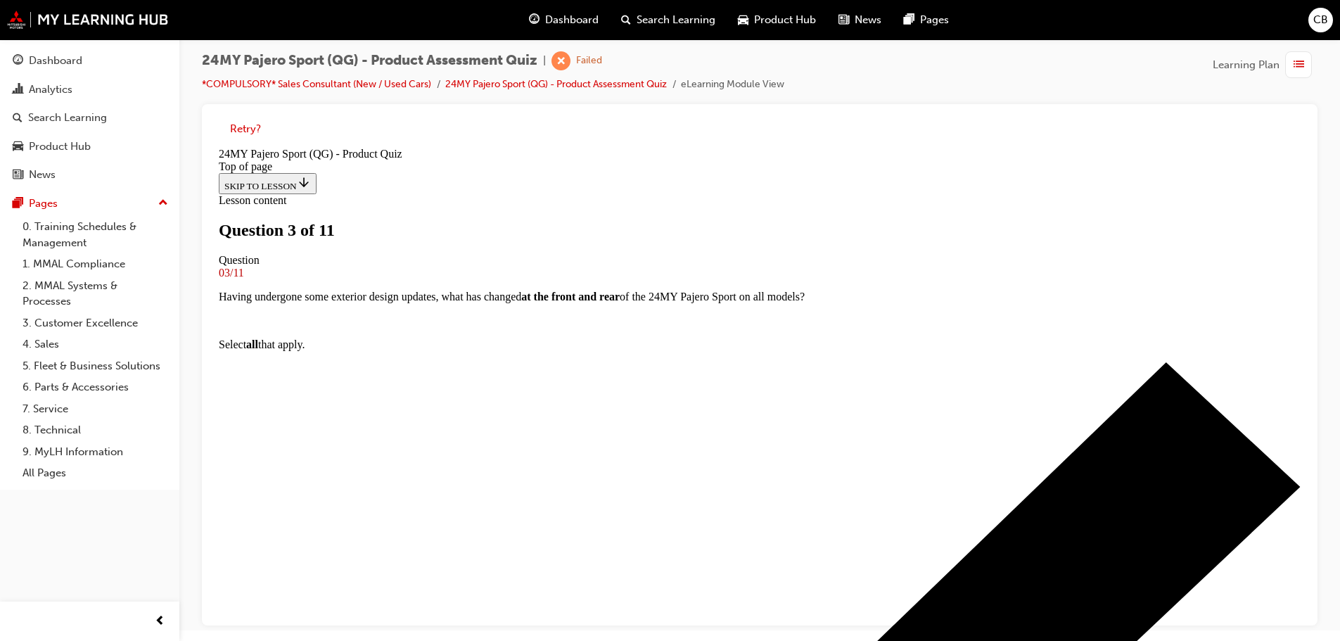
drag, startPoint x: 654, startPoint y: 455, endPoint x: 675, endPoint y: 481, distance: 33.0
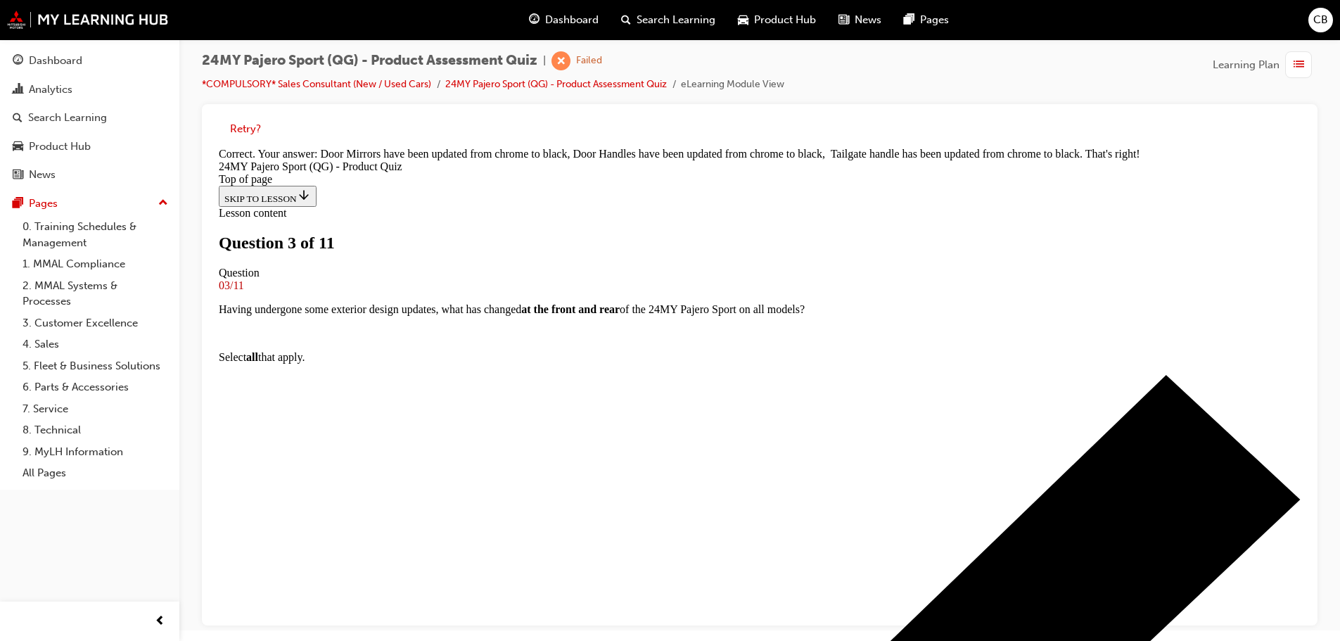
scroll to position [364, 0]
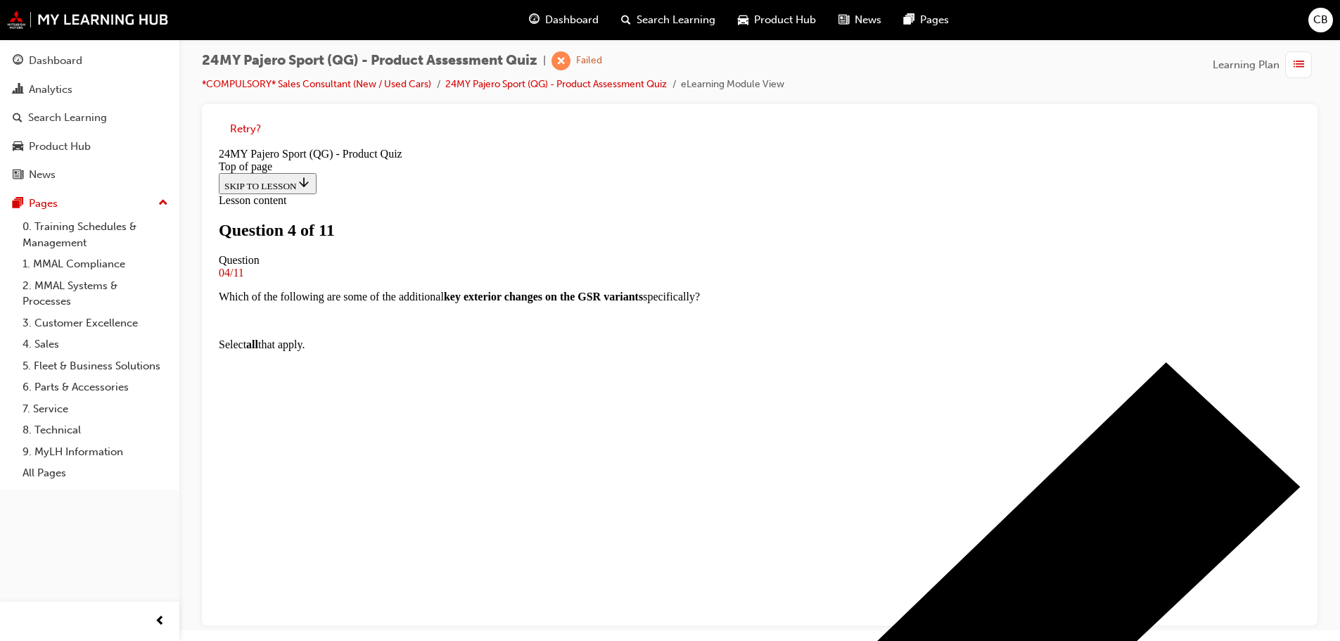
scroll to position [143, 0]
drag, startPoint x: 636, startPoint y: 376, endPoint x: 771, endPoint y: 397, distance: 136.8
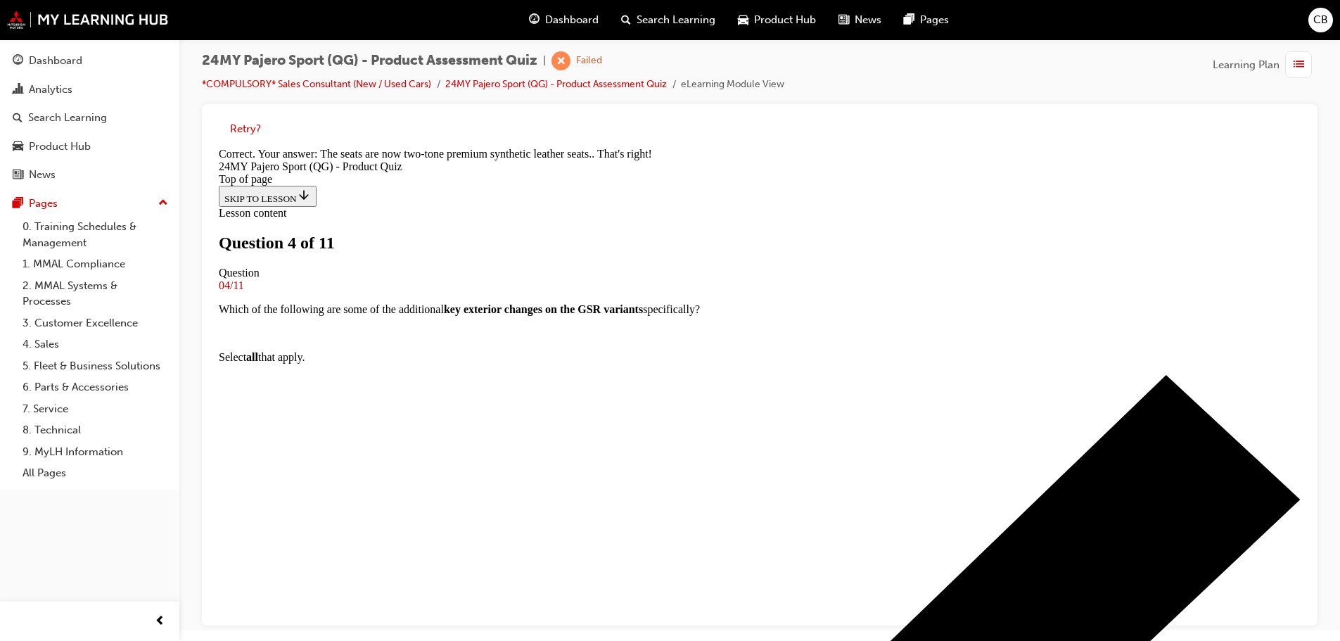
scroll to position [340, 0]
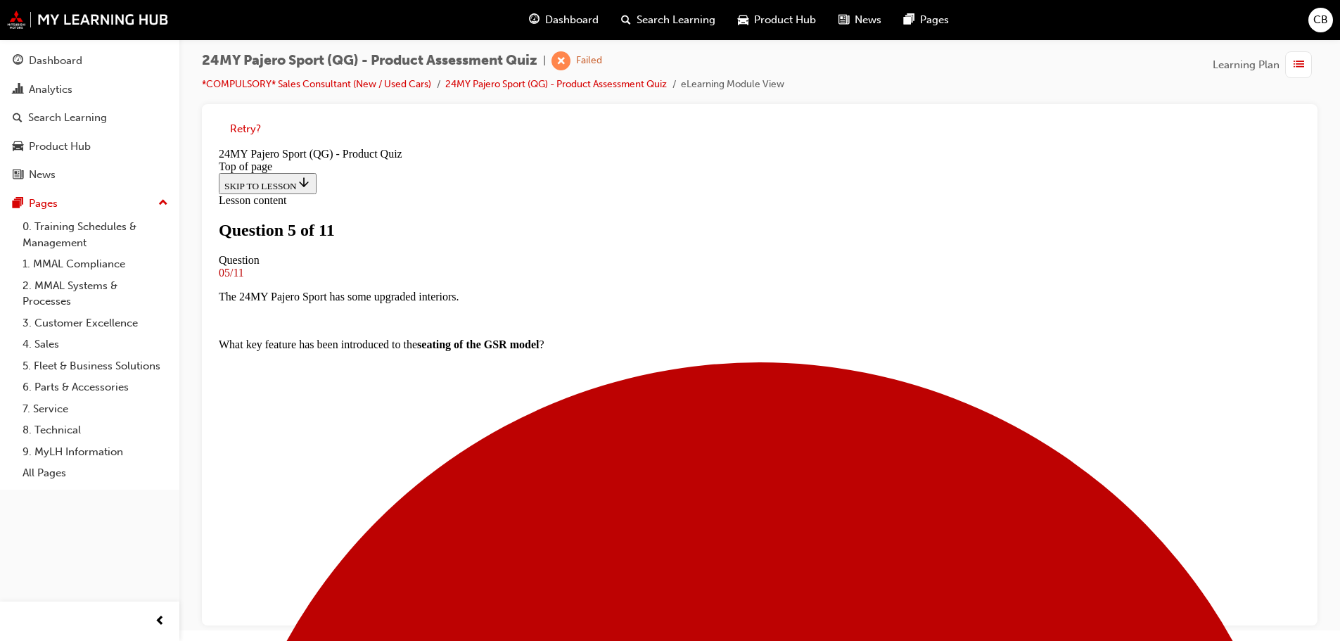
scroll to position [213, 0]
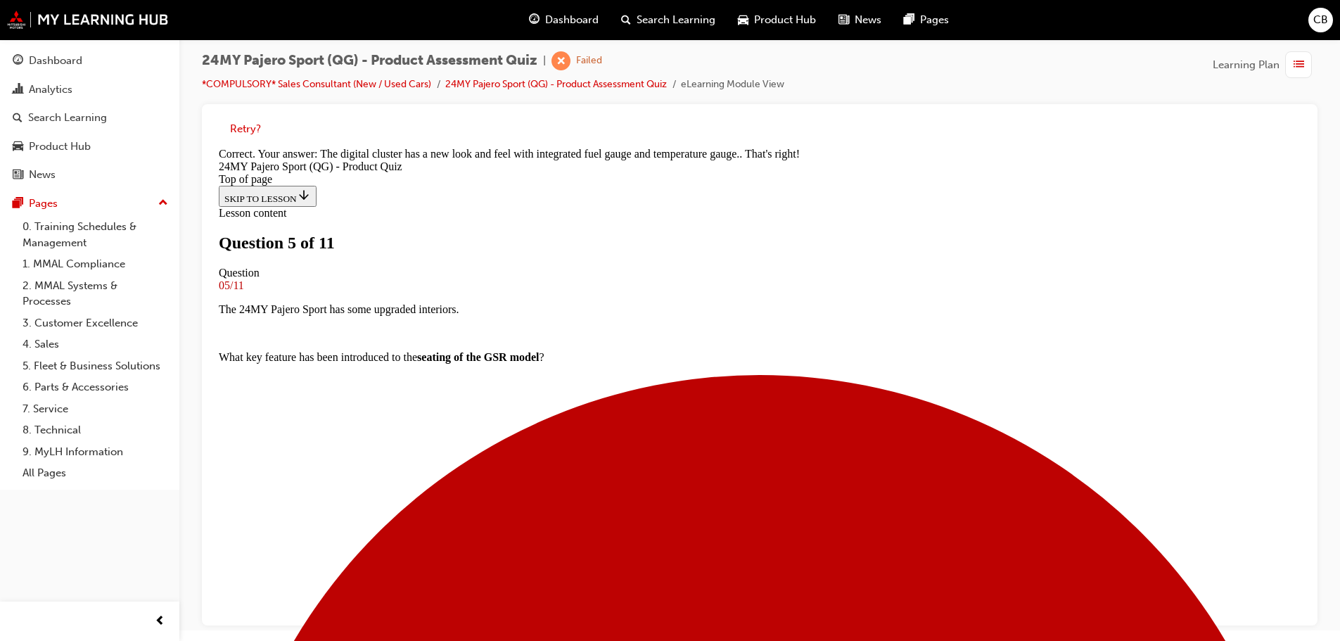
scroll to position [406, 0]
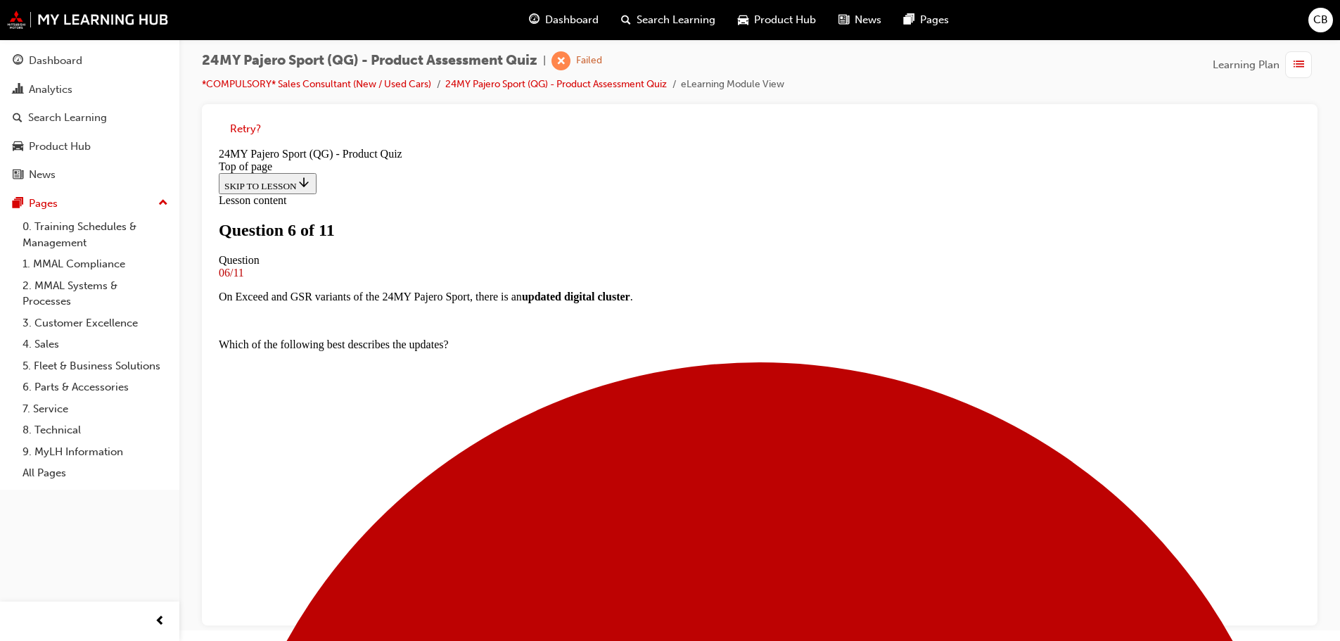
scroll to position [284, 0]
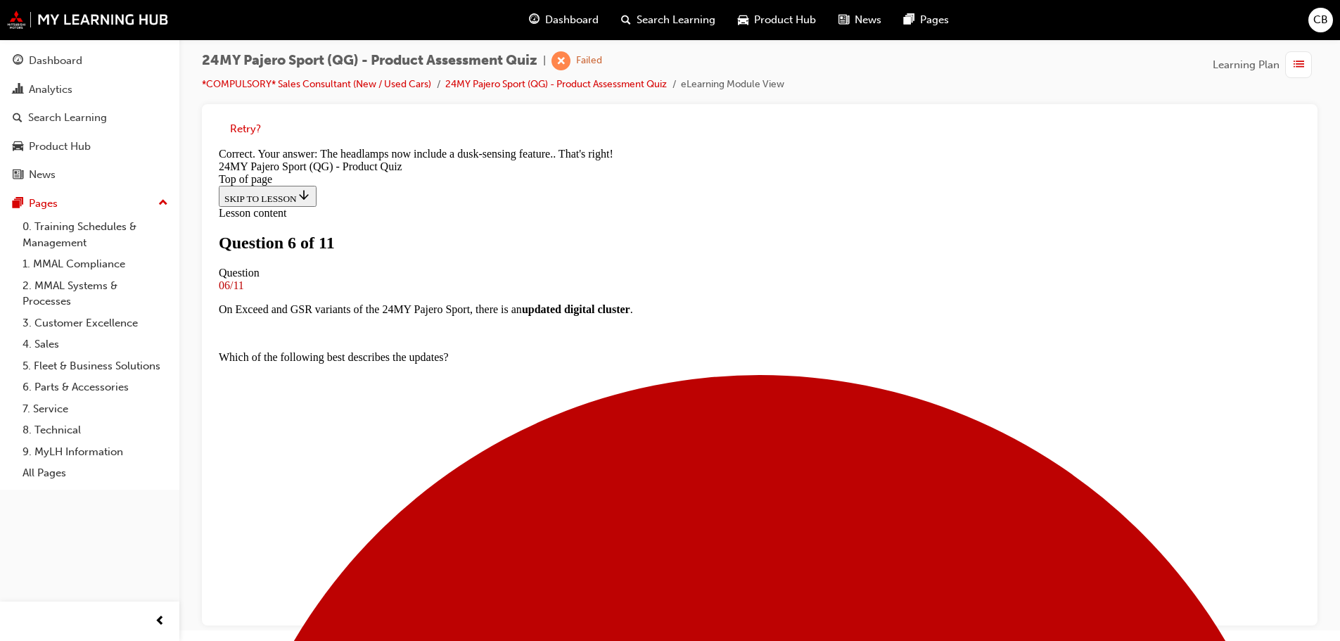
scroll to position [498, 0]
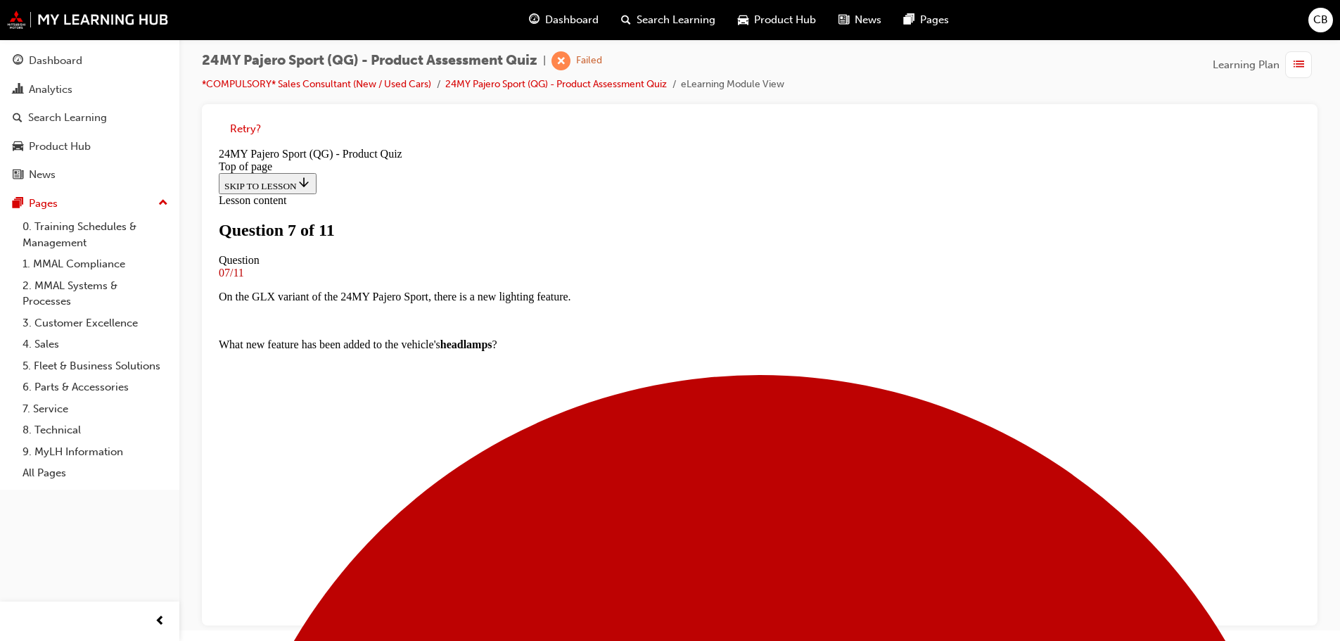
scroll to position [143, 0]
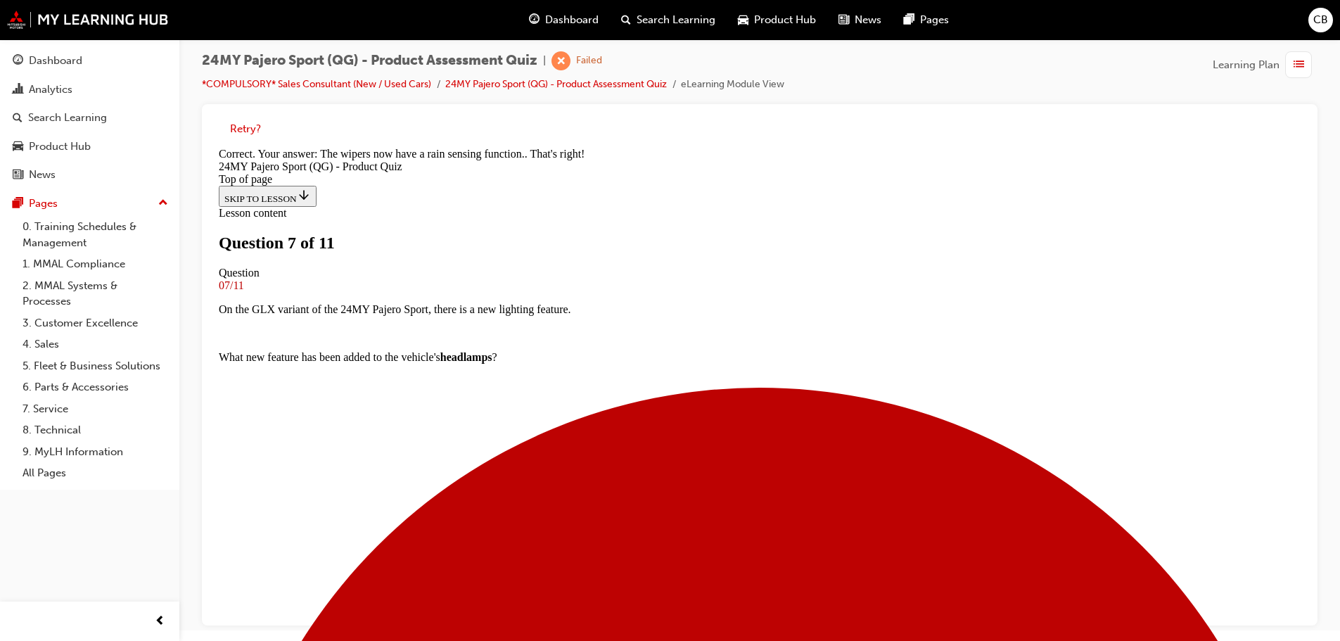
scroll to position [316, 0]
drag, startPoint x: 784, startPoint y: 575, endPoint x: 687, endPoint y: 514, distance: 114.8
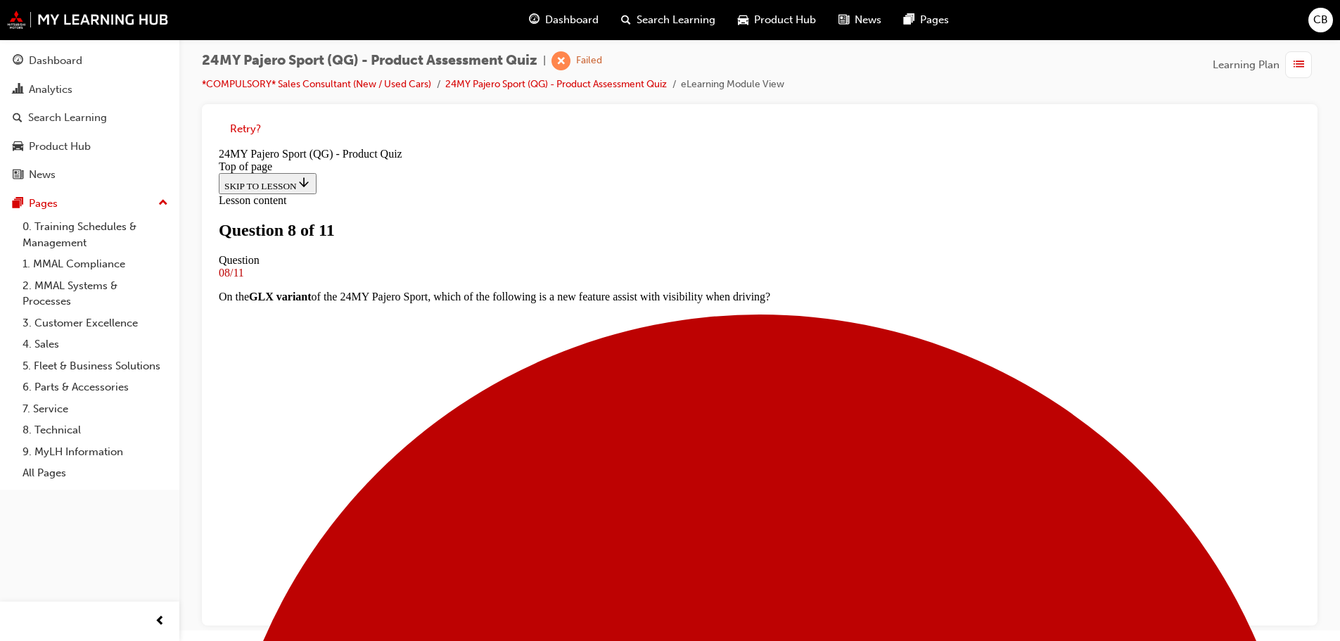
scroll to position [72, 0]
drag, startPoint x: 769, startPoint y: 603, endPoint x: 768, endPoint y: 554, distance: 49.3
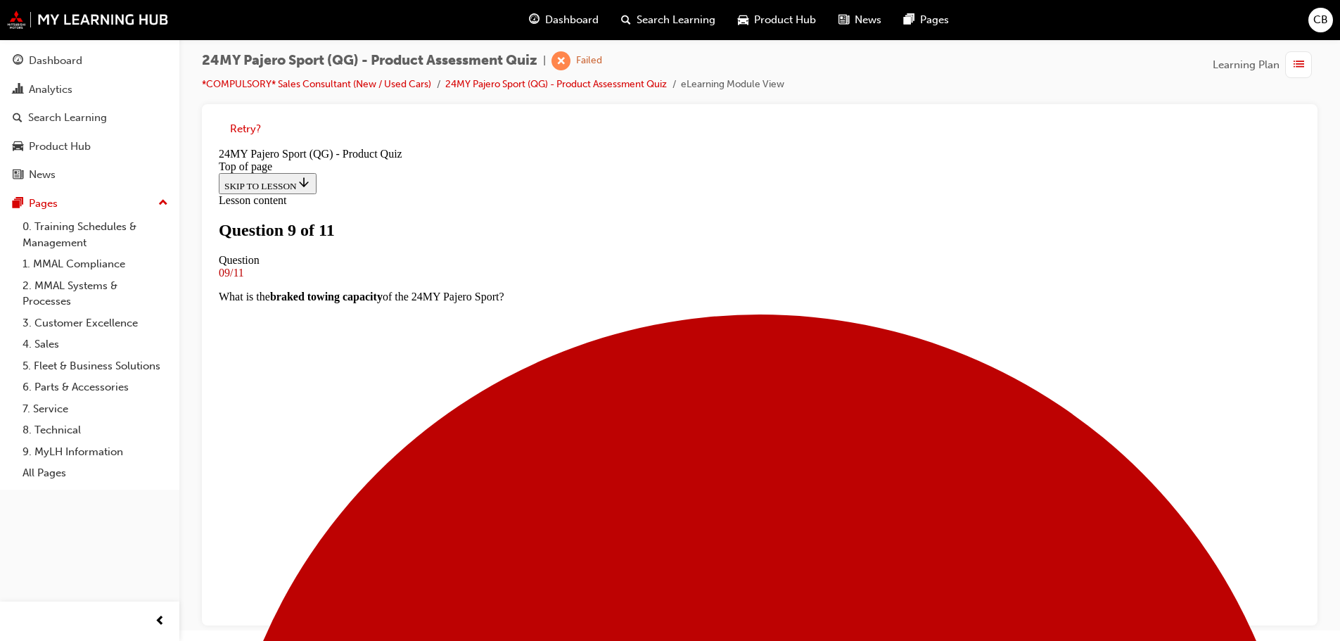
drag, startPoint x: 646, startPoint y: 420, endPoint x: 652, endPoint y: 433, distance: 14.8
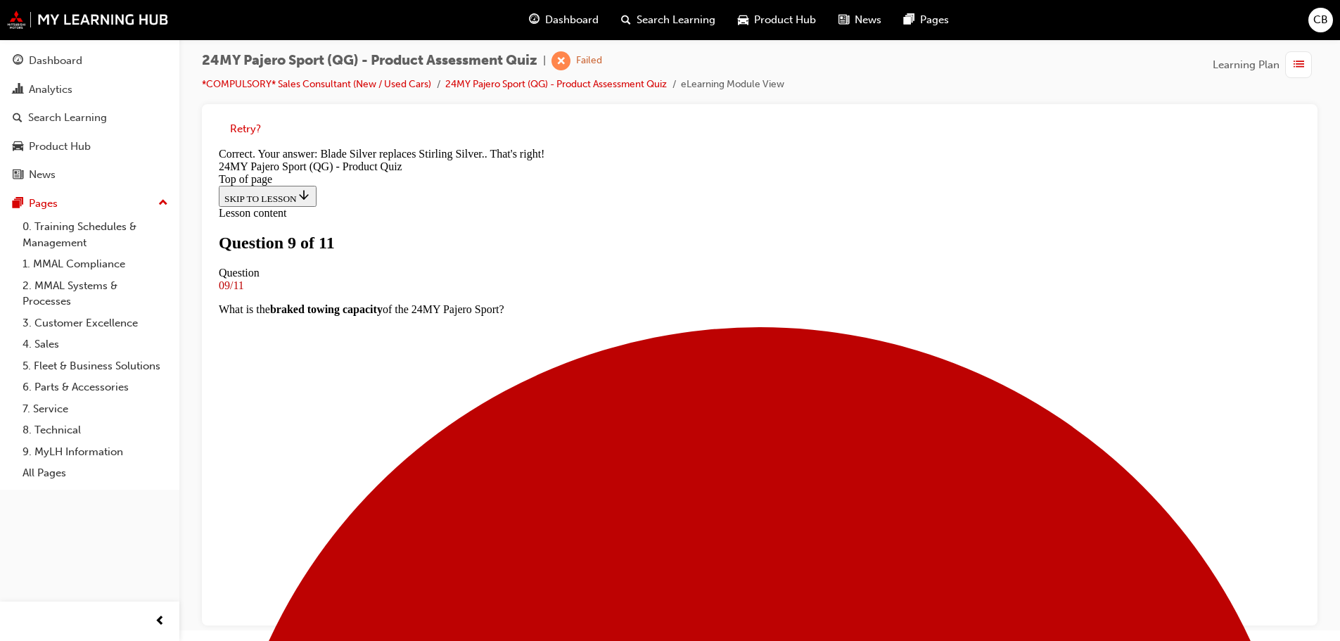
drag, startPoint x: 776, startPoint y: 580, endPoint x: 744, endPoint y: 526, distance: 63.7
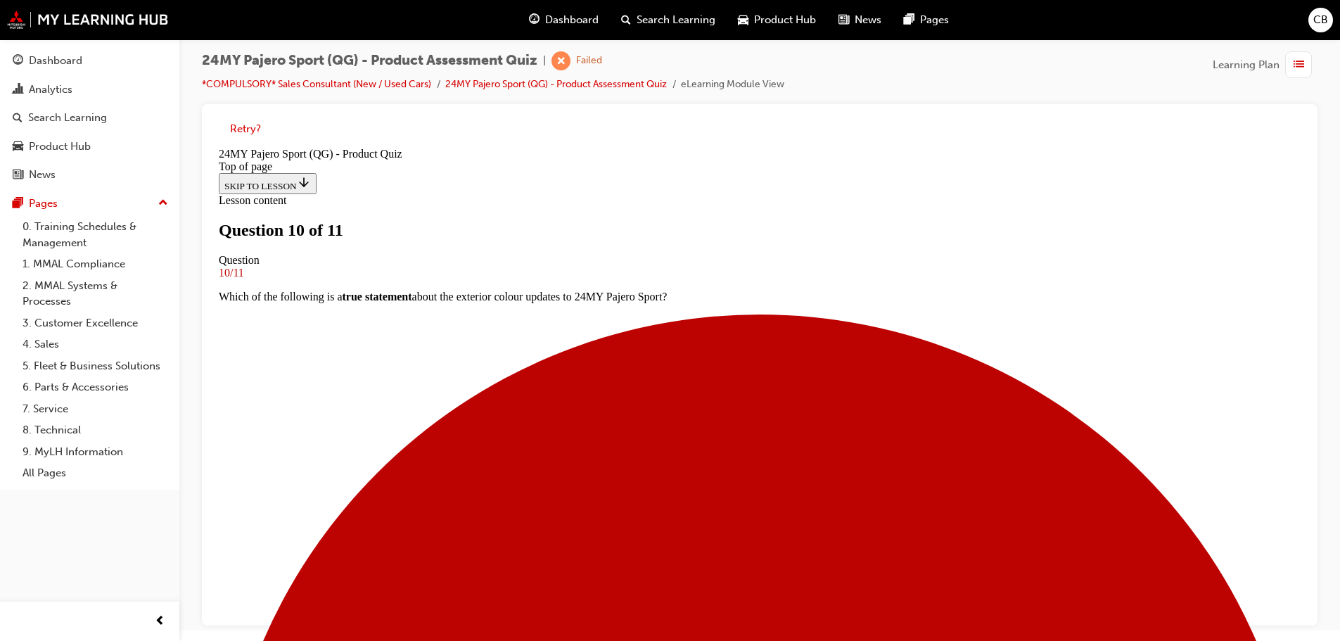
scroll to position [284, 0]
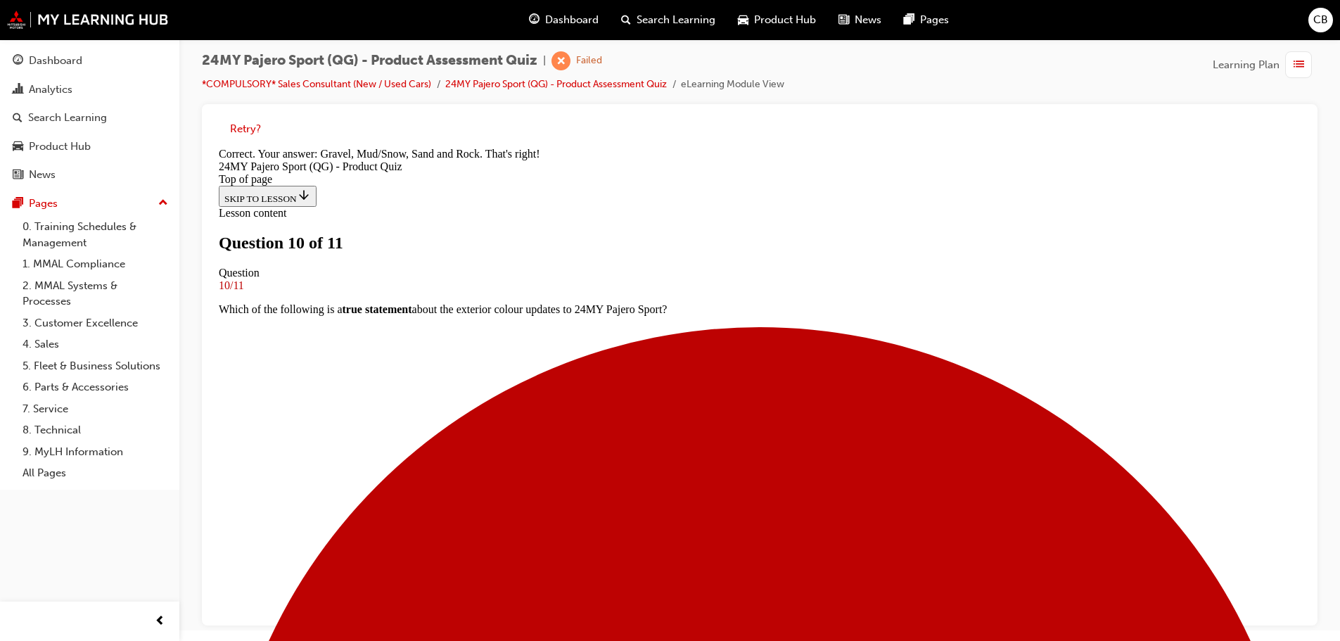
scroll to position [450, 0]
drag, startPoint x: 749, startPoint y: 575, endPoint x: 794, endPoint y: 554, distance: 49.4
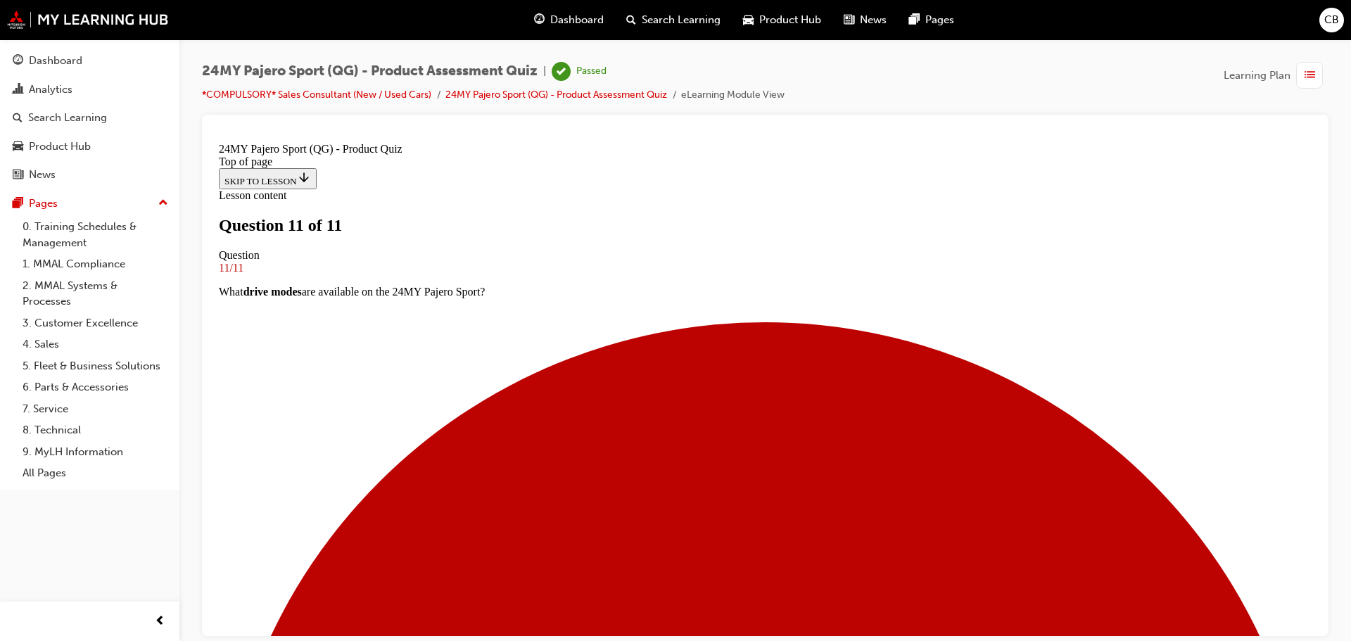
scroll to position [218, 0]
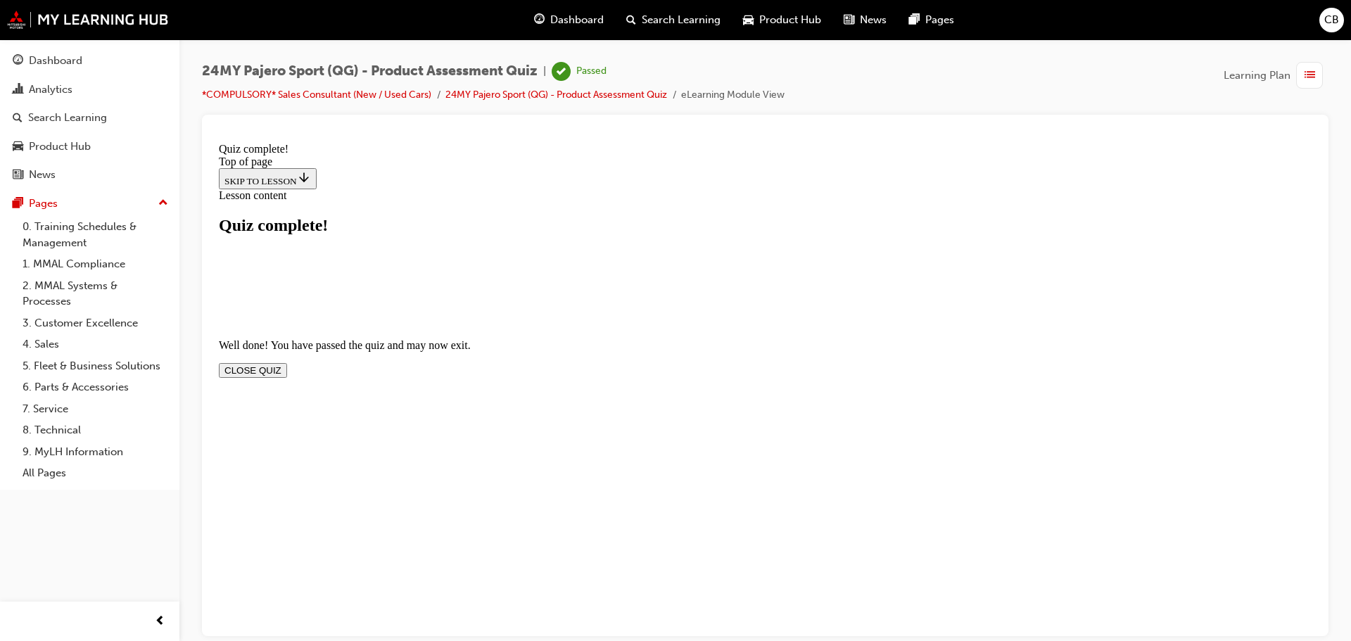
click at [287, 362] on button "CLOSE QUIZ" at bounding box center [253, 369] width 68 height 15
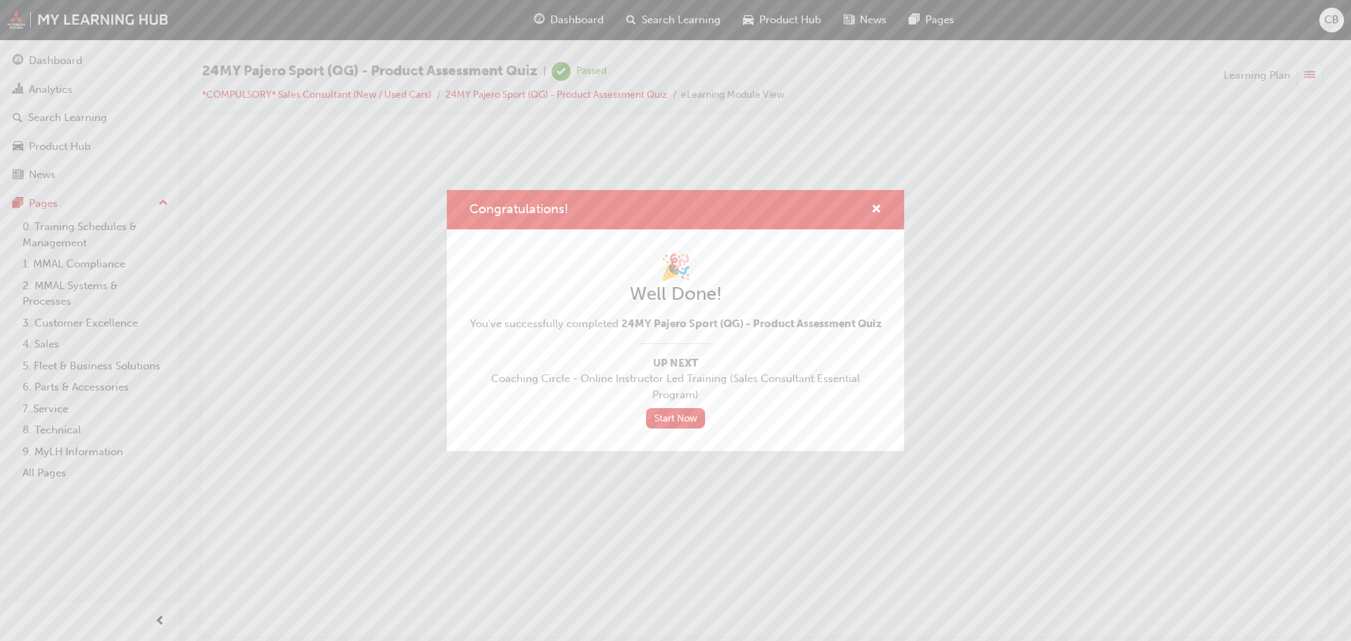
scroll to position [0, 0]
click at [872, 204] on span "cross-icon" at bounding box center [876, 210] width 11 height 13
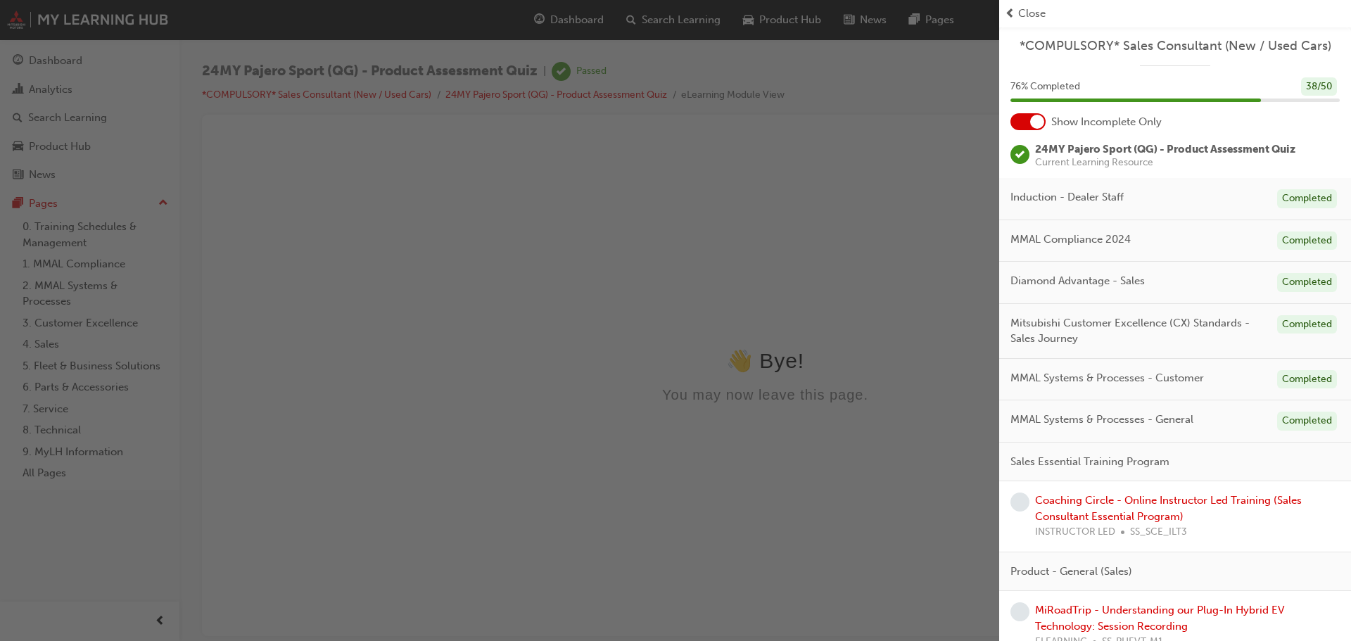
click at [1031, 8] on span "Close" at bounding box center [1031, 14] width 27 height 16
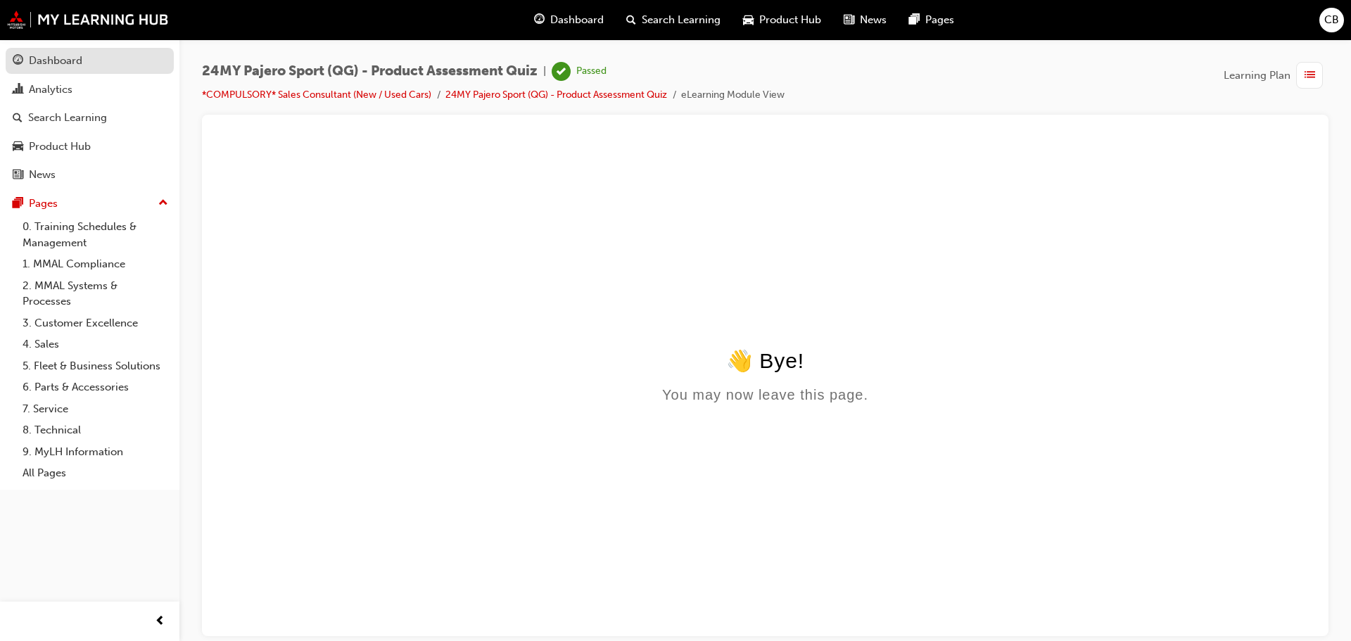
click at [53, 58] on div "Dashboard" at bounding box center [55, 61] width 53 height 16
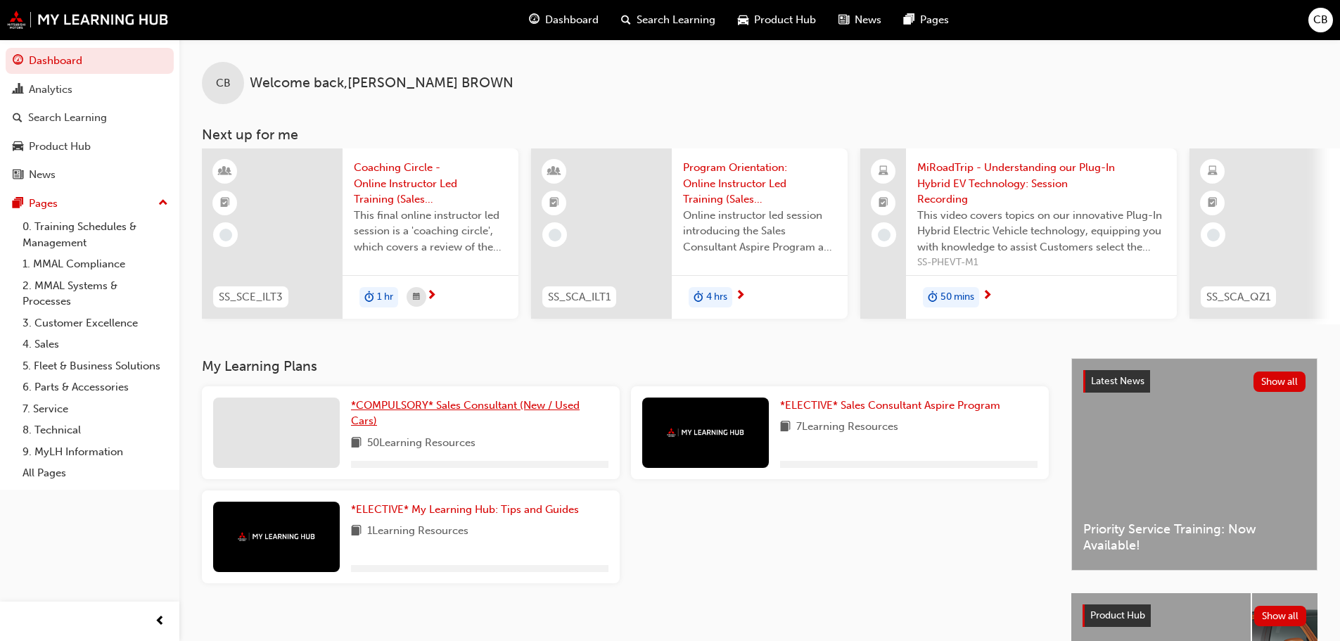
click at [424, 413] on span "*COMPULSORY* Sales Consultant (New / Used Cars)" at bounding box center [465, 413] width 229 height 29
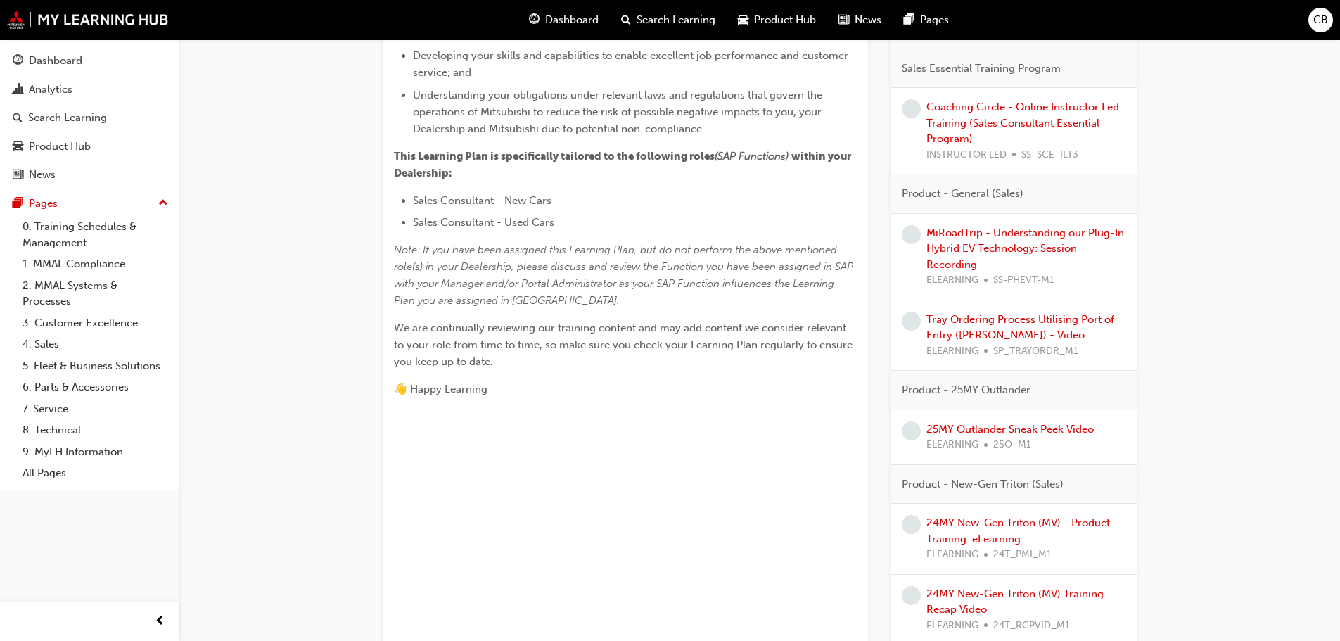
scroll to position [492, 0]
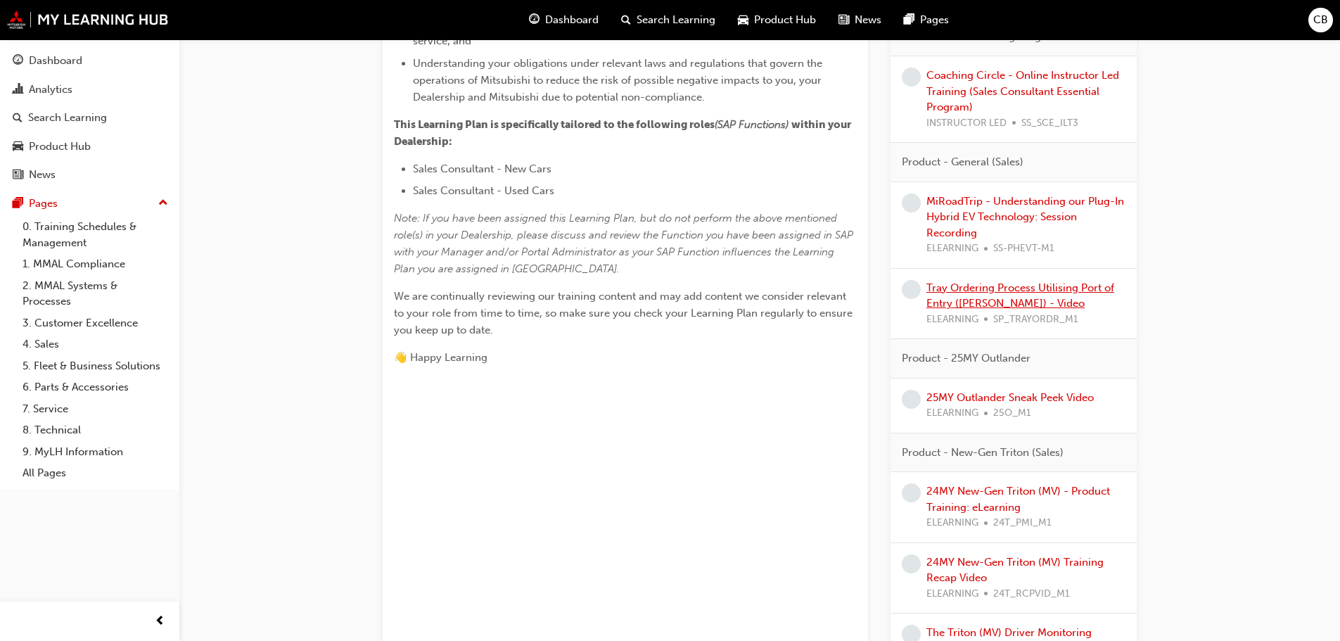
click at [1071, 284] on link "Tray Ordering Process Utilising Port of Entry ([PERSON_NAME]) - Video" at bounding box center [1021, 295] width 188 height 29
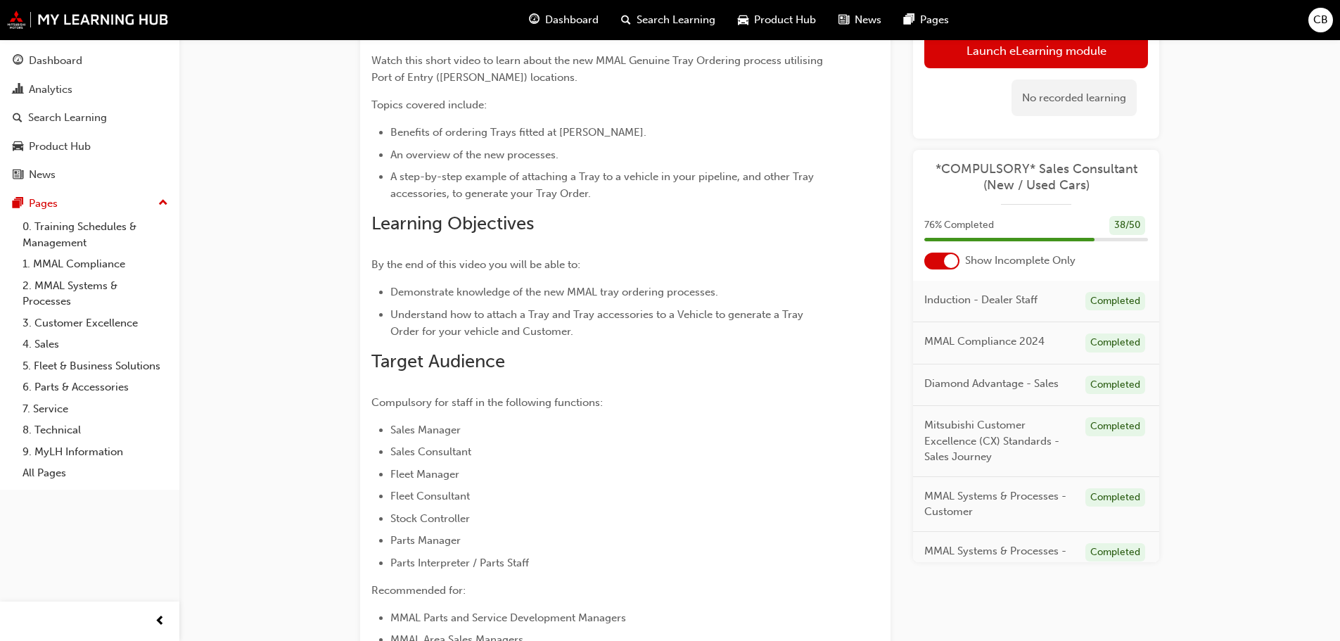
scroll to position [164, 0]
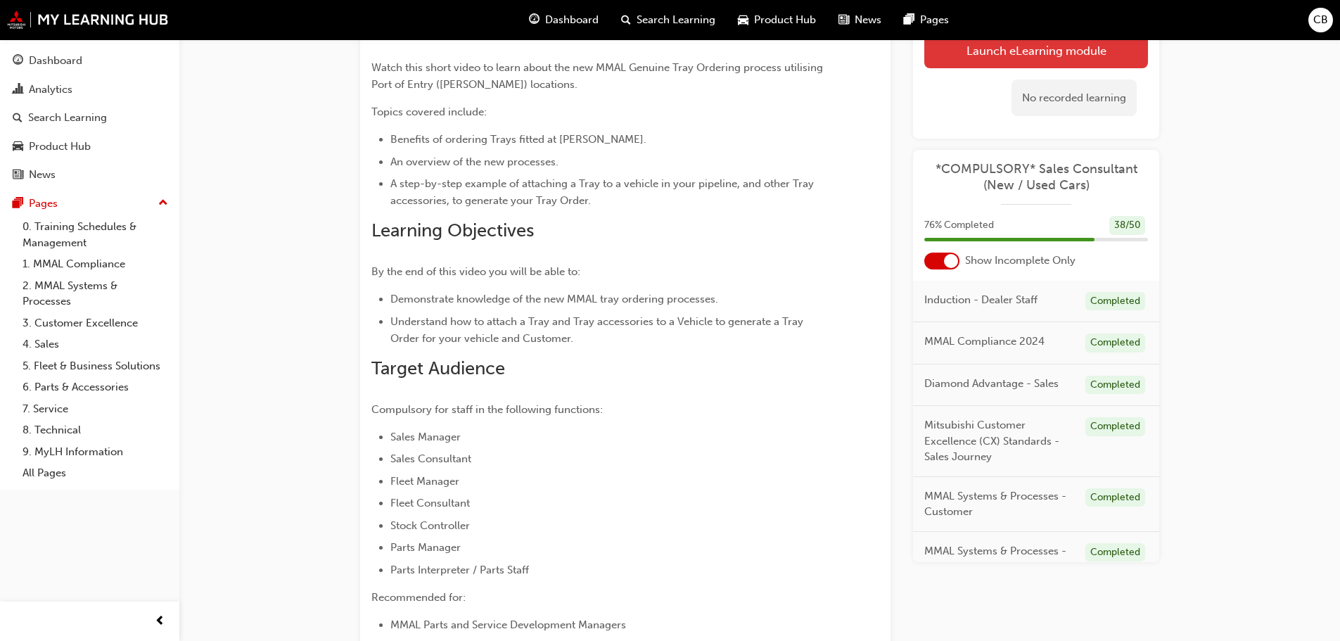
click at [1016, 47] on link "Launch eLearning module" at bounding box center [1036, 49] width 224 height 35
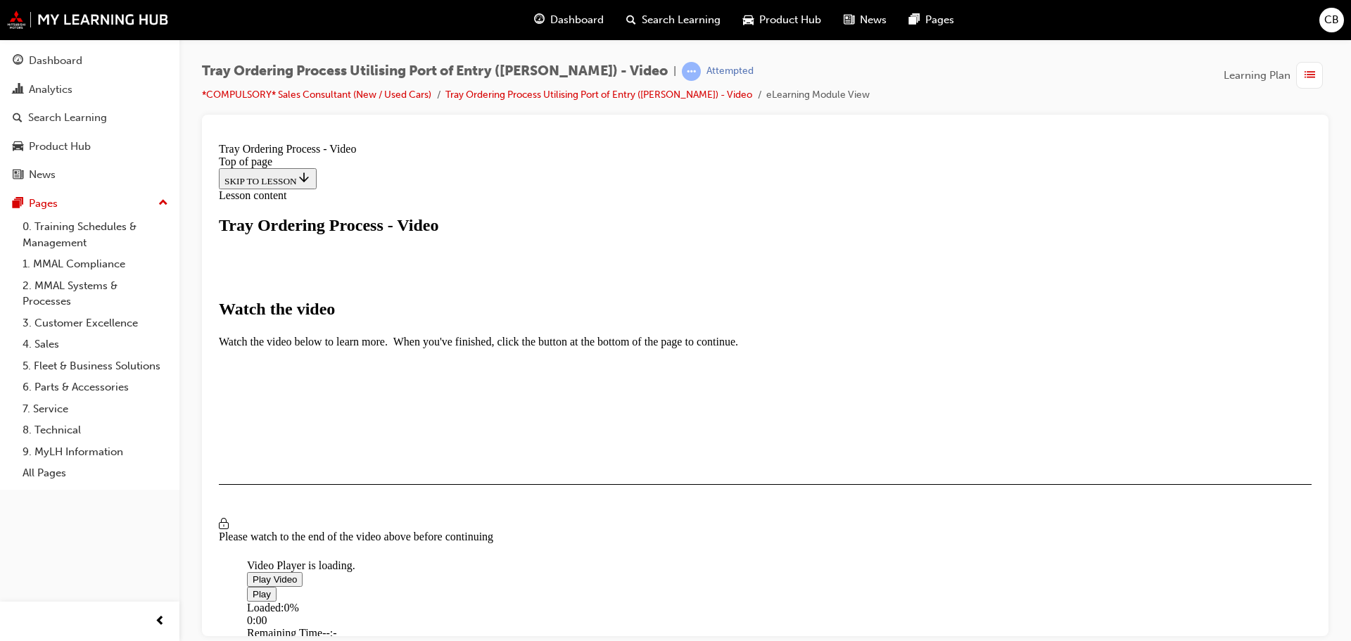
click at [253, 573] on span "Video player" at bounding box center [253, 578] width 0 height 11
click at [905, 601] on div "Loaded : 4.44% 11:25 11:26" at bounding box center [914, 620] width 1335 height 38
click at [362, 518] on button "I HAVE WATCHED THIS VIDEO" at bounding box center [290, 524] width 143 height 15
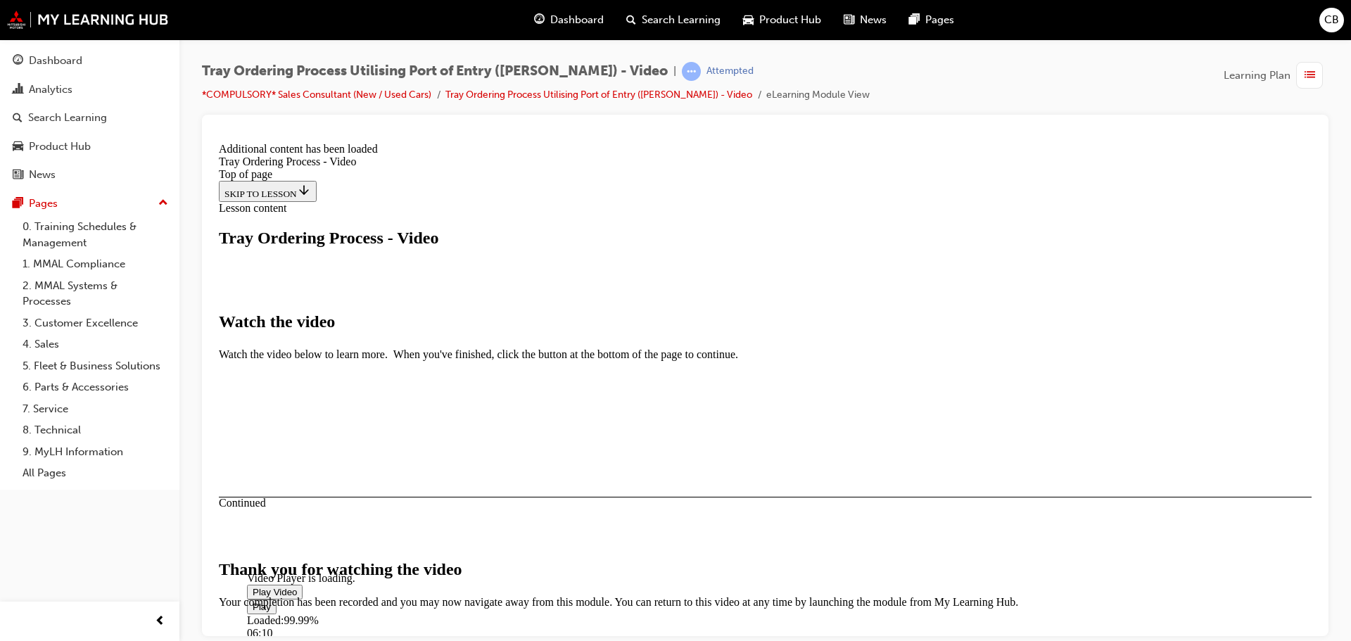
scroll to position [447, 0]
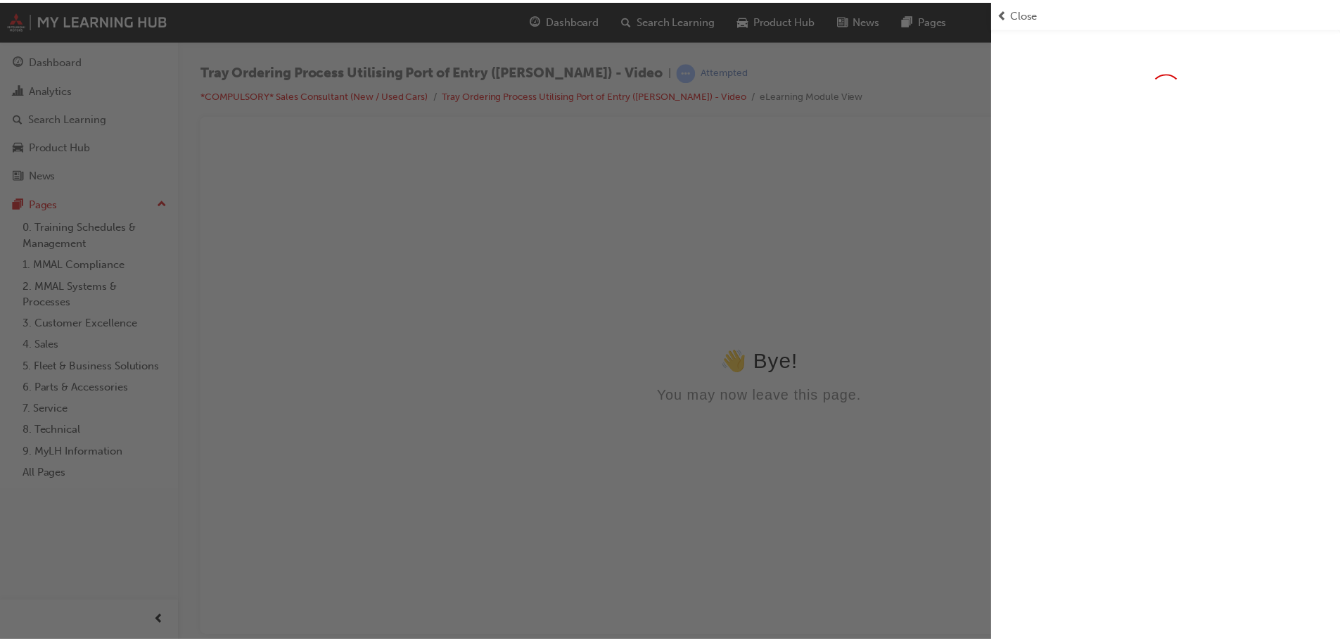
scroll to position [0, 0]
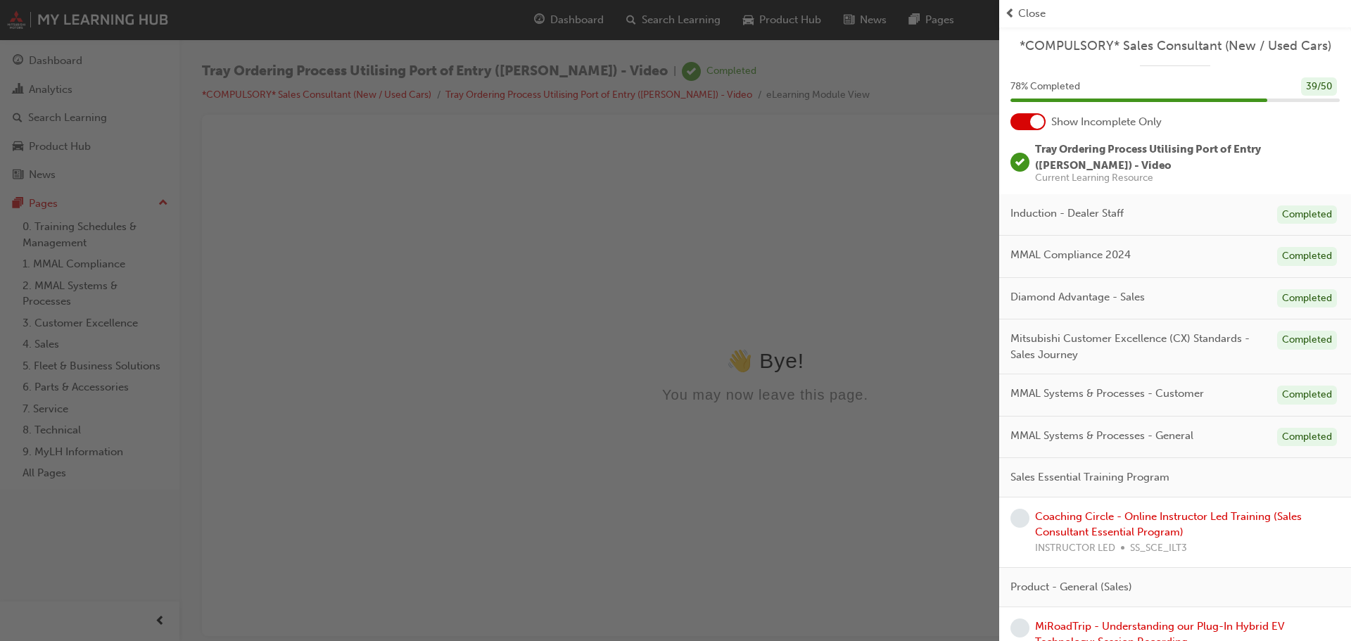
click at [1026, 10] on span "Close" at bounding box center [1031, 14] width 27 height 16
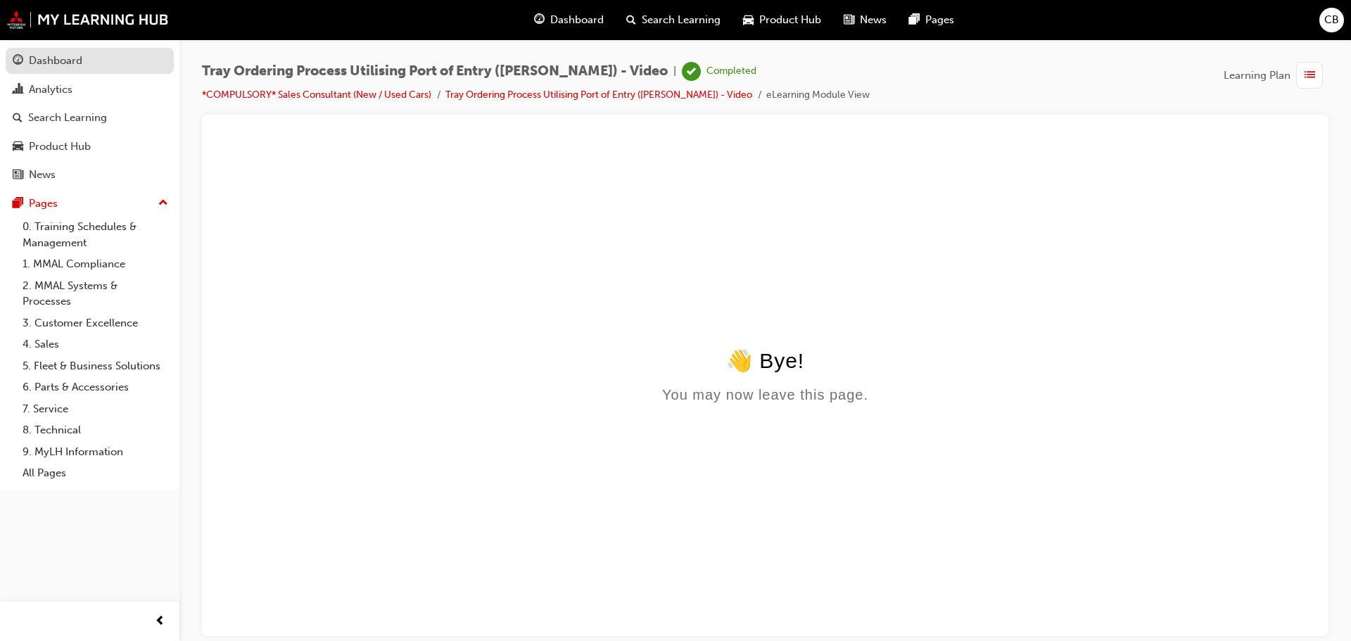
click at [72, 58] on div "Dashboard" at bounding box center [55, 61] width 53 height 16
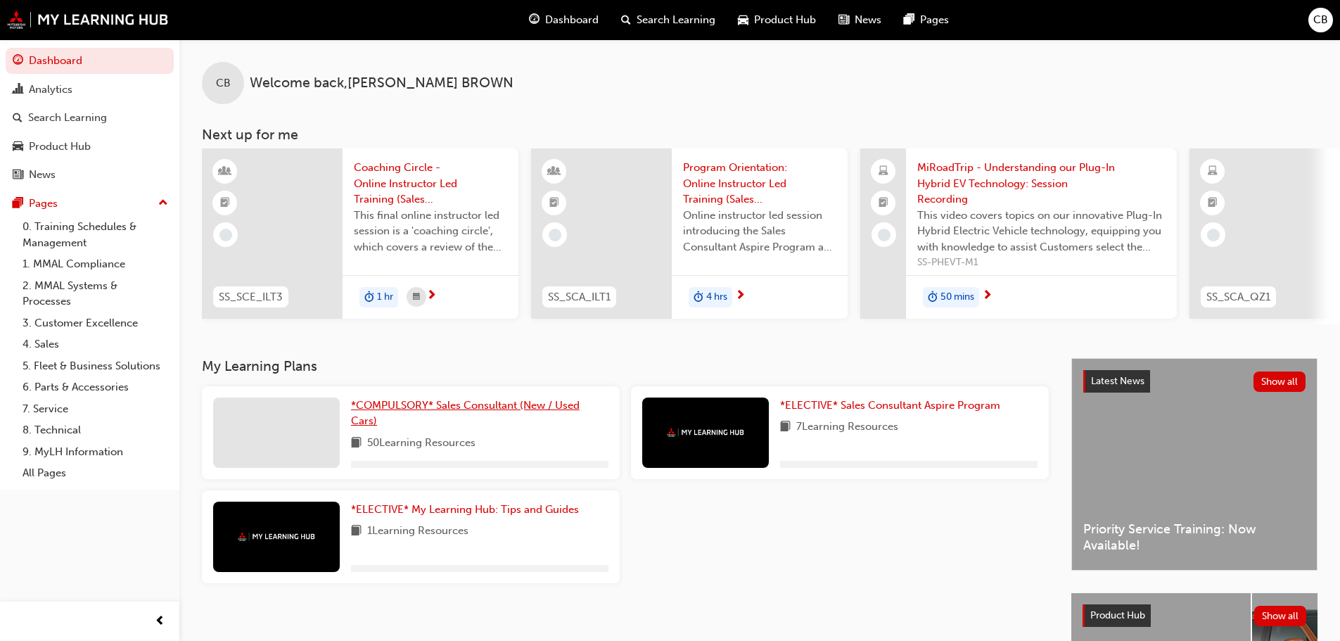
click at [371, 414] on span "*COMPULSORY* Sales Consultant (New / Used Cars)" at bounding box center [465, 413] width 229 height 29
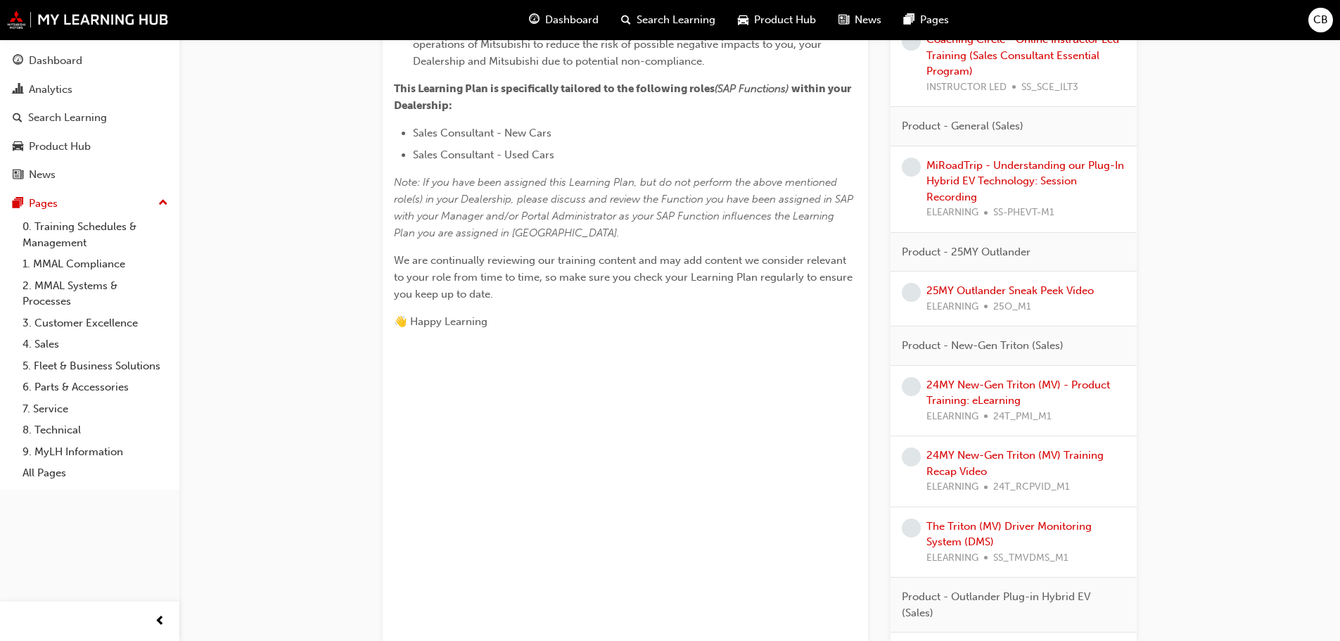
scroll to position [563, 0]
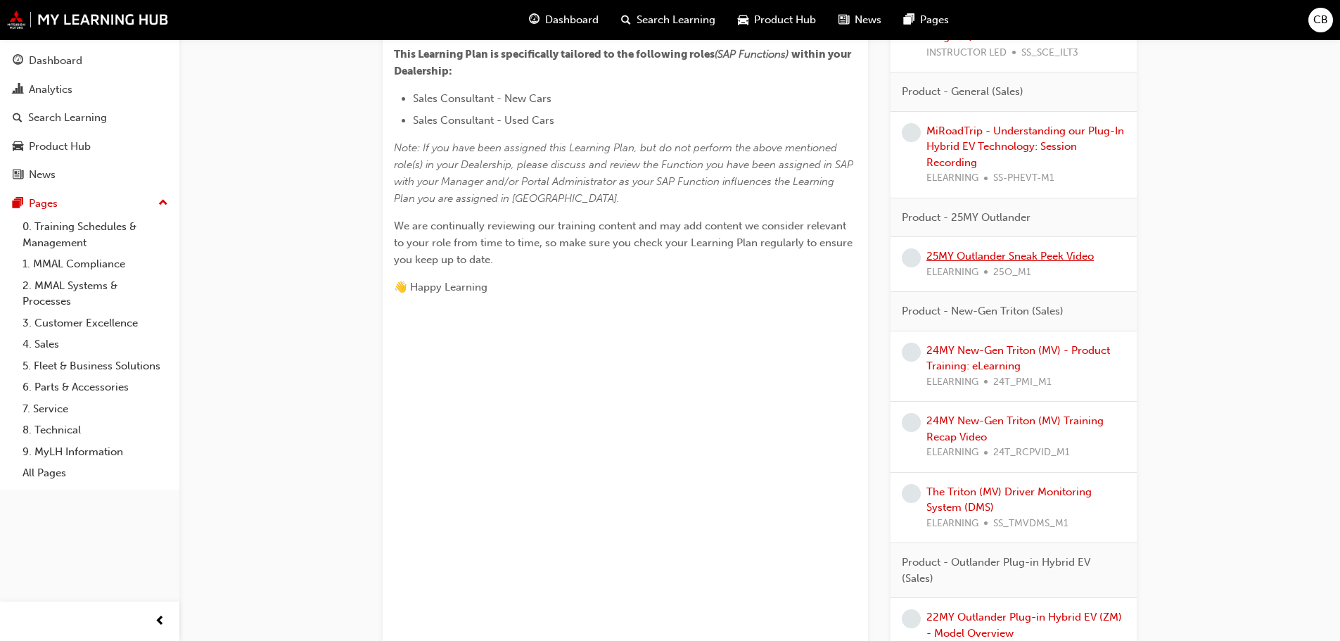
click at [1029, 251] on link "25MY Outlander Sneak Peek Video" at bounding box center [1010, 256] width 167 height 13
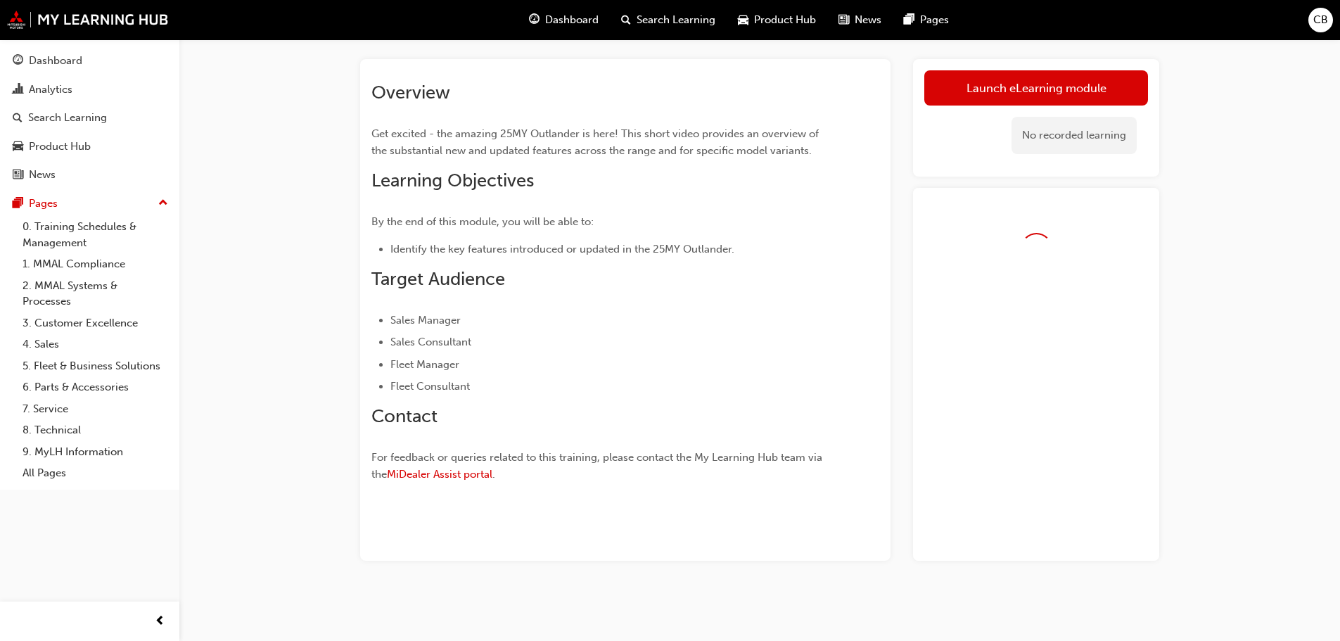
scroll to position [106, 0]
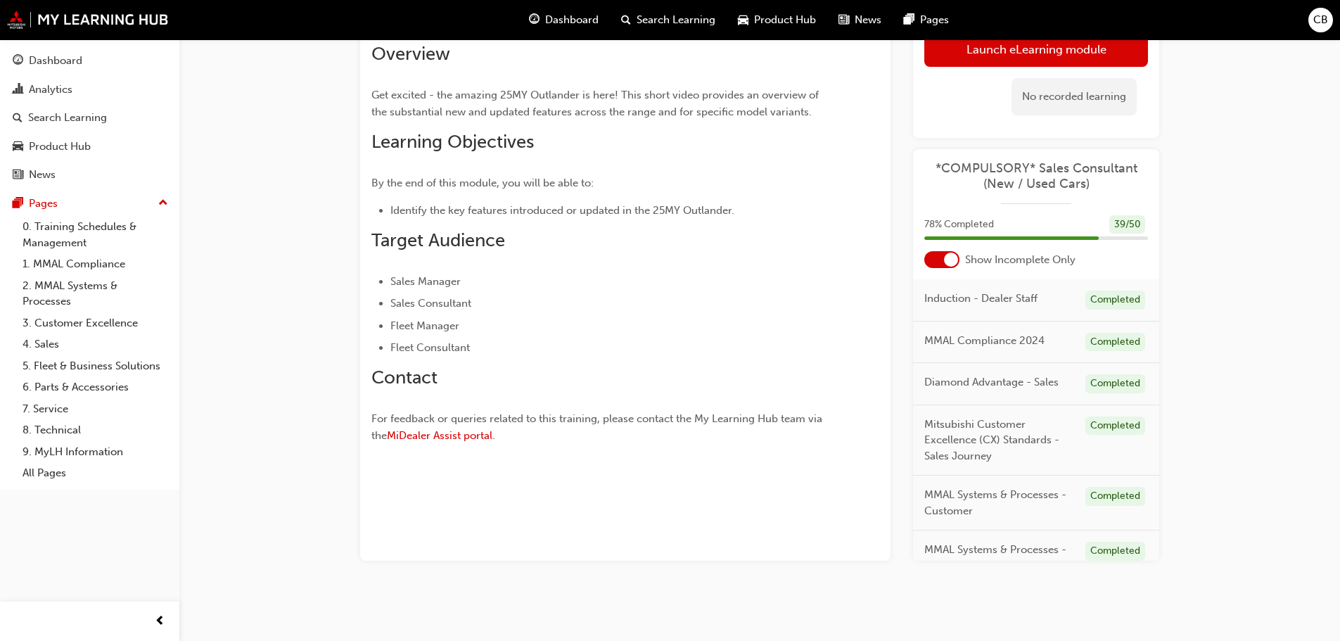
click at [1035, 89] on div "No recorded learning" at bounding box center [1074, 96] width 125 height 37
click at [1029, 56] on link "Launch eLearning module" at bounding box center [1036, 49] width 224 height 35
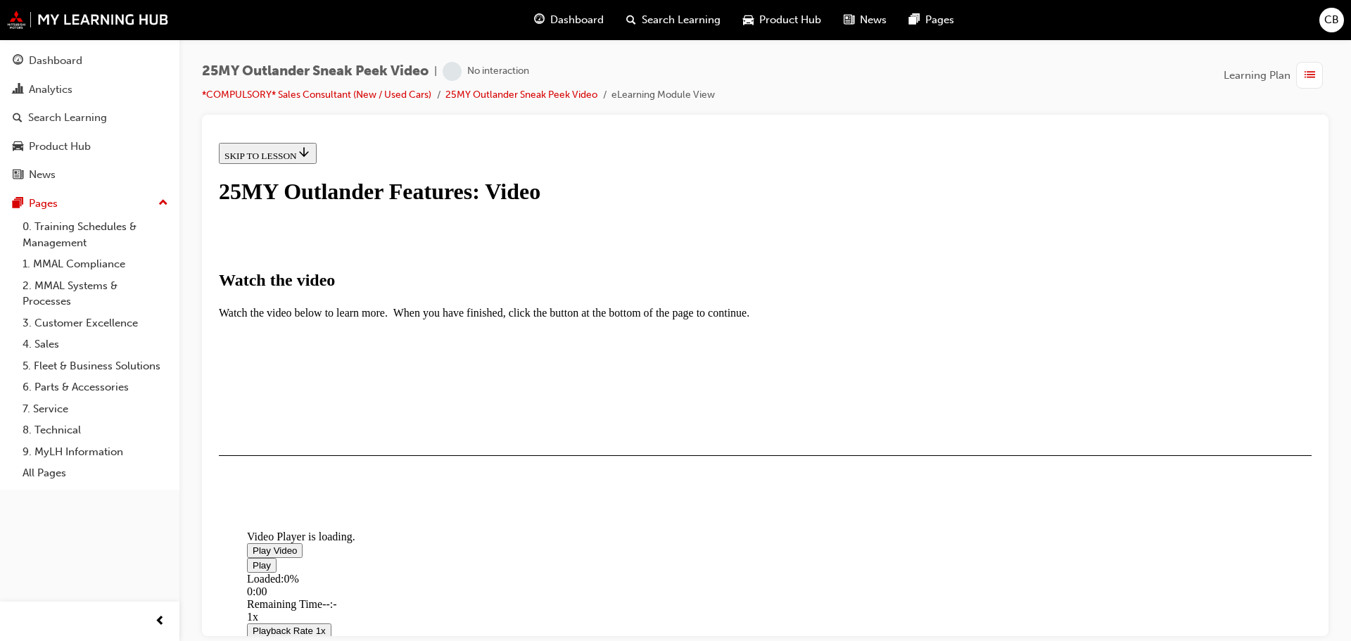
click at [253, 545] on span "Video player" at bounding box center [253, 550] width 0 height 11
click at [913, 572] on div "Loaded : 2.18% 3:33 0:01" at bounding box center [922, 591] width 1351 height 38
click at [356, 502] on div "I HAVE WATCHED THIS VIDEO" at bounding box center [290, 495] width 132 height 11
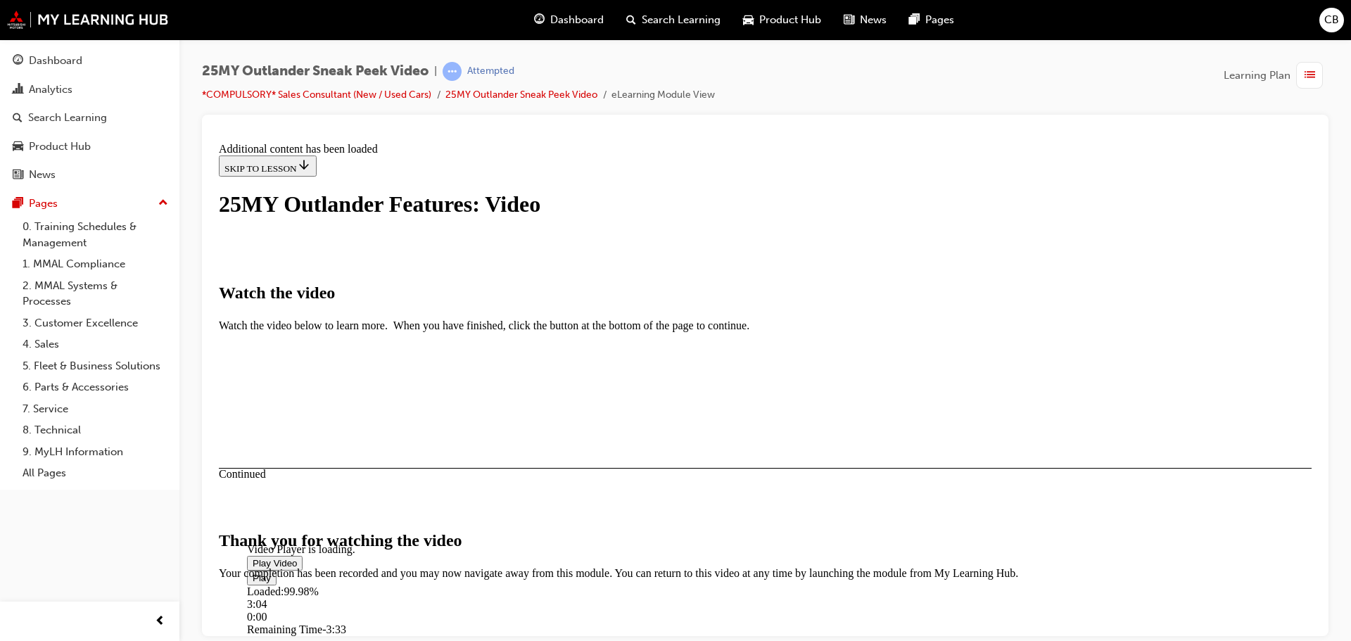
scroll to position [447, 0]
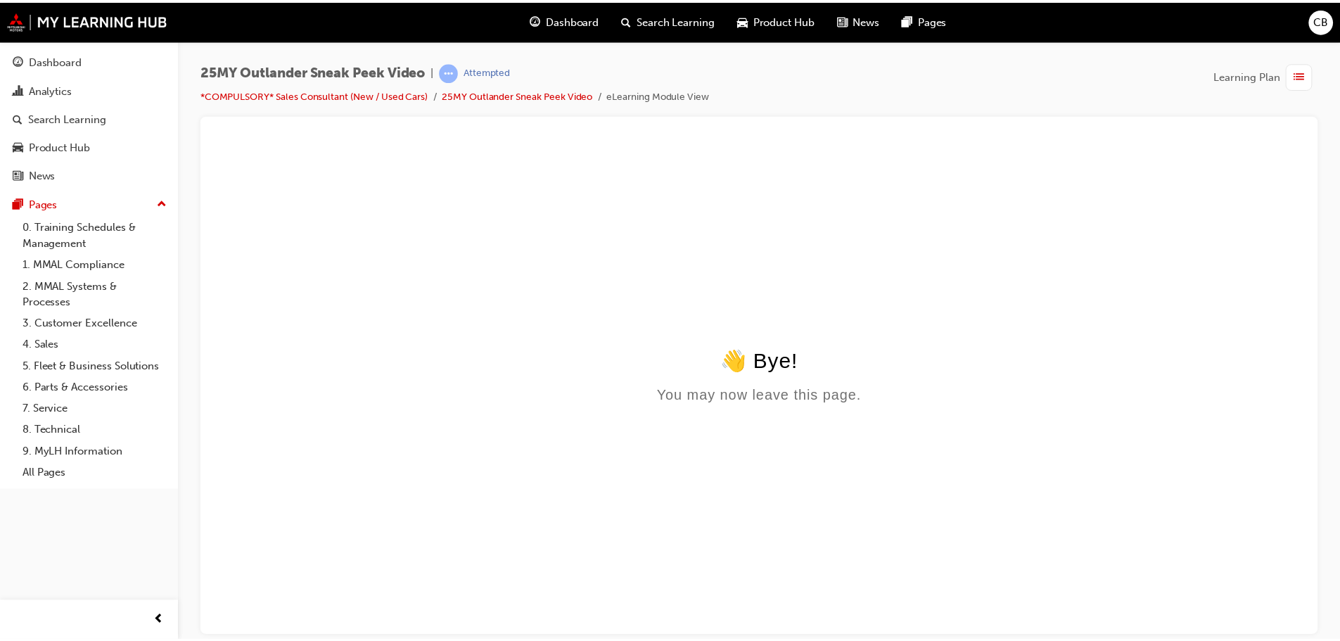
scroll to position [0, 0]
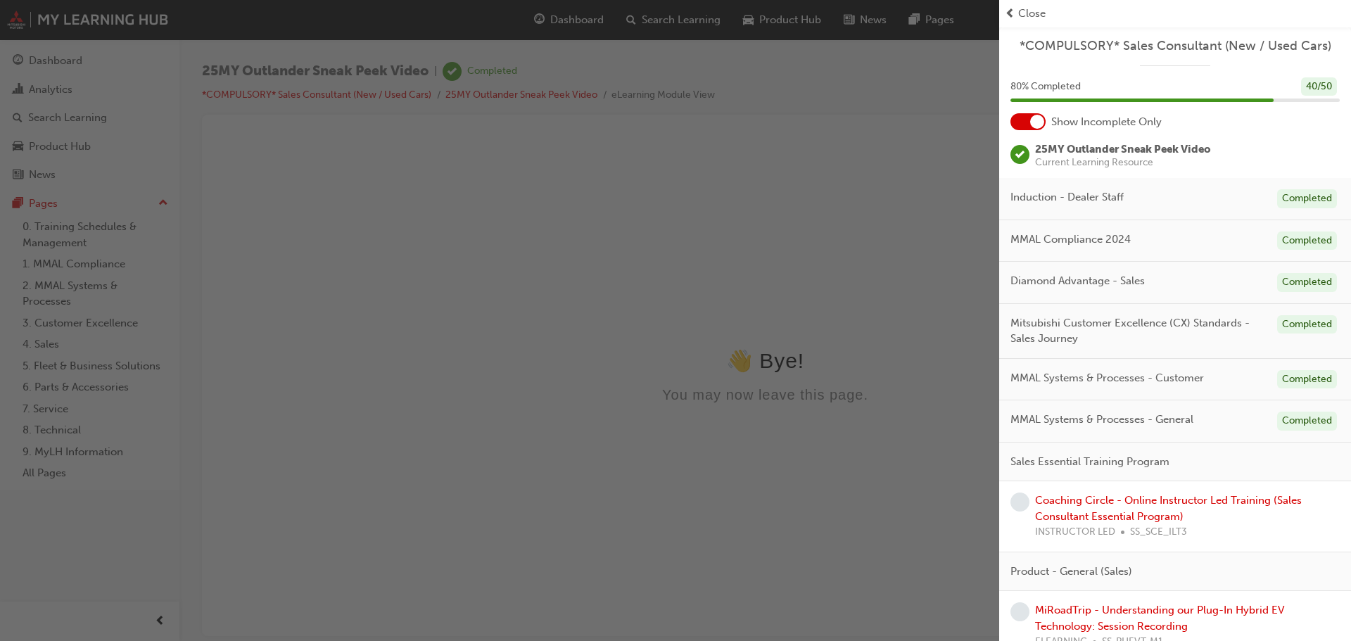
click at [1033, 15] on span "Close" at bounding box center [1031, 14] width 27 height 16
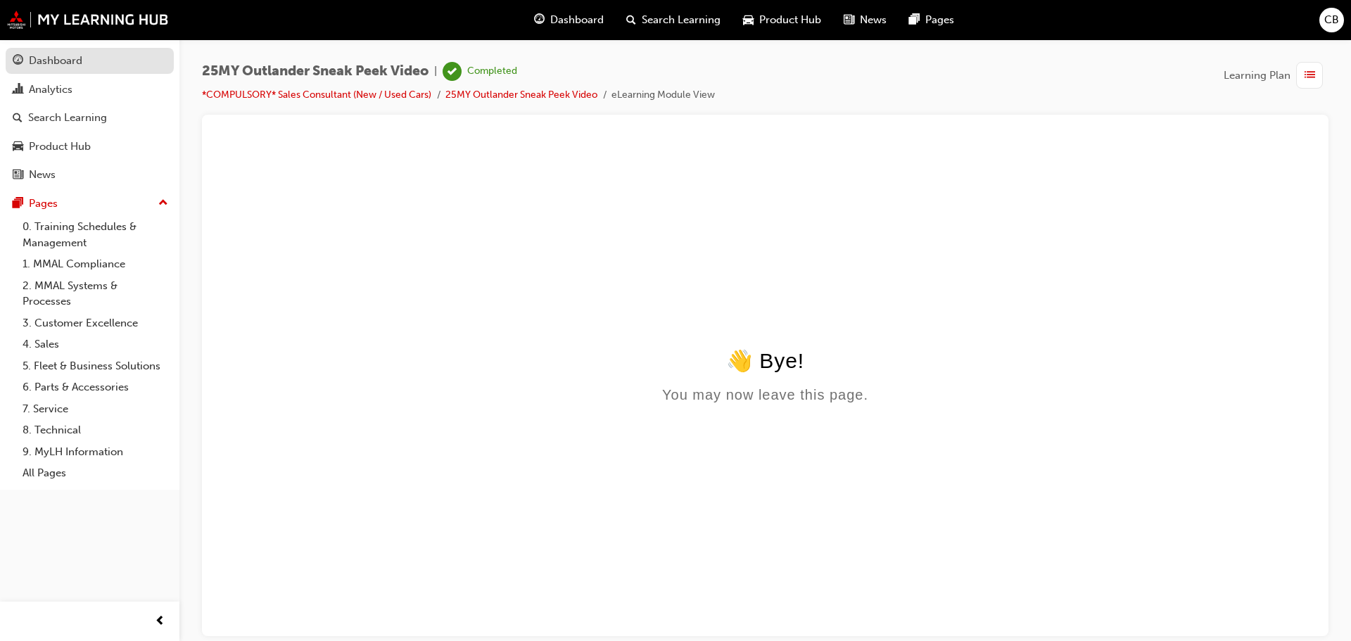
drag, startPoint x: 58, startPoint y: 61, endPoint x: 85, endPoint y: 67, distance: 27.5
click at [61, 61] on div "Dashboard" at bounding box center [55, 61] width 53 height 16
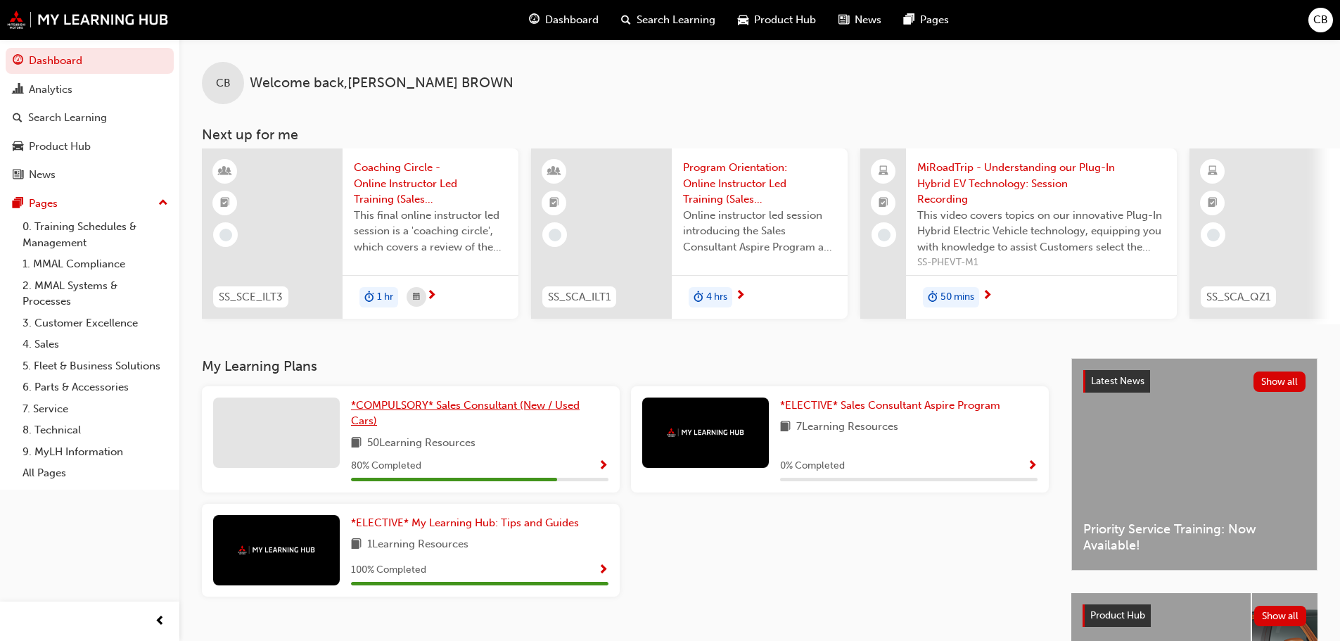
click at [412, 402] on link "*COMPULSORY* Sales Consultant (New / Used Cars)" at bounding box center [479, 413] width 257 height 32
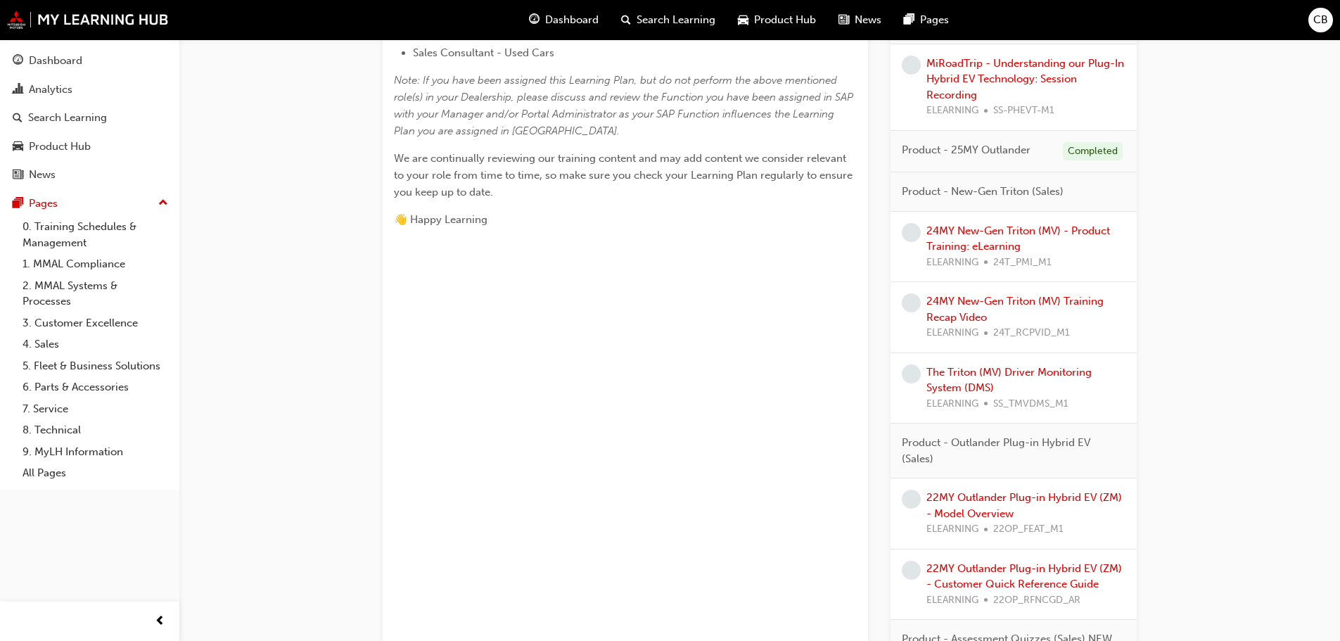
scroll to position [633, 0]
click at [966, 300] on link "24MY New-Gen Triton (MV) Training Recap Video" at bounding box center [1015, 306] width 177 height 29
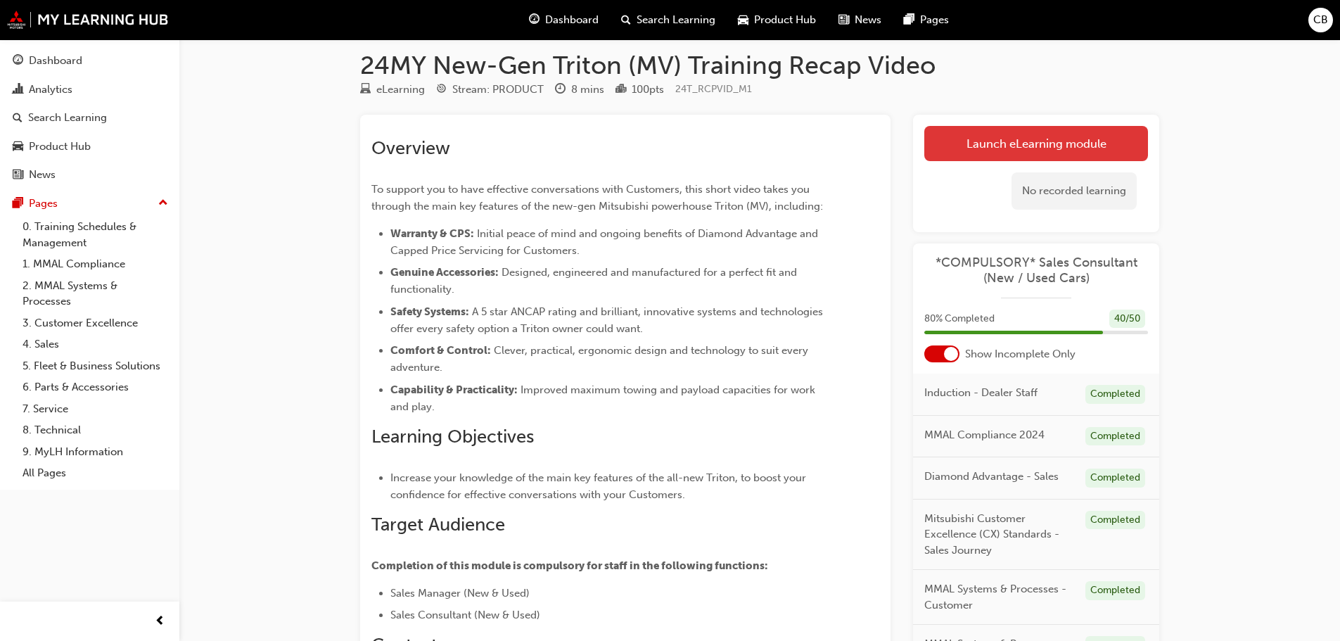
scroll to position [11, 0]
click at [1005, 139] on link "Launch eLearning module" at bounding box center [1036, 144] width 224 height 35
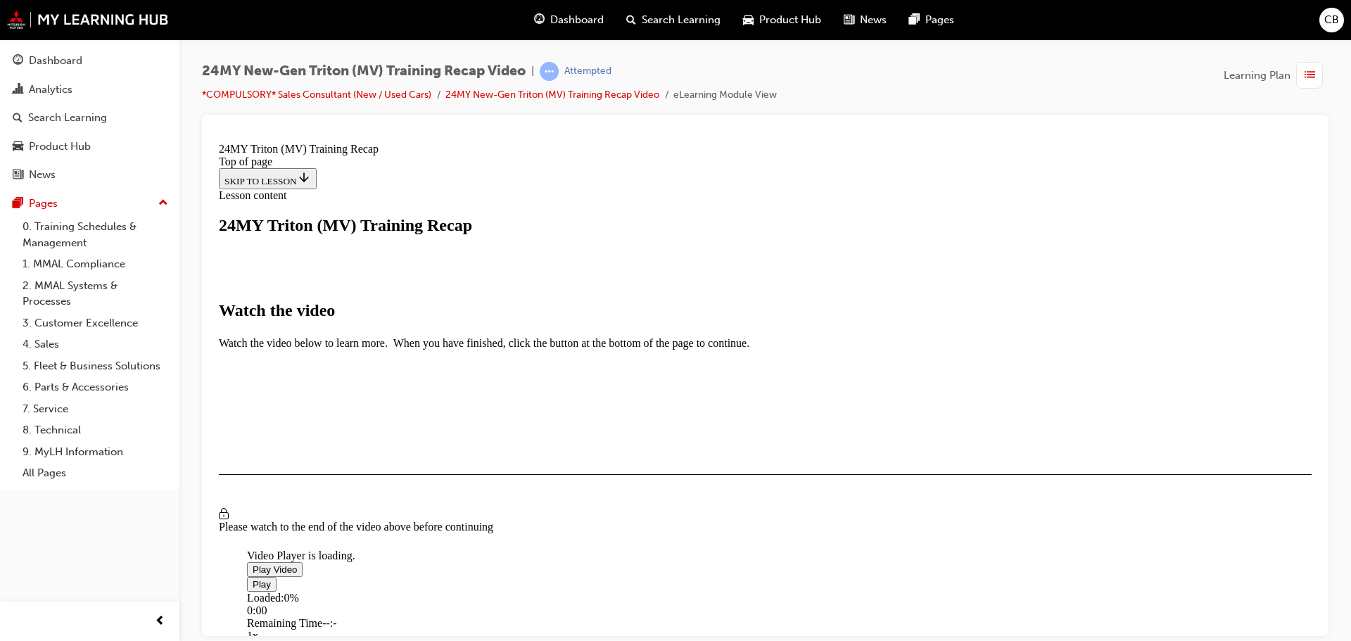
click at [253, 564] on span "Video player" at bounding box center [253, 569] width 0 height 11
click at [908, 591] on div "Loaded : 1.14% 7:08 0:02" at bounding box center [922, 610] width 1351 height 38
click at [908, 591] on div "Loaded : 1.50% 7:08 0:04" at bounding box center [922, 610] width 1351 height 38
drag, startPoint x: 435, startPoint y: 542, endPoint x: 906, endPoint y: 538, distance: 471.4
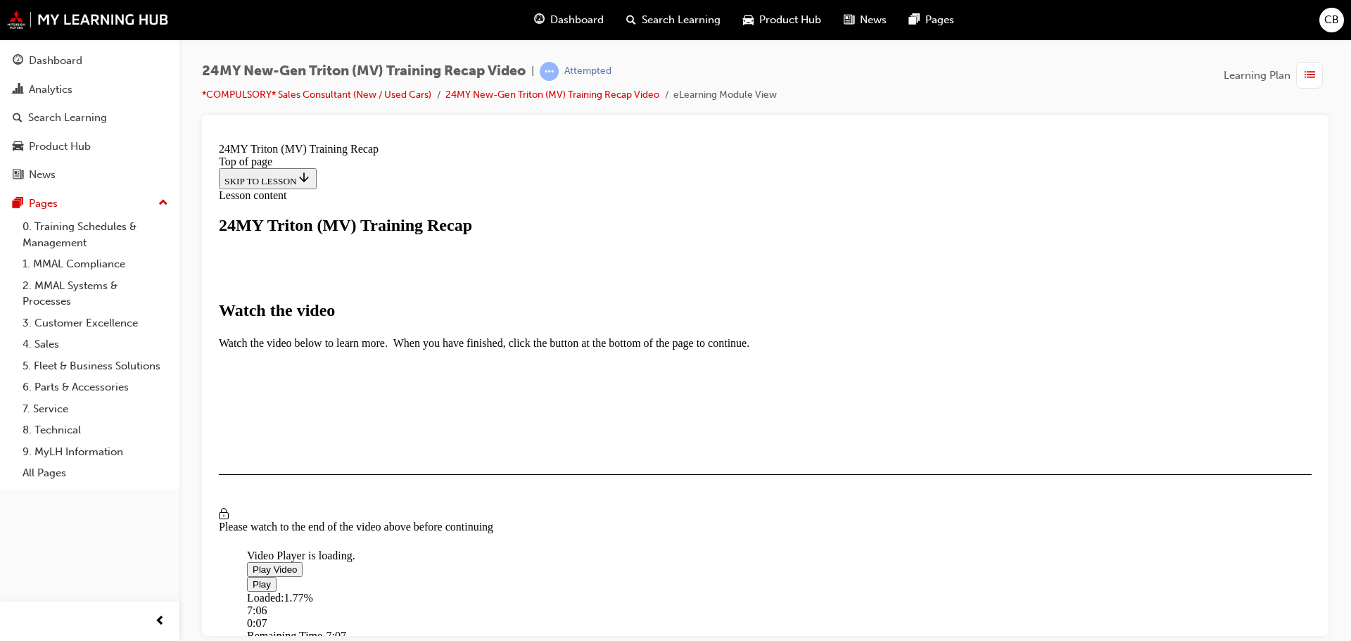
click at [906, 591] on div "Loaded : 1.77% 7:06 0:07" at bounding box center [922, 610] width 1351 height 38
click at [356, 521] on div "I HAVE WATCHED THIS VIDEO" at bounding box center [290, 514] width 132 height 11
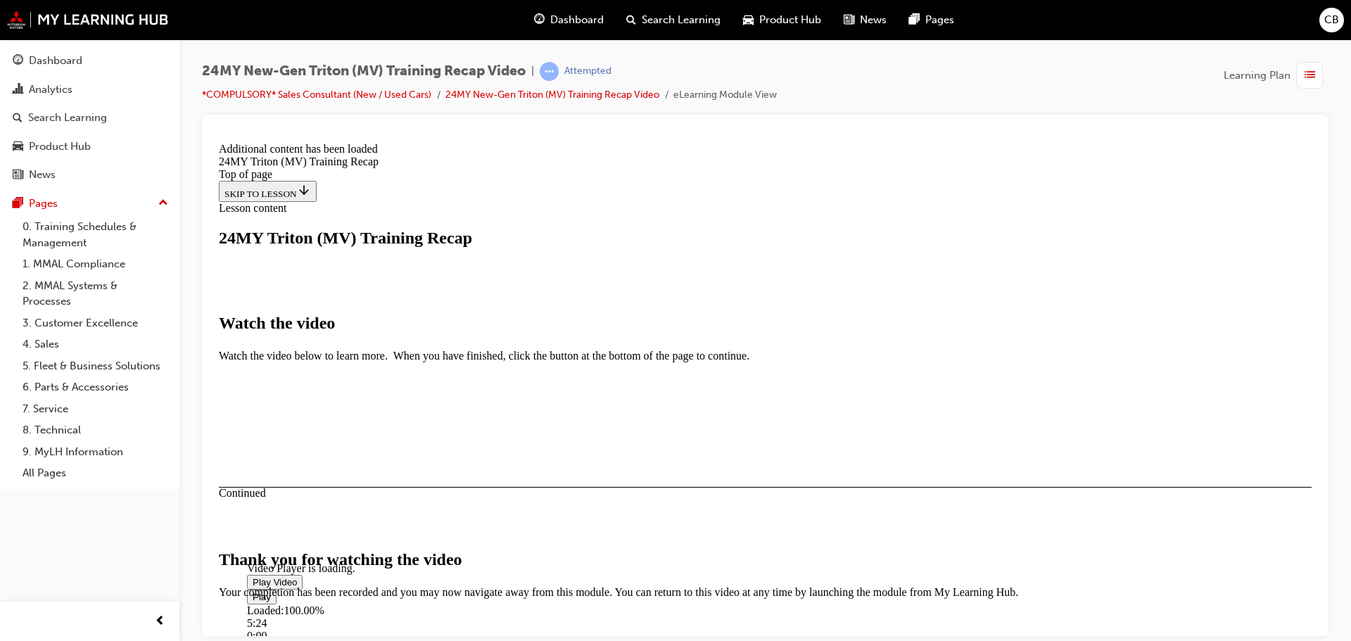
scroll to position [837, 0]
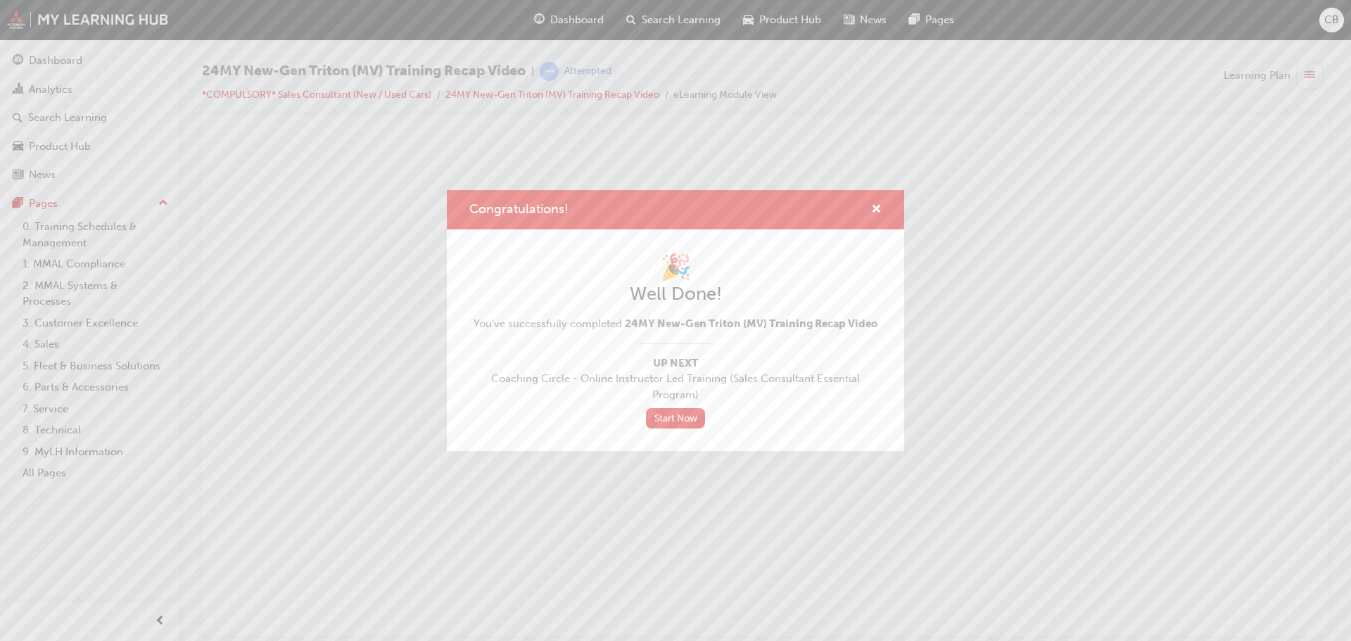
scroll to position [0, 0]
click at [878, 208] on span "cross-icon" at bounding box center [876, 210] width 11 height 13
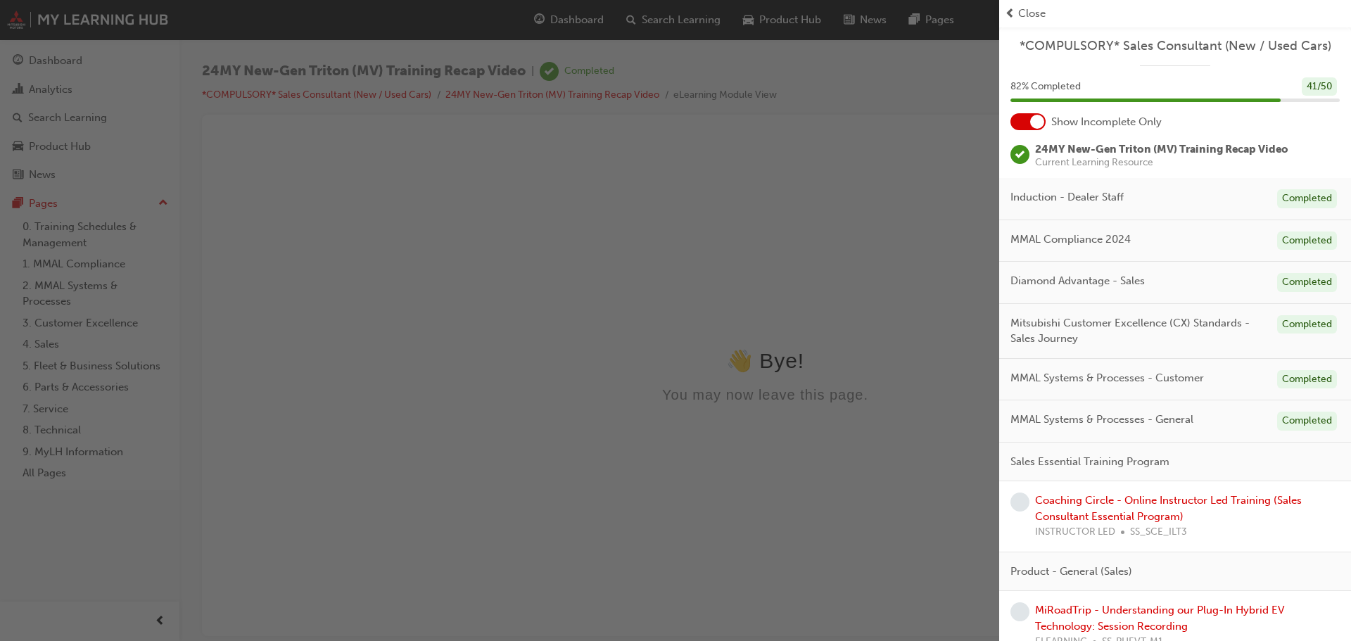
click at [592, 251] on div "button" at bounding box center [499, 320] width 999 height 641
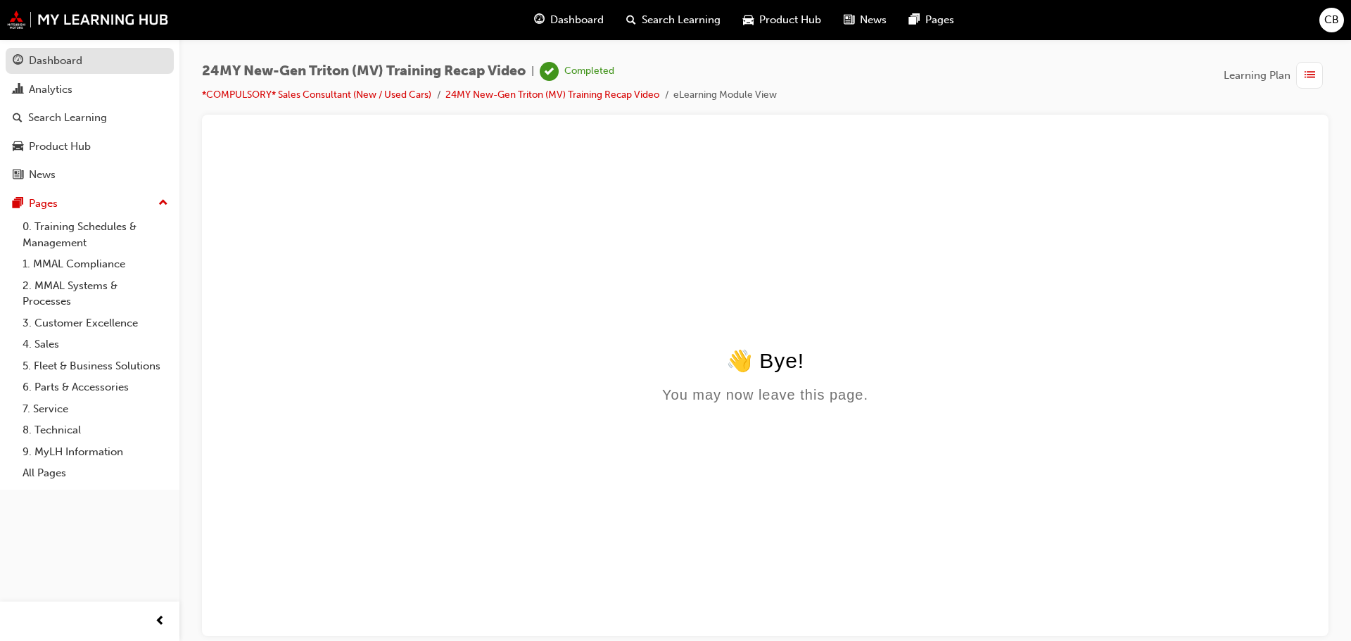
click at [32, 67] on div "Dashboard" at bounding box center [55, 61] width 53 height 16
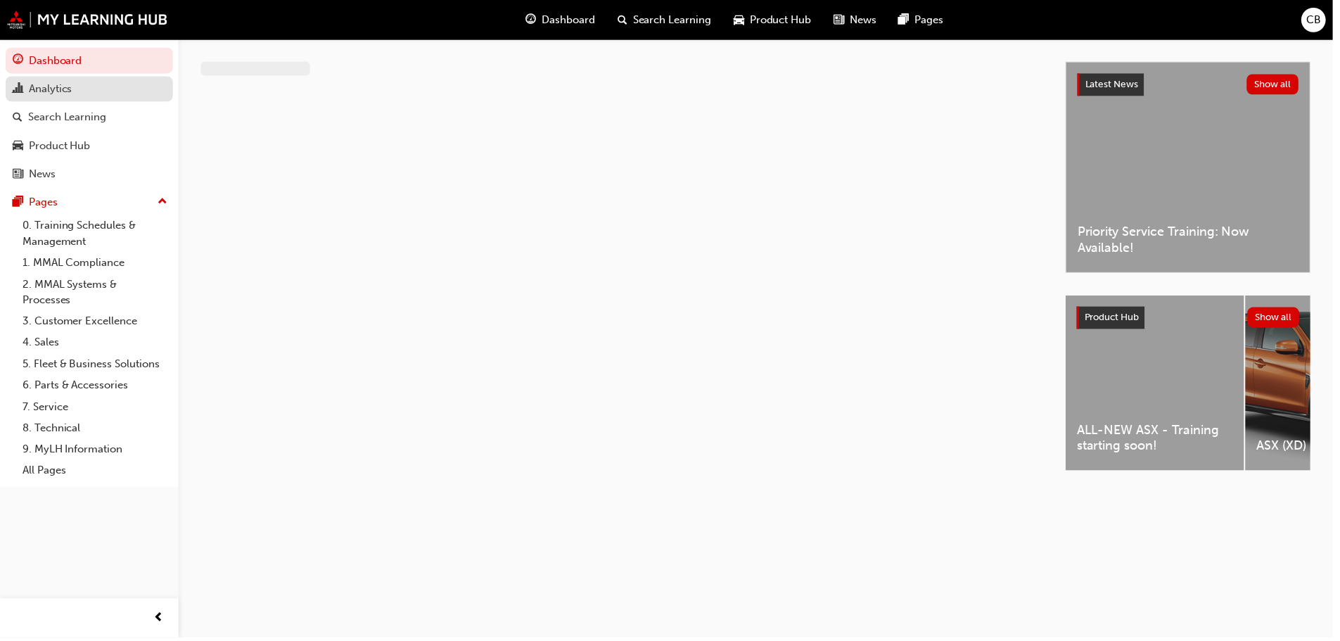
click at [81, 96] on div "Analytics" at bounding box center [90, 90] width 154 height 18
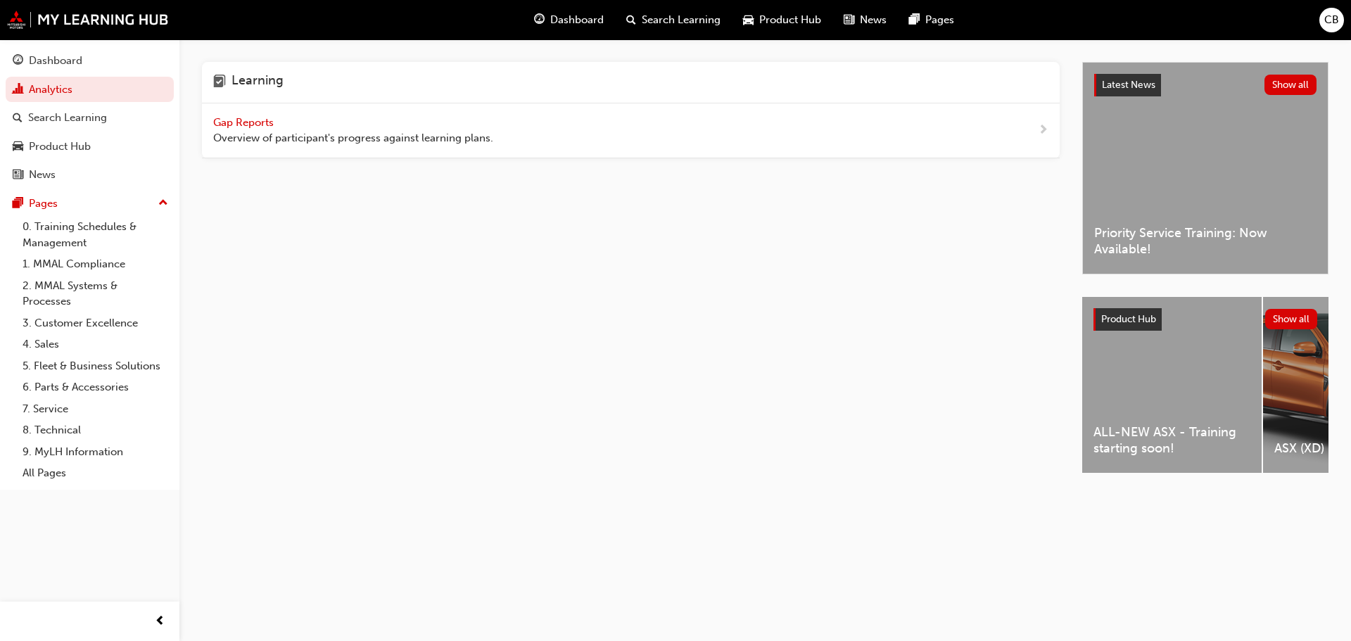
click at [232, 115] on div "Gap Reports Overview of participant's progress against learning plans." at bounding box center [353, 131] width 280 height 32
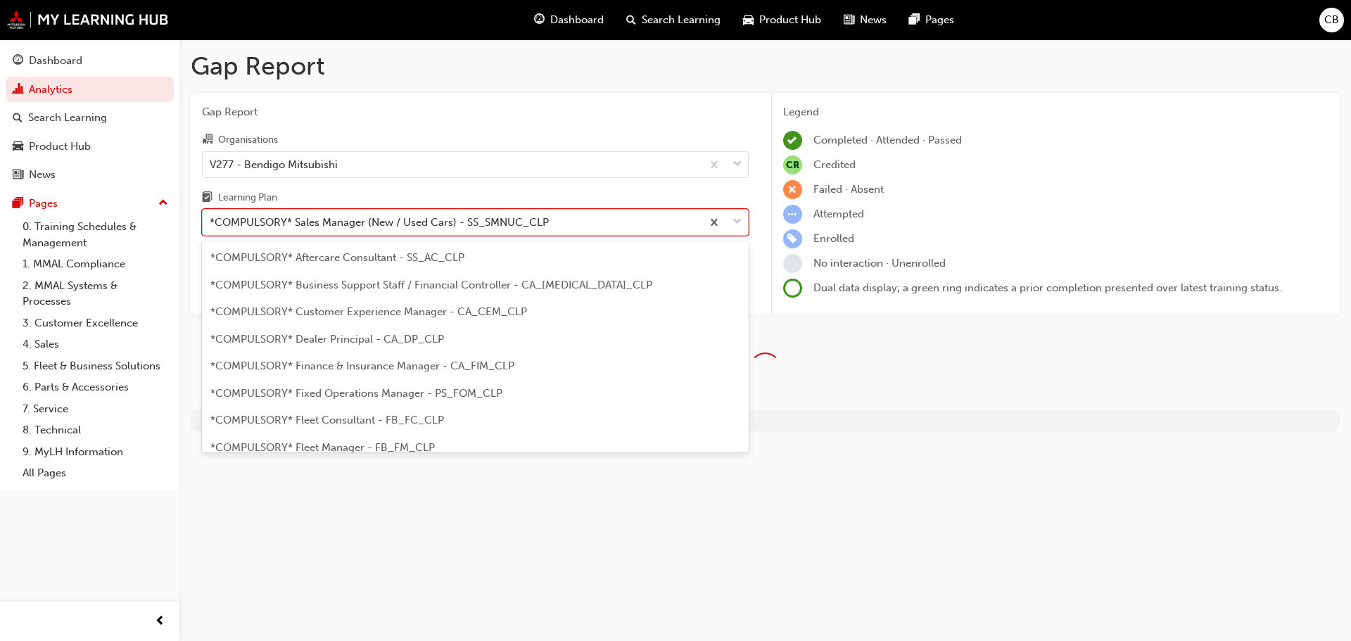
click at [729, 220] on div at bounding box center [724, 222] width 46 height 25
click at [211, 220] on input "Learning Plan option *COMPULSORY* Sales Manager (New / Used Cars) - SS_SMNUC_CL…" at bounding box center [210, 222] width 1 height 12
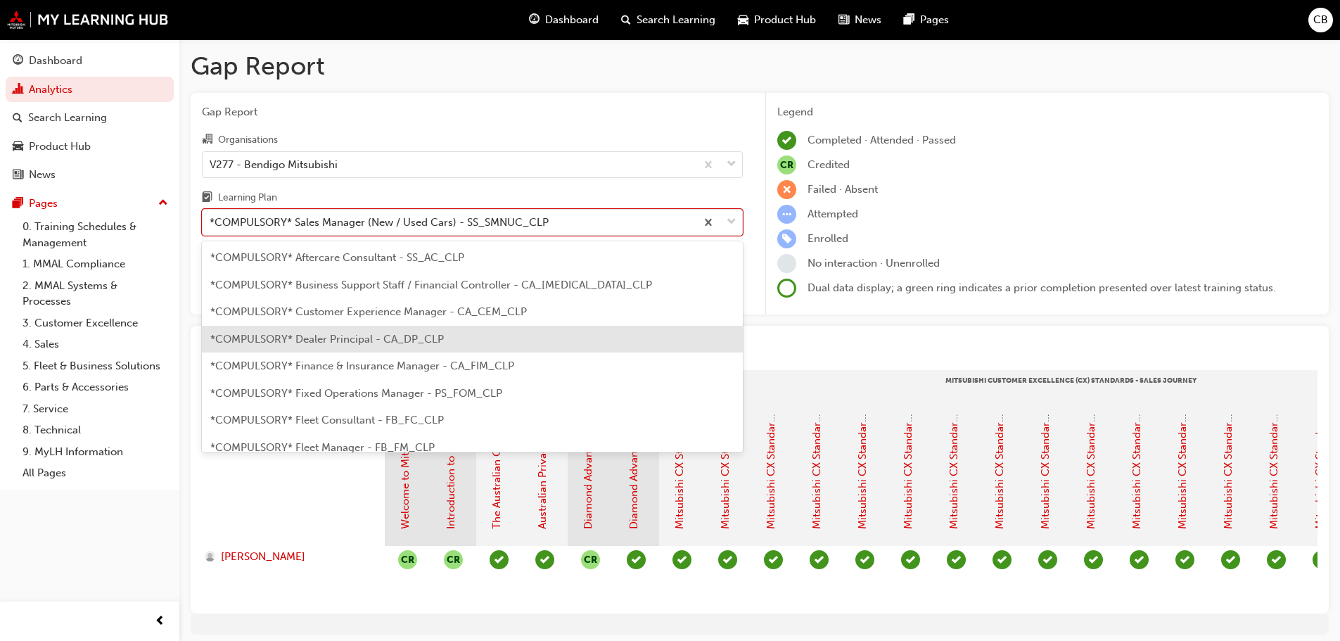
click at [419, 336] on span "*COMPULSORY* Dealer Principal - CA_DP_CLP" at bounding box center [327, 339] width 234 height 13
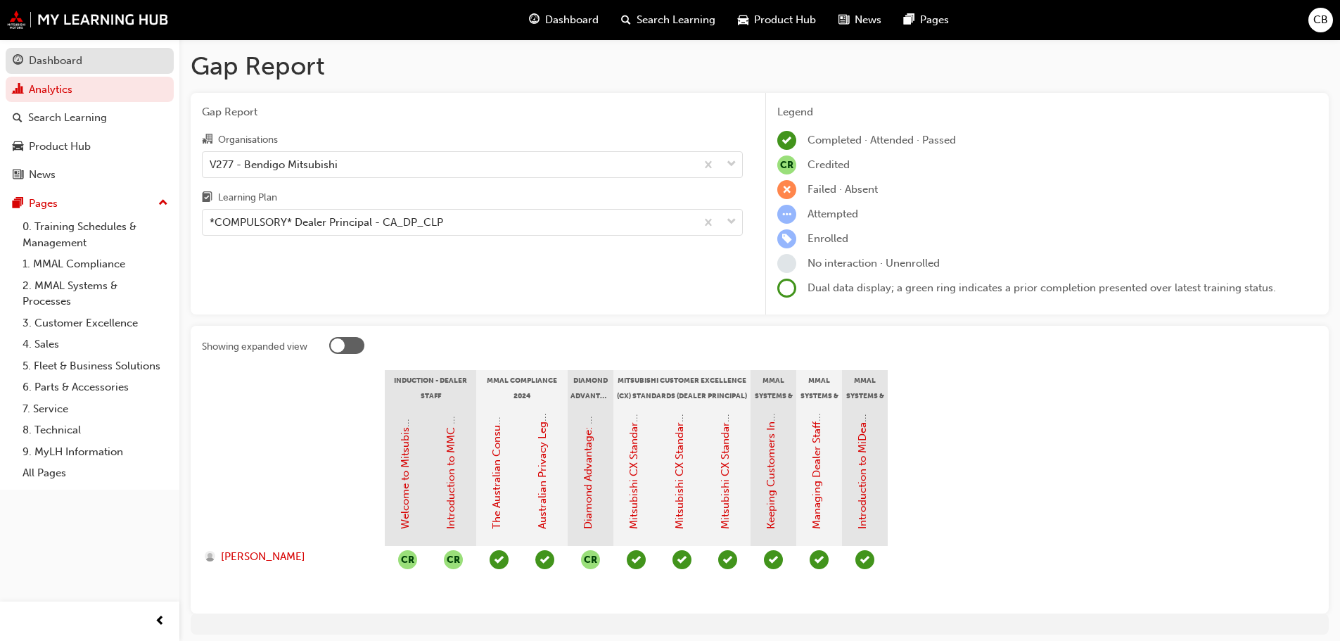
click at [98, 67] on div "Dashboard" at bounding box center [90, 61] width 154 height 18
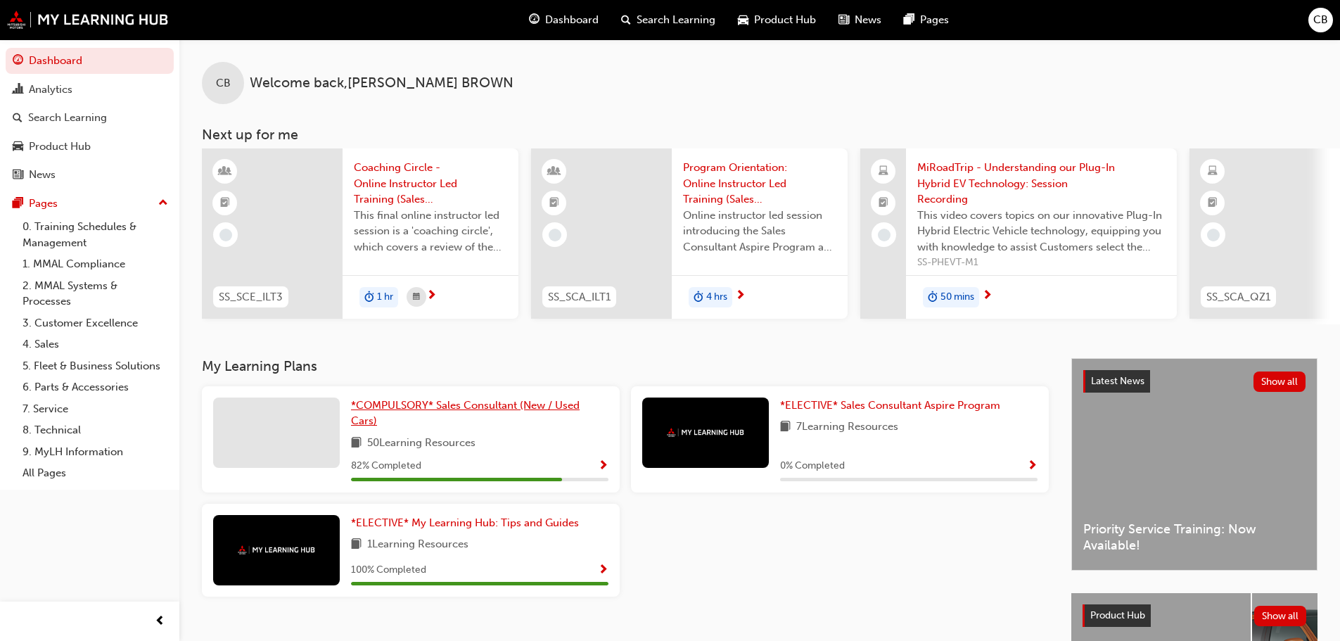
click at [440, 408] on span "*COMPULSORY* Sales Consultant (New / Used Cars)" at bounding box center [465, 413] width 229 height 29
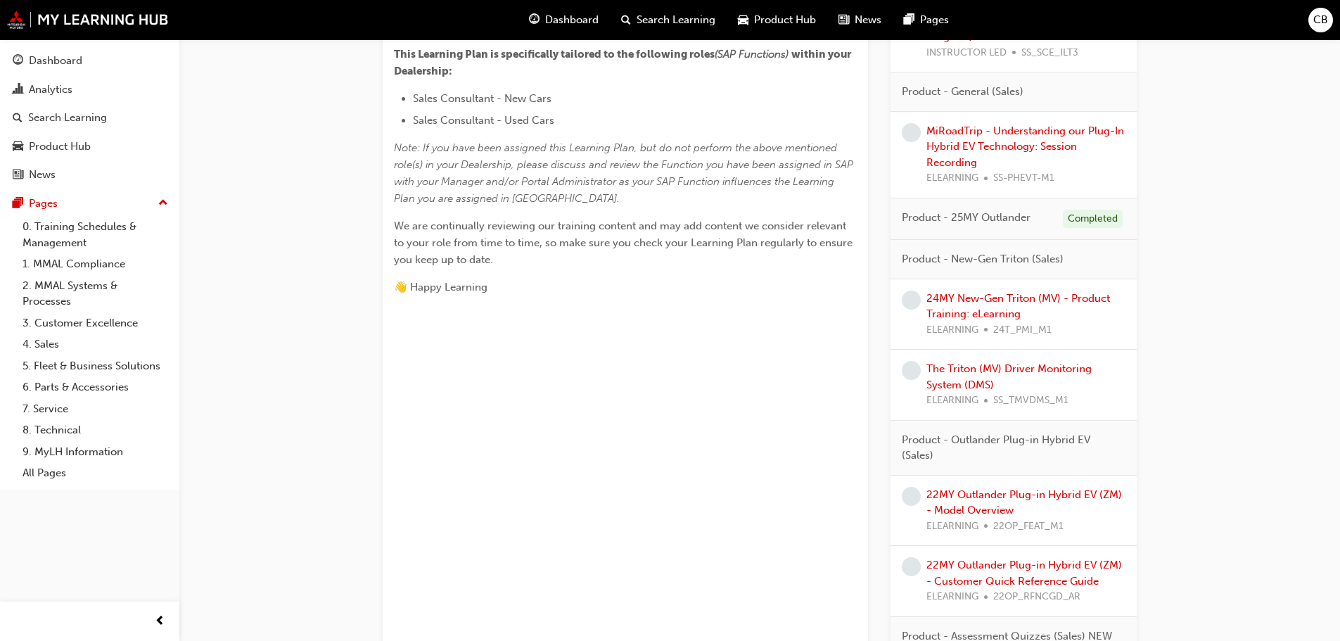
scroll to position [633, 0]
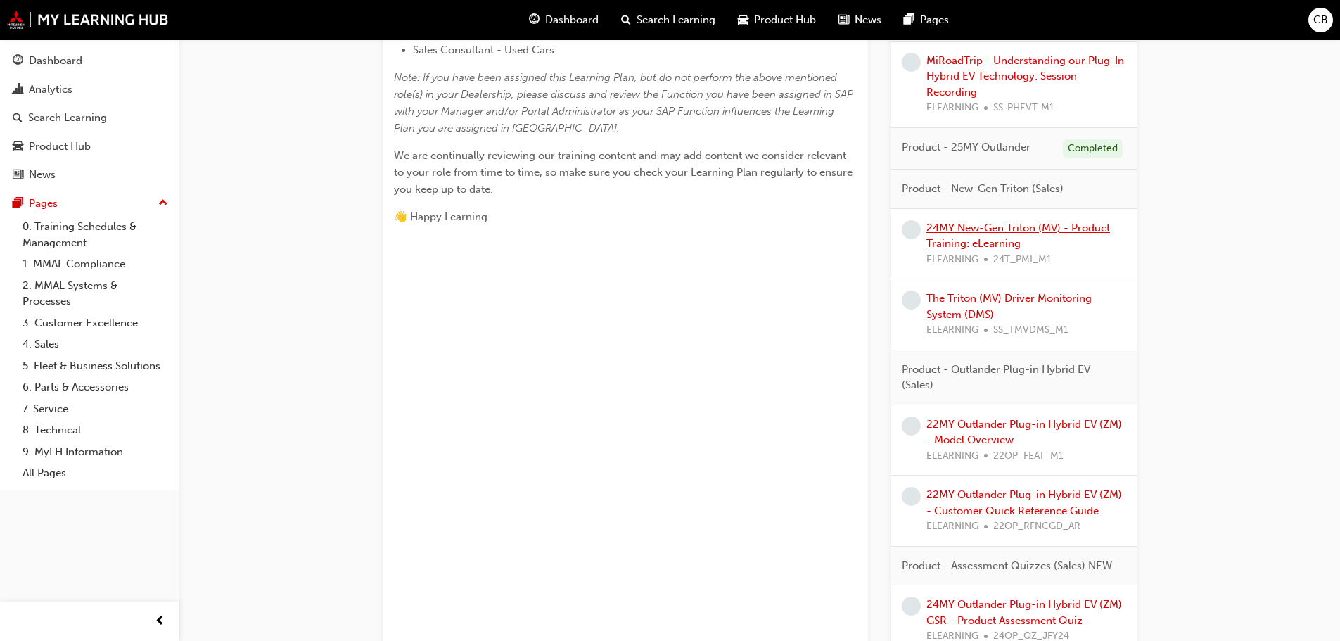
click at [939, 231] on link "24MY New-Gen Triton (MV) - Product Training: eLearning" at bounding box center [1019, 236] width 184 height 29
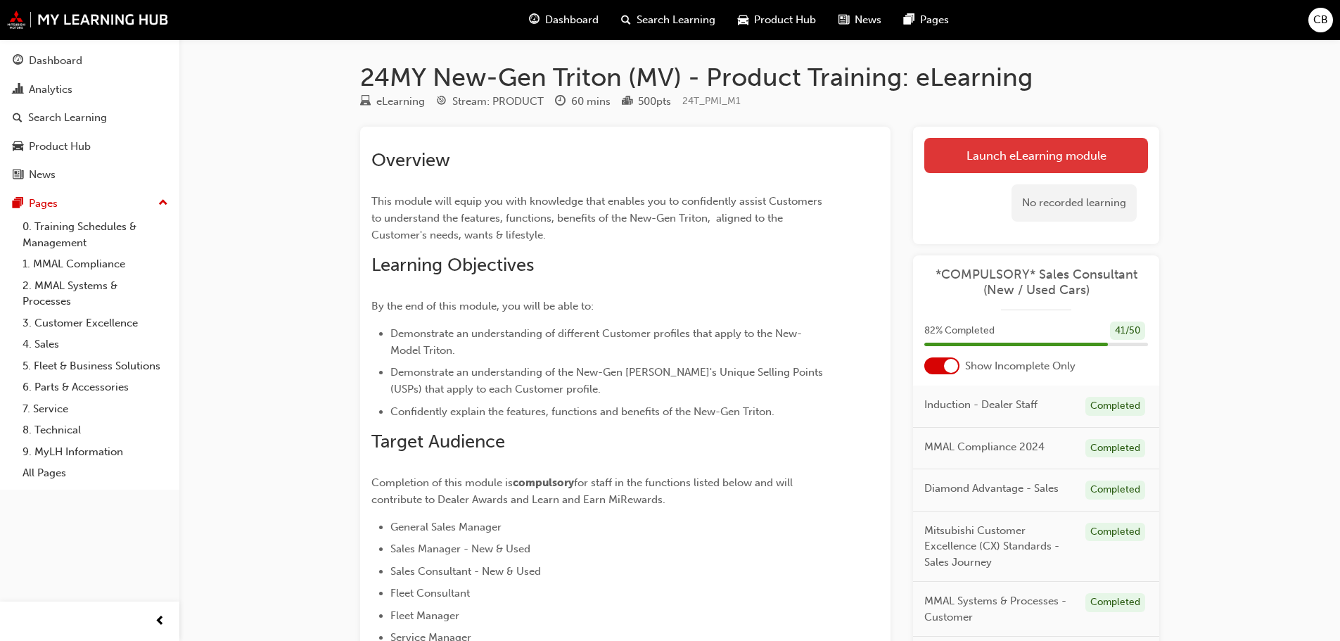
click at [1005, 149] on link "Launch eLearning module" at bounding box center [1036, 155] width 224 height 35
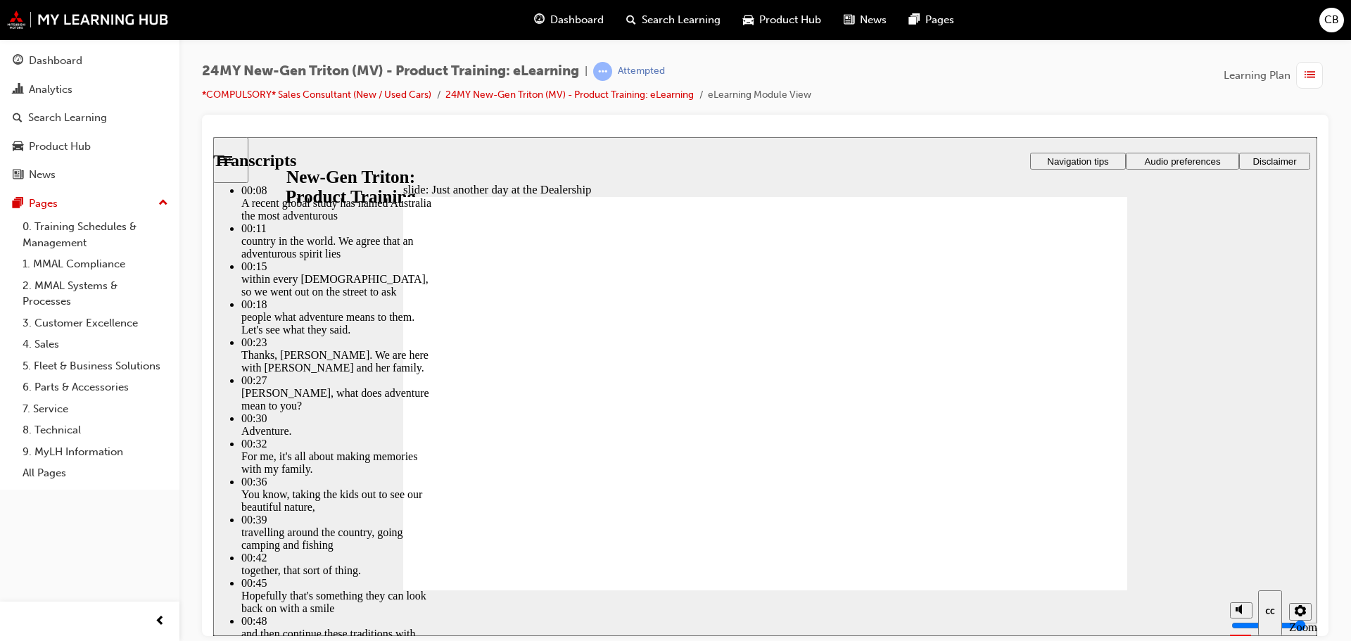
type input "260"
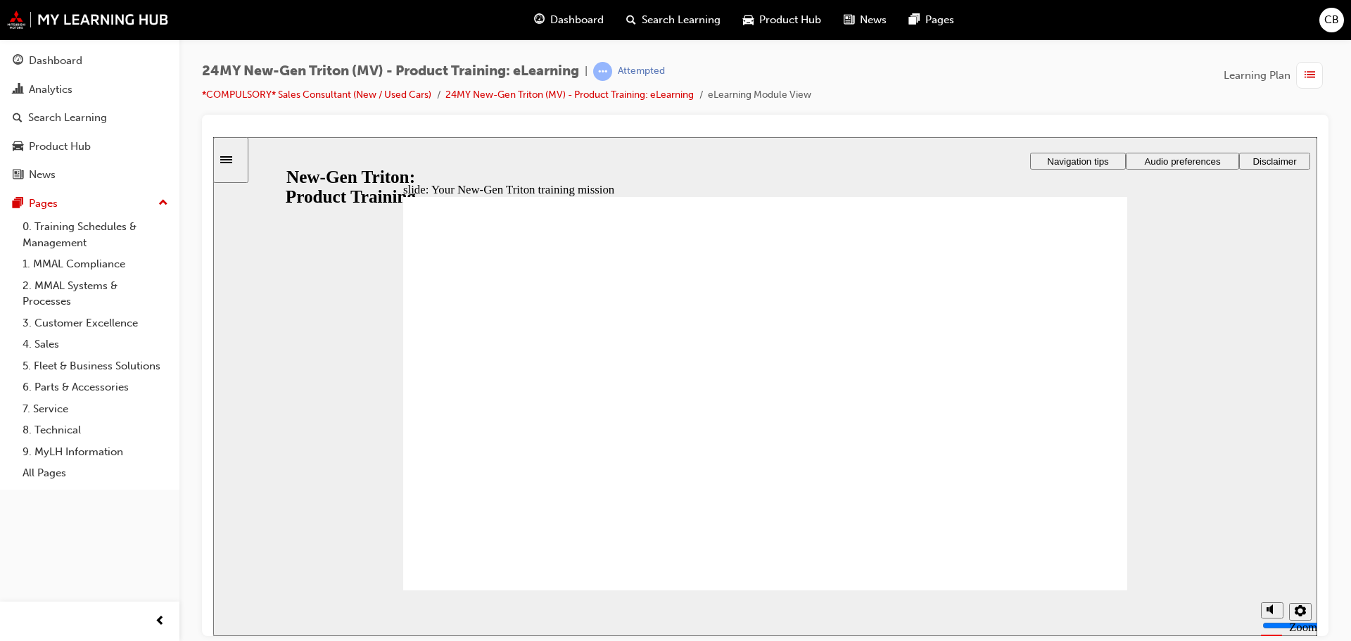
drag, startPoint x: 769, startPoint y: 471, endPoint x: 816, endPoint y: 386, distance: 97.9
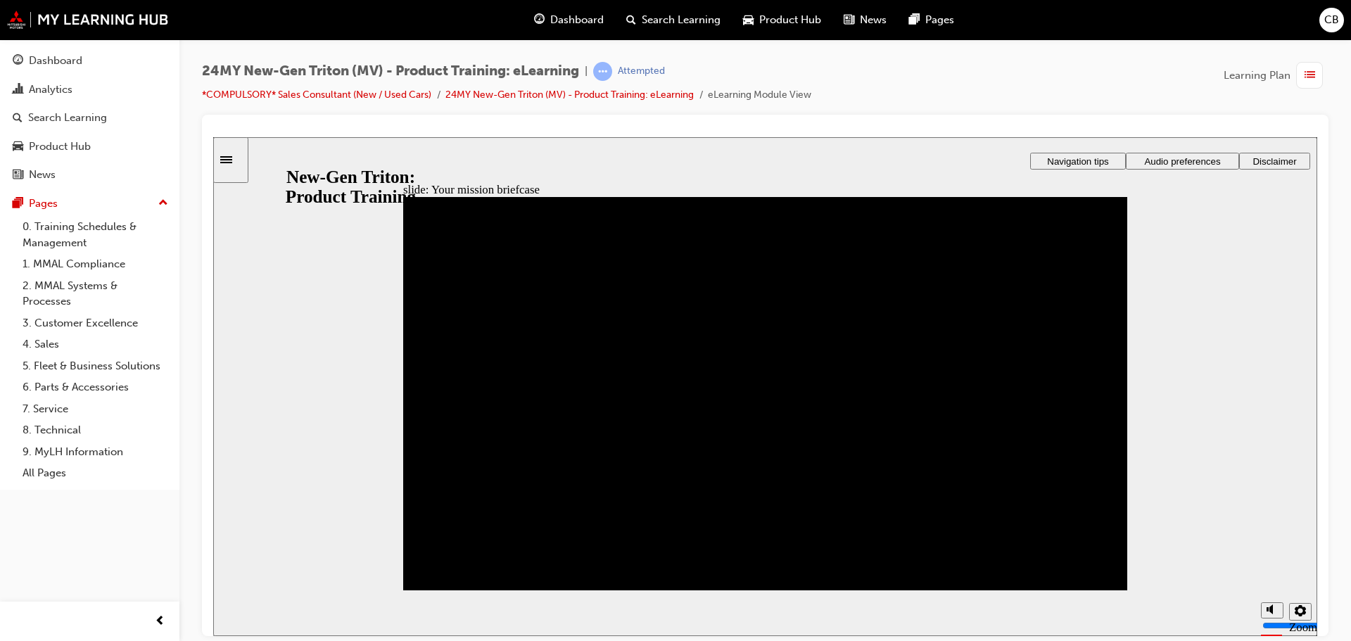
drag, startPoint x: 613, startPoint y: 488, endPoint x: 797, endPoint y: 430, distance: 193.1
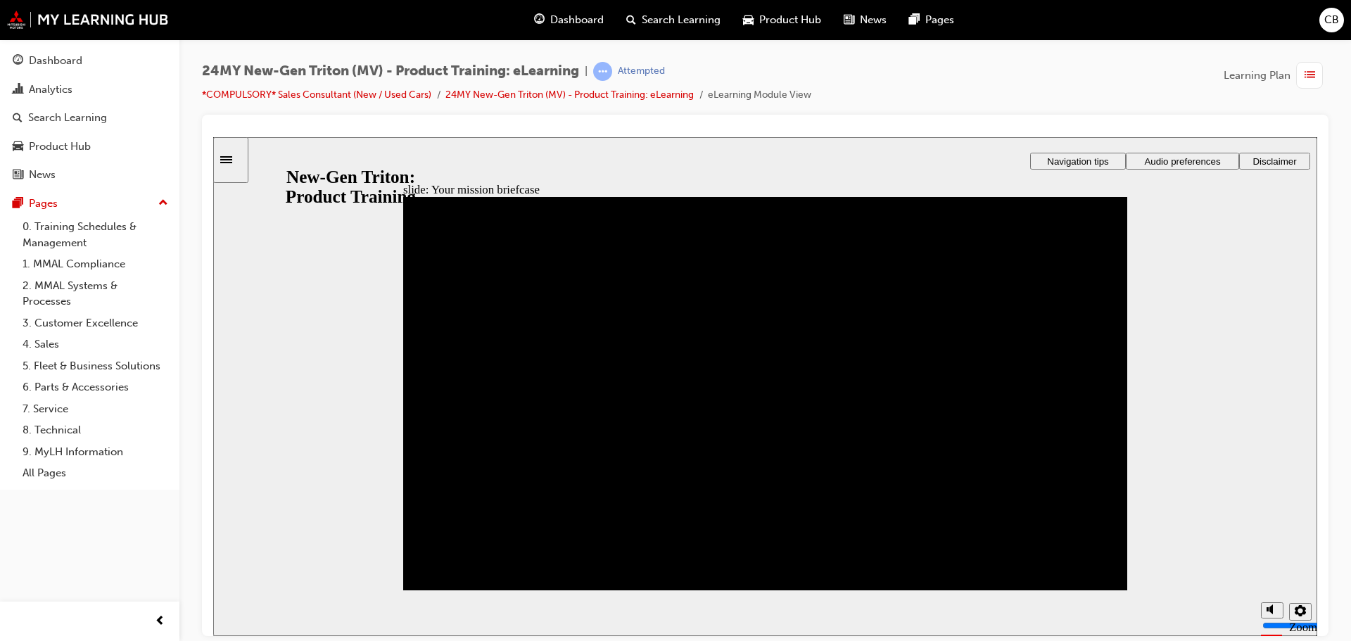
drag, startPoint x: 953, startPoint y: 505, endPoint x: 953, endPoint y: 456, distance: 49.2
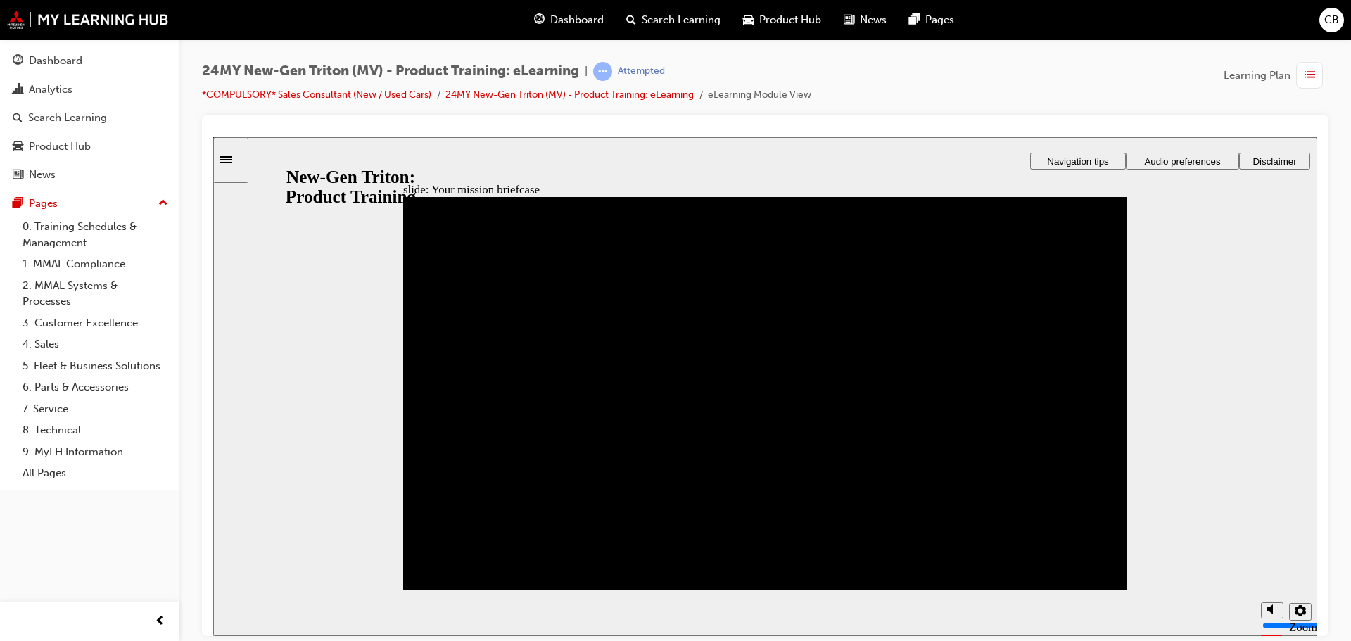
drag, startPoint x: 466, startPoint y: 548, endPoint x: 469, endPoint y: 331, distance: 216.7
drag, startPoint x: 449, startPoint y: 485, endPoint x: 445, endPoint y: 348, distance: 137.9
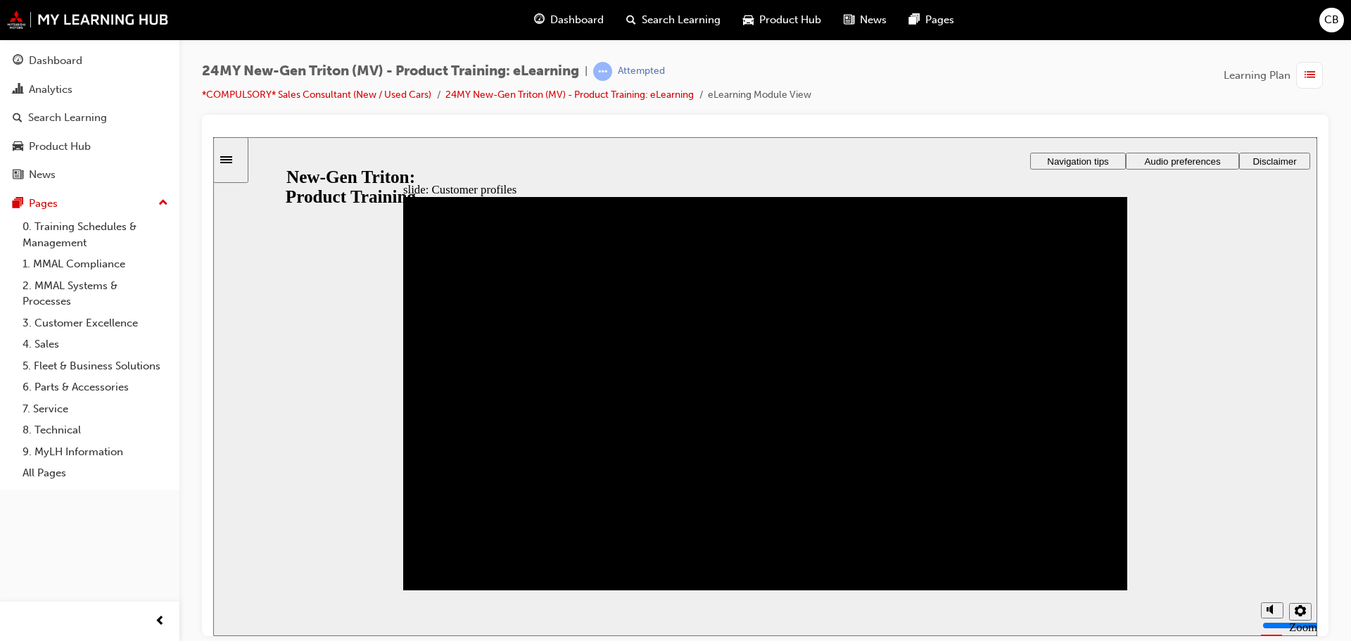
drag, startPoint x: 452, startPoint y: 555, endPoint x: 441, endPoint y: 310, distance: 245.1
drag, startPoint x: 454, startPoint y: 545, endPoint x: 457, endPoint y: 334, distance: 211.1
drag, startPoint x: 450, startPoint y: 556, endPoint x: 808, endPoint y: 412, distance: 386.0
drag, startPoint x: 705, startPoint y: 559, endPoint x: 792, endPoint y: 345, distance: 230.3
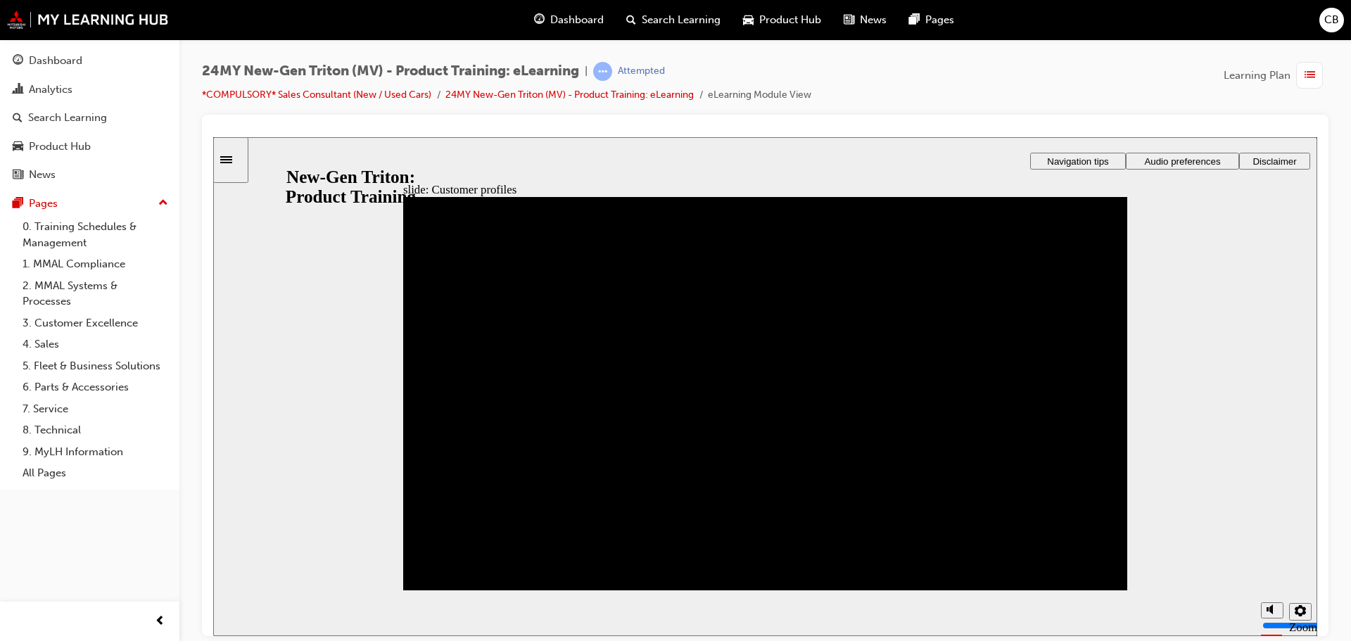
drag, startPoint x: 700, startPoint y: 490, endPoint x: 427, endPoint y: 341, distance: 311.1
drag, startPoint x: 455, startPoint y: 424, endPoint x: 459, endPoint y: 393, distance: 31.9
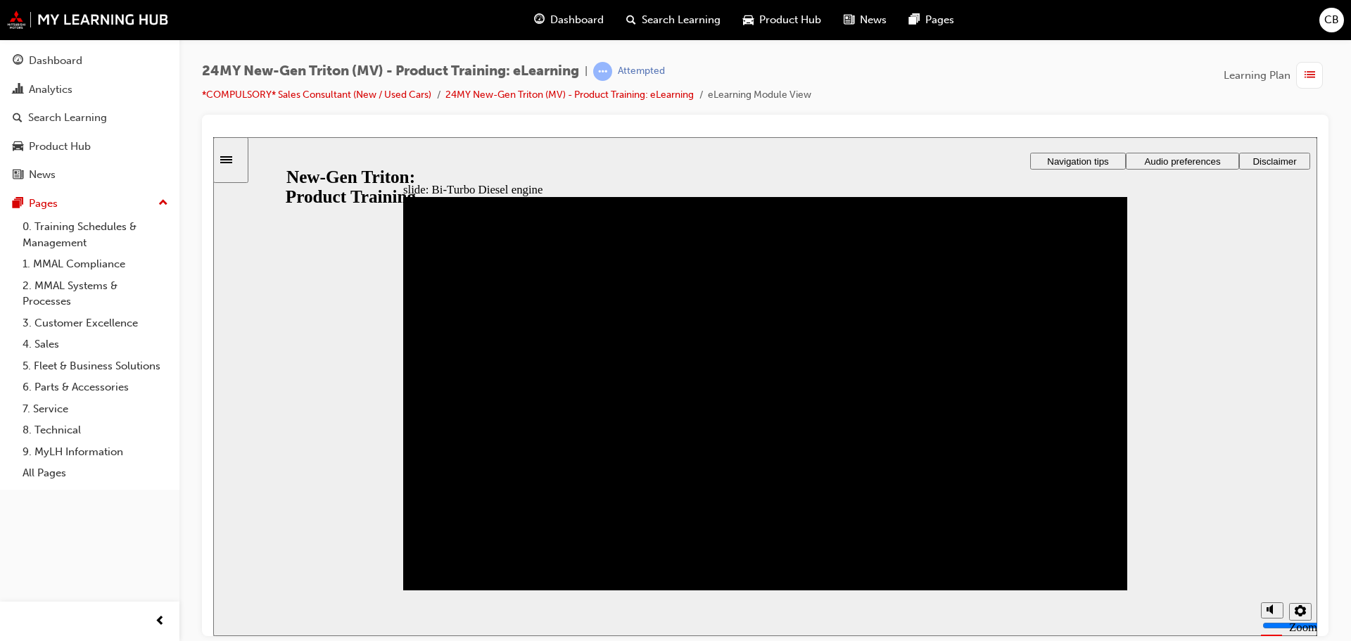
drag, startPoint x: 993, startPoint y: 286, endPoint x: 1005, endPoint y: 337, distance: 52.6
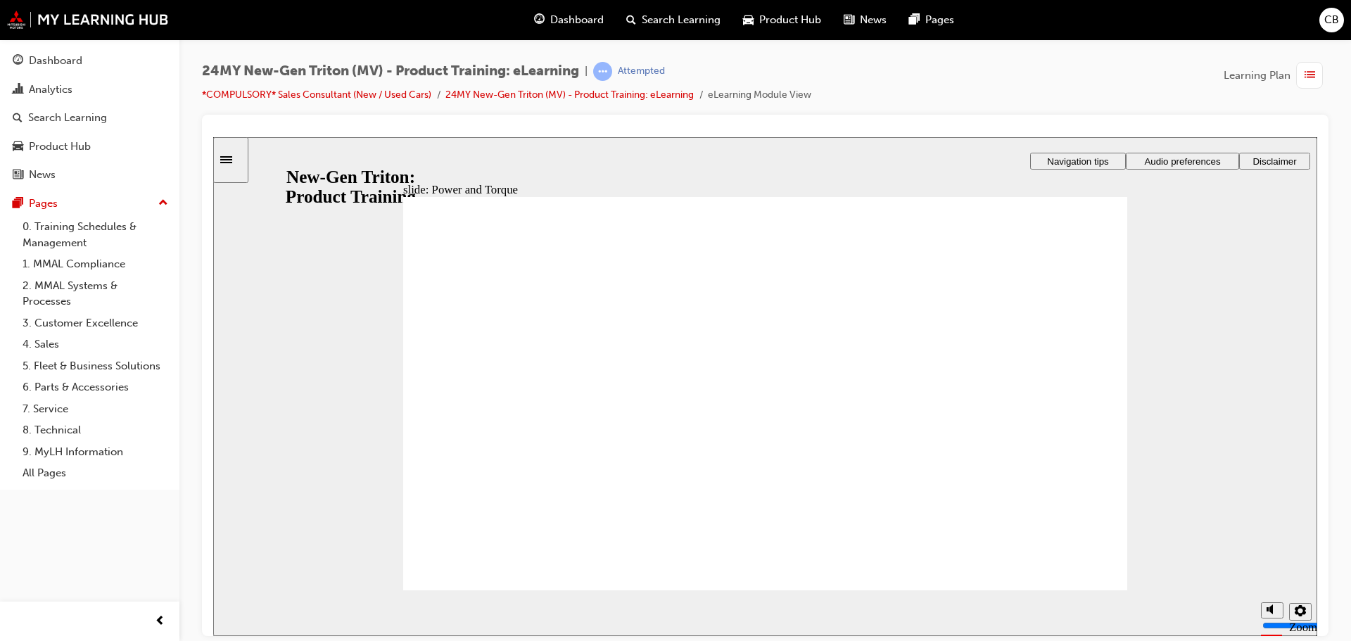
drag, startPoint x: 989, startPoint y: 503, endPoint x: 1009, endPoint y: 391, distance: 113.6
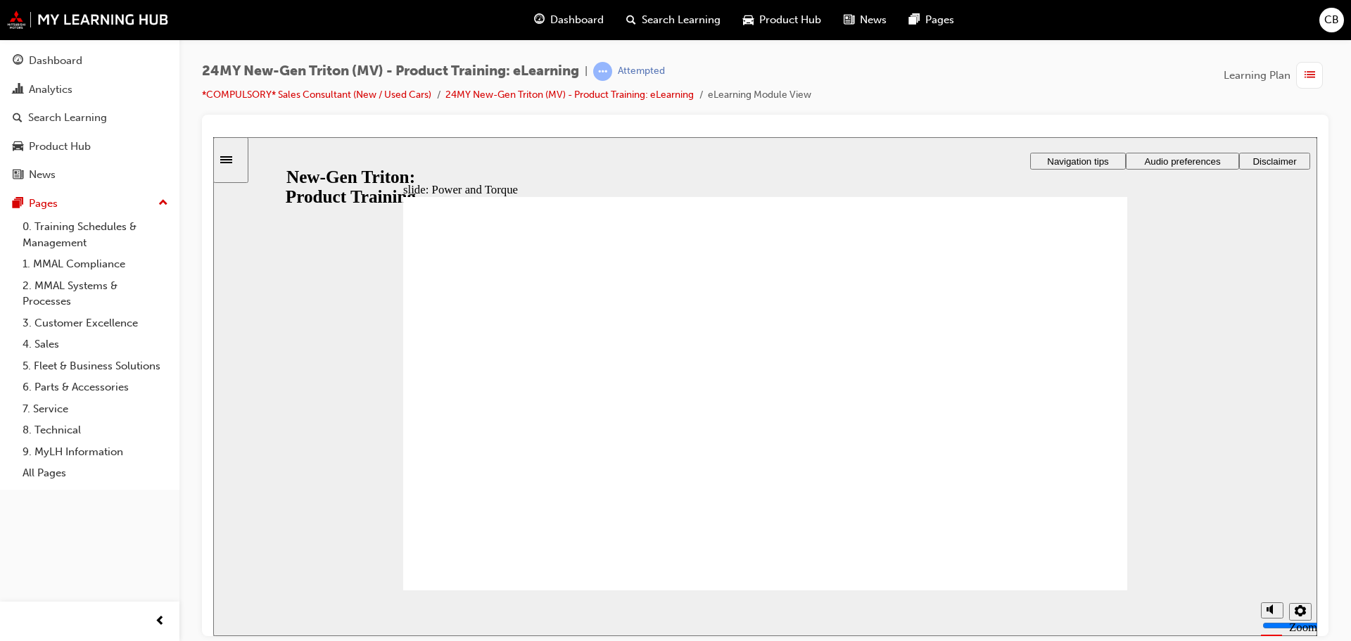
drag, startPoint x: 994, startPoint y: 293, endPoint x: 1005, endPoint y: 416, distance: 123.6
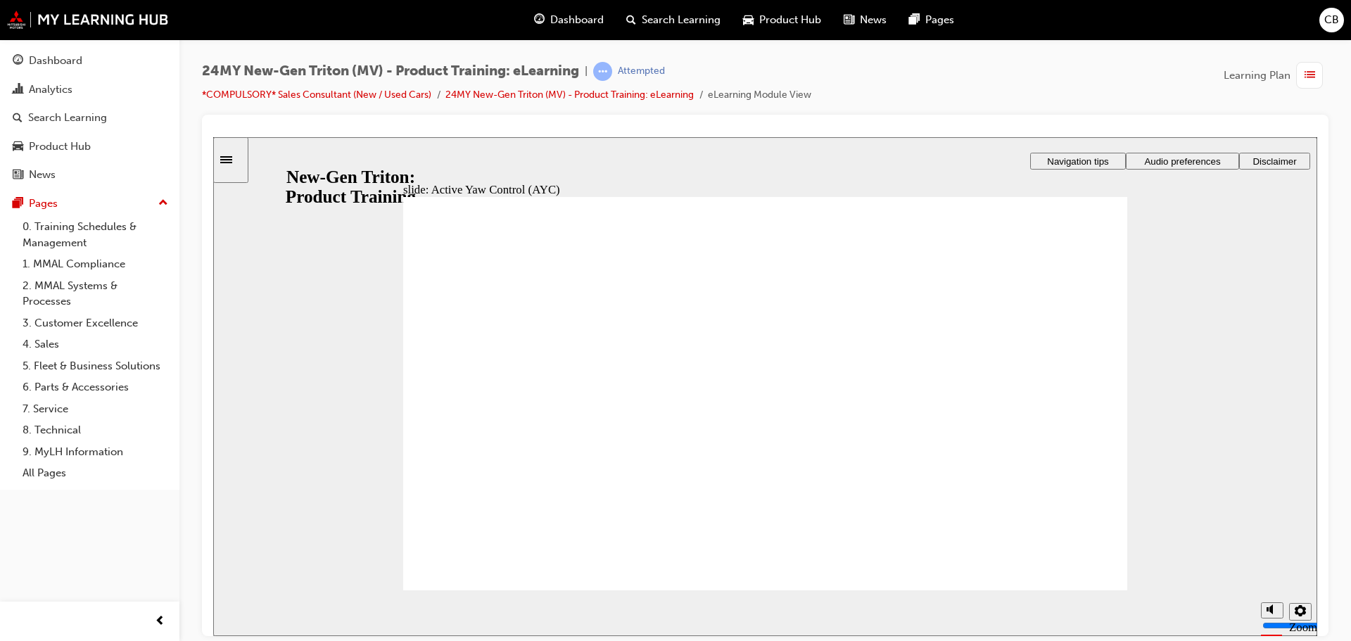
drag, startPoint x: 518, startPoint y: 272, endPoint x: 696, endPoint y: 280, distance: 177.5
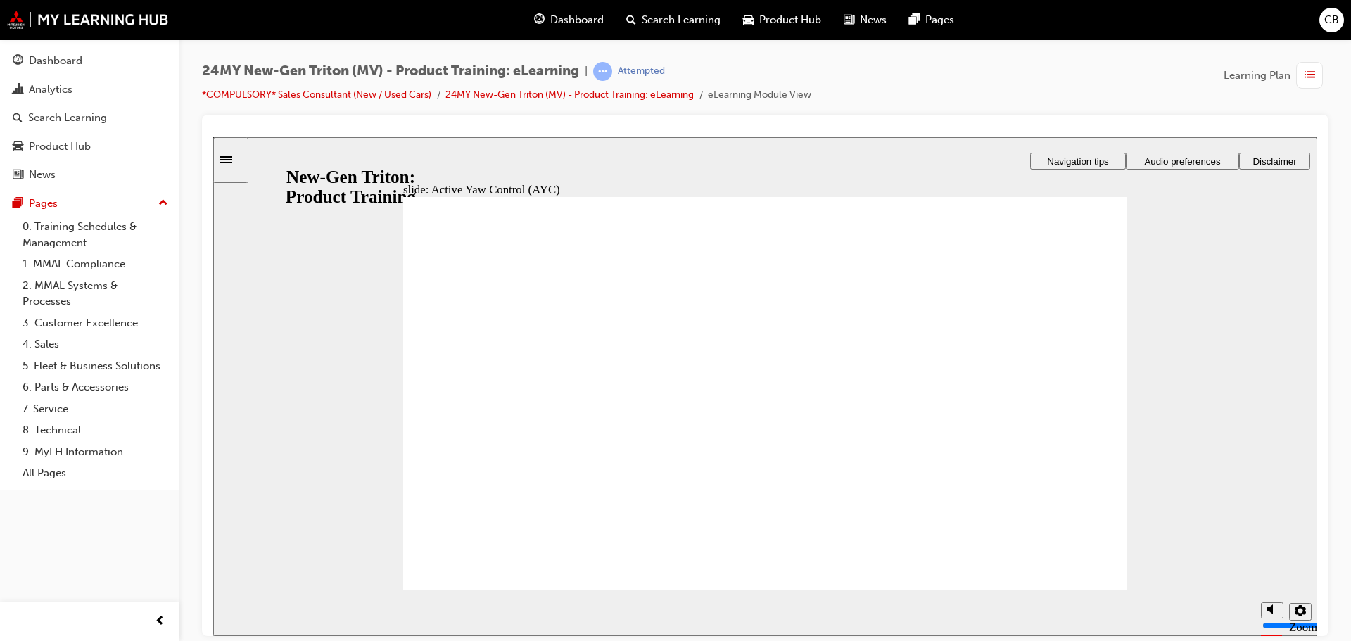
drag, startPoint x: 1077, startPoint y: 314, endPoint x: 1037, endPoint y: 297, distance: 43.8
